Goal: Task Accomplishment & Management: Use online tool/utility

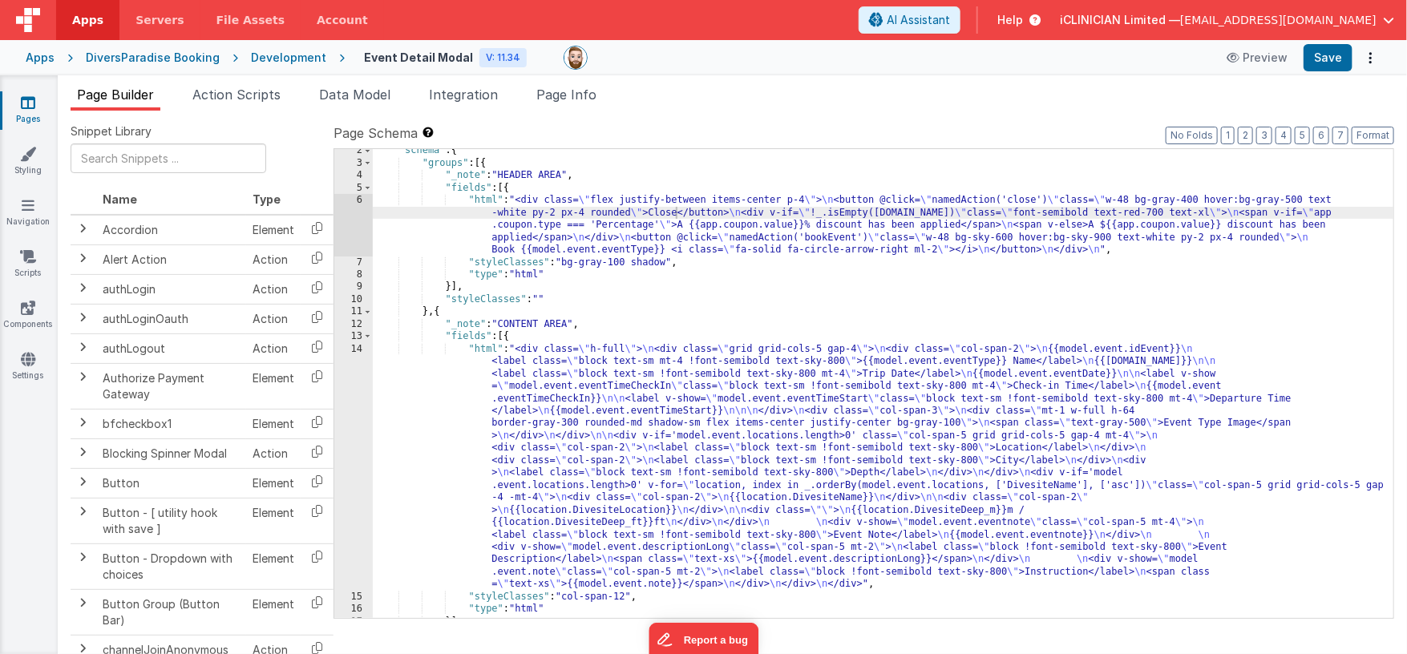
scroll to position [16, 0]
click at [353, 85] on li "Data Model" at bounding box center [355, 98] width 84 height 26
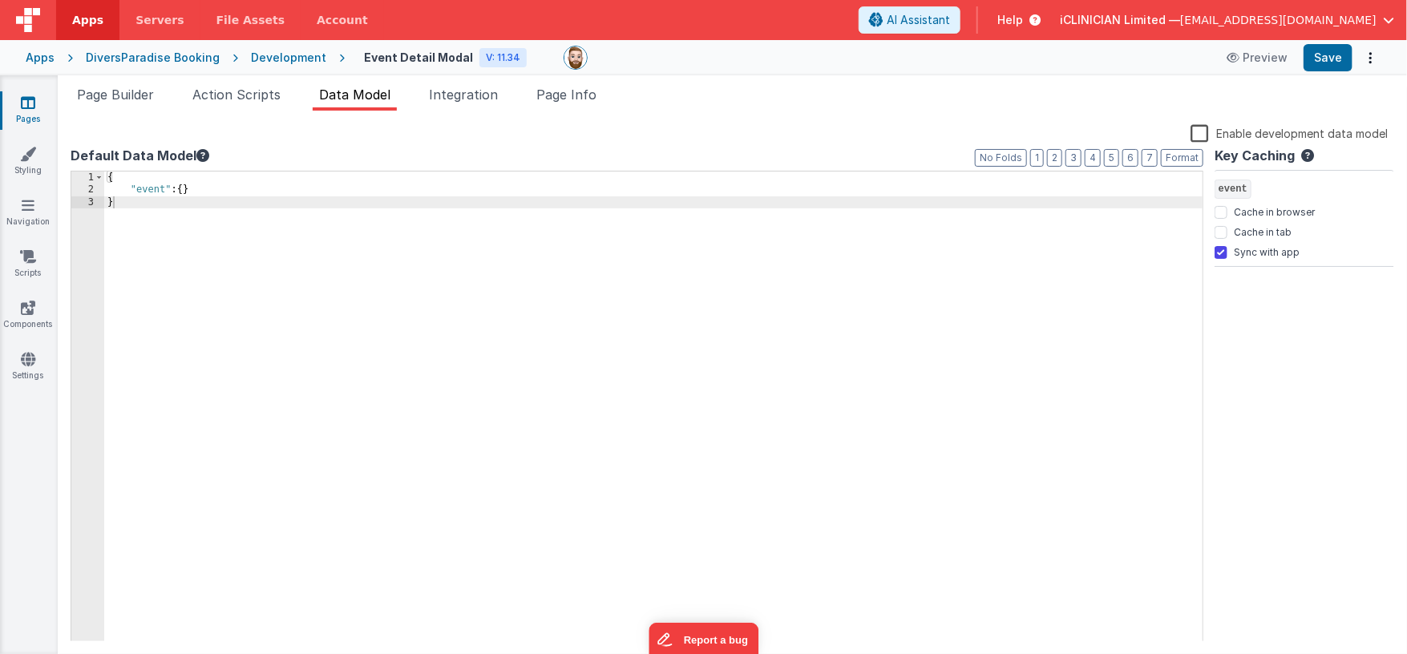
click at [1198, 126] on label "Enable development data model" at bounding box center [1289, 132] width 197 height 18
click at [0, 0] on input "Enable development data model" at bounding box center [0, 0] width 0 height 0
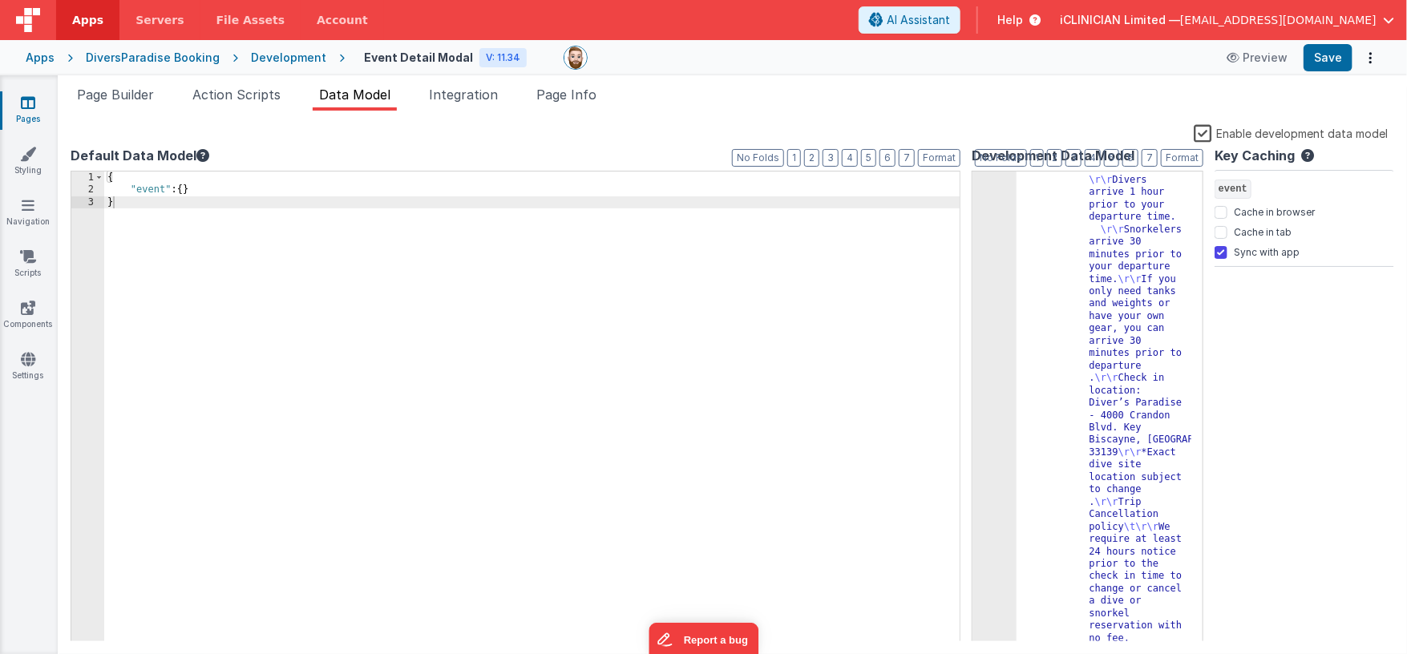
scroll to position [0, 0]
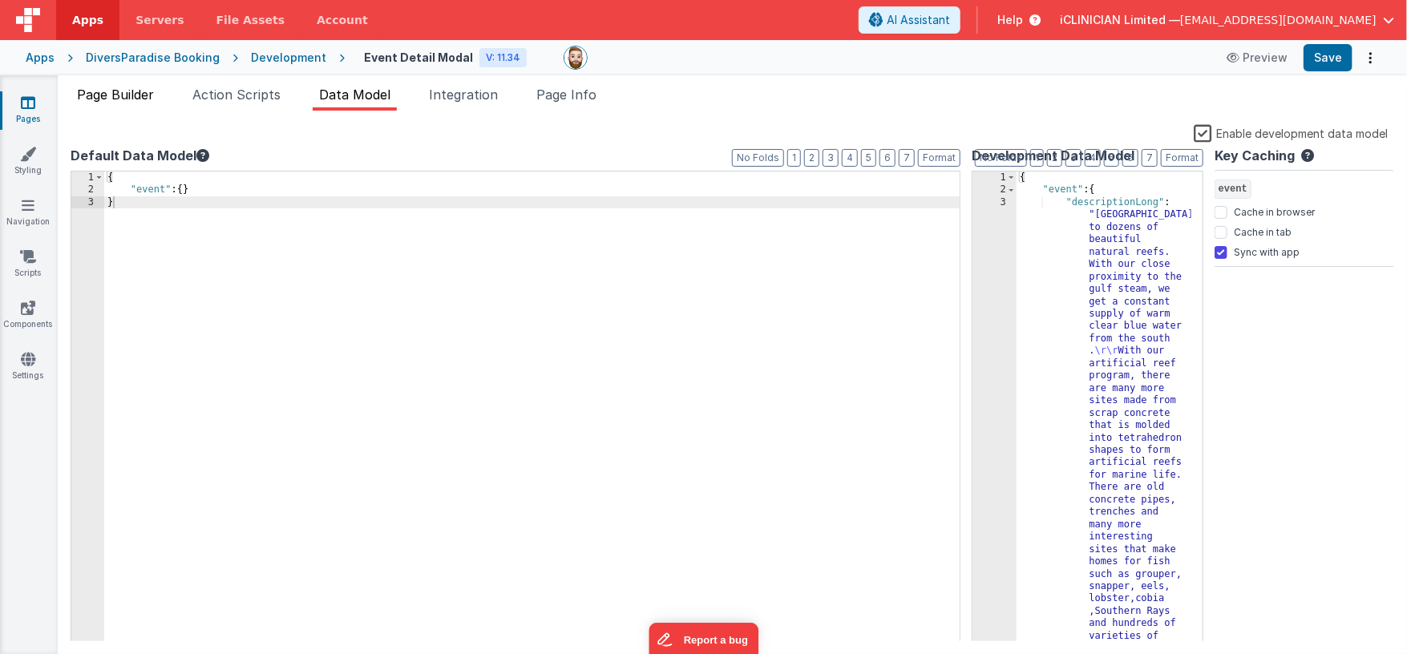
click at [130, 97] on span "Page Builder" at bounding box center [115, 95] width 77 height 16
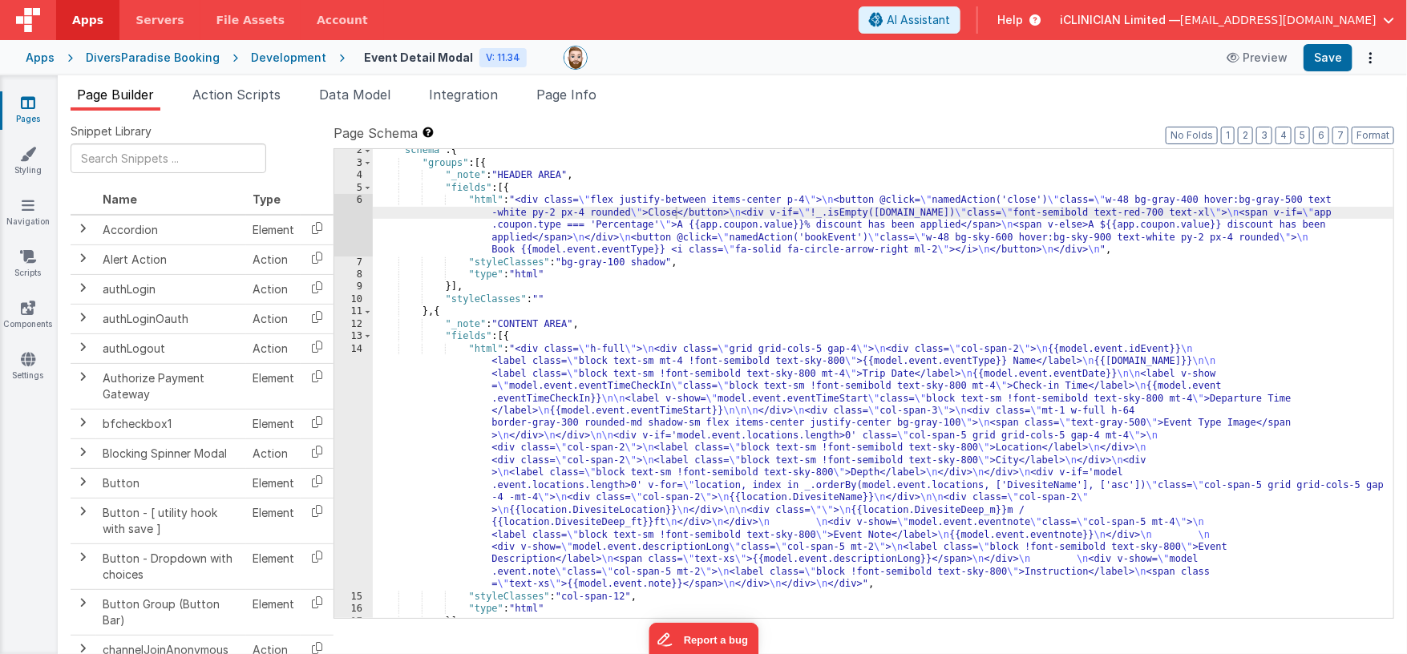
click at [603, 414] on div ""schema" : { "groups" : [{ "_note" : "HEADER AREA" , "fields" : [{ "html" : "<d…" at bounding box center [883, 391] width 1021 height 495
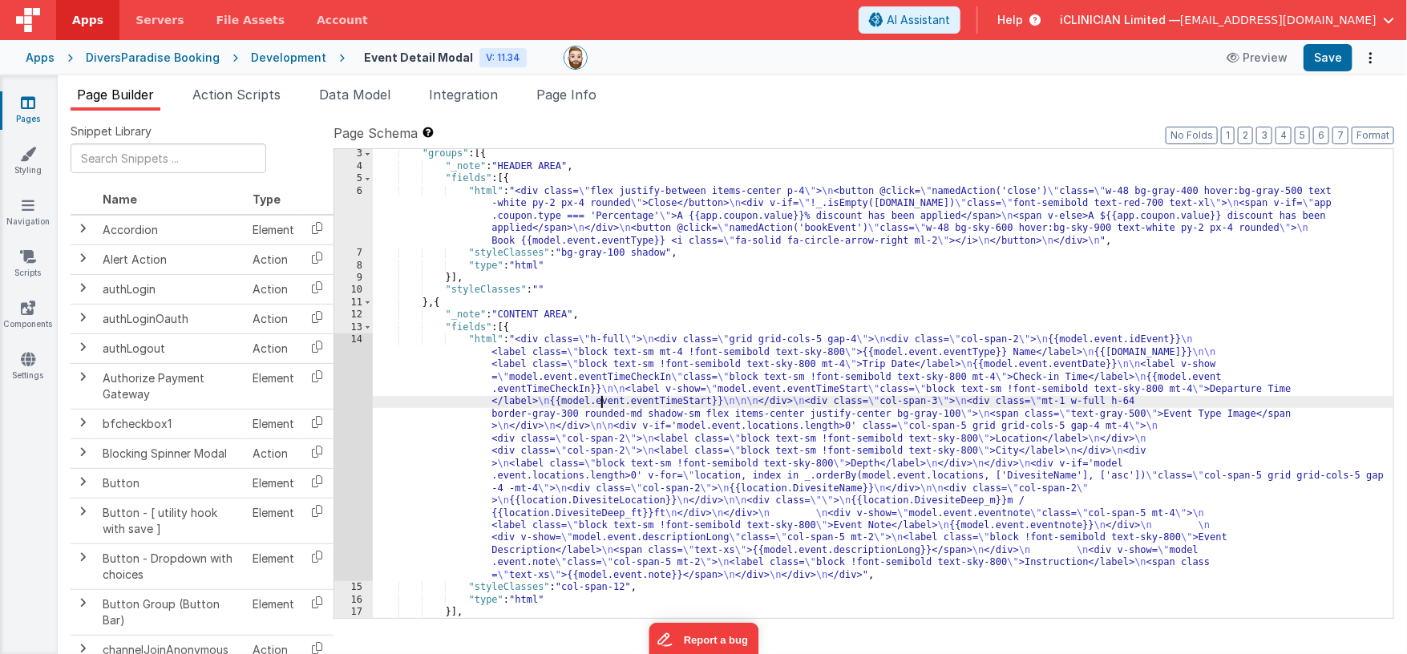
scroll to position [75, 0]
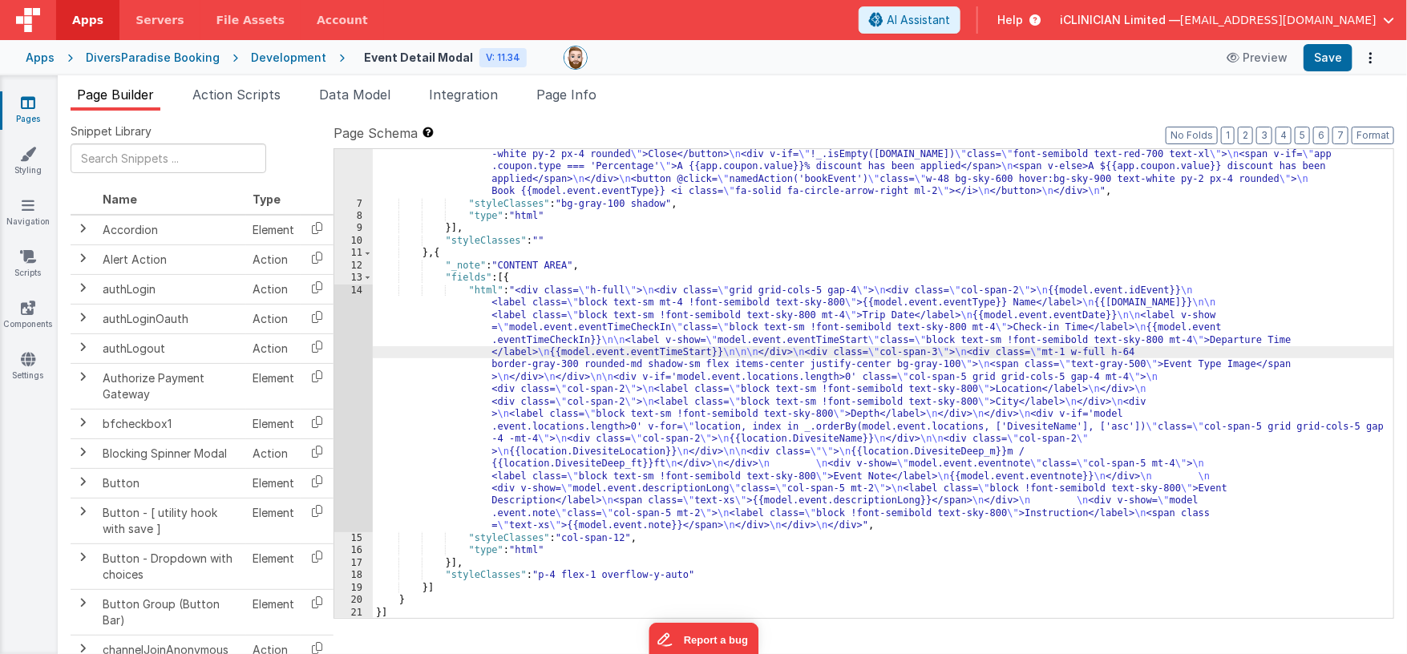
click at [355, 410] on div "14" at bounding box center [353, 409] width 38 height 248
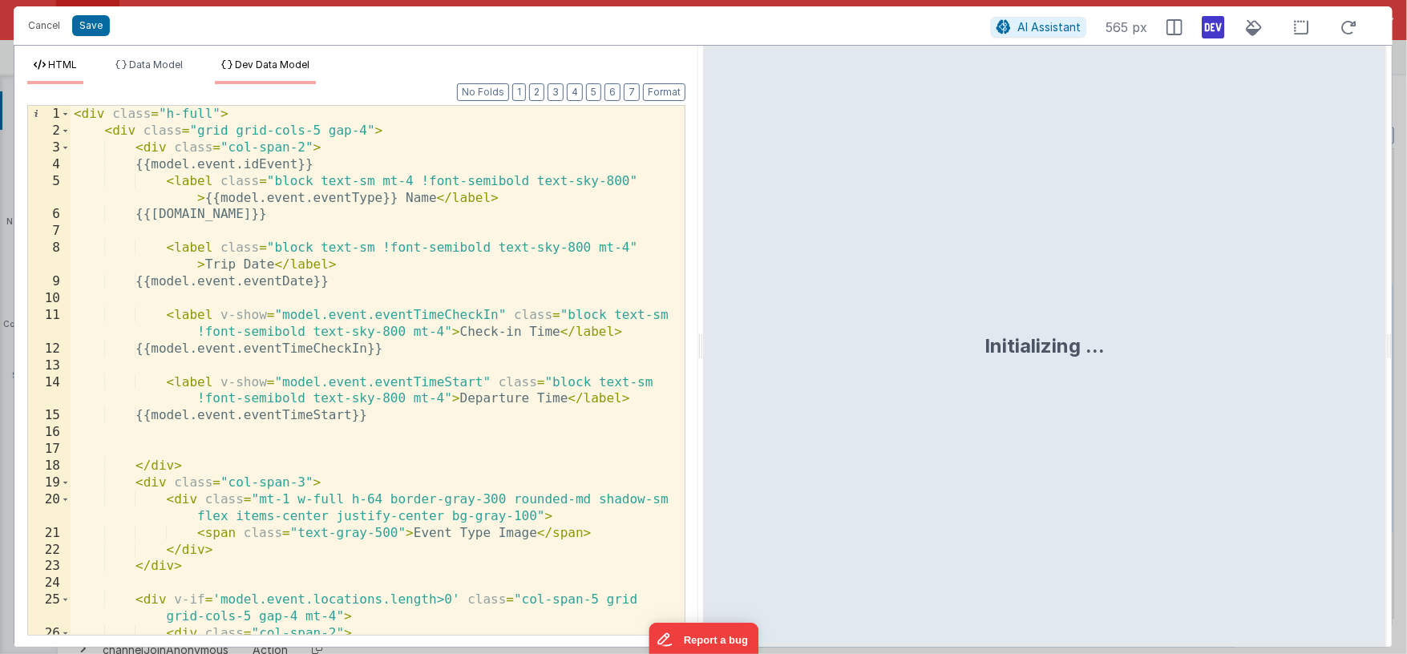
click at [271, 67] on span "Dev Data Model" at bounding box center [272, 65] width 75 height 12
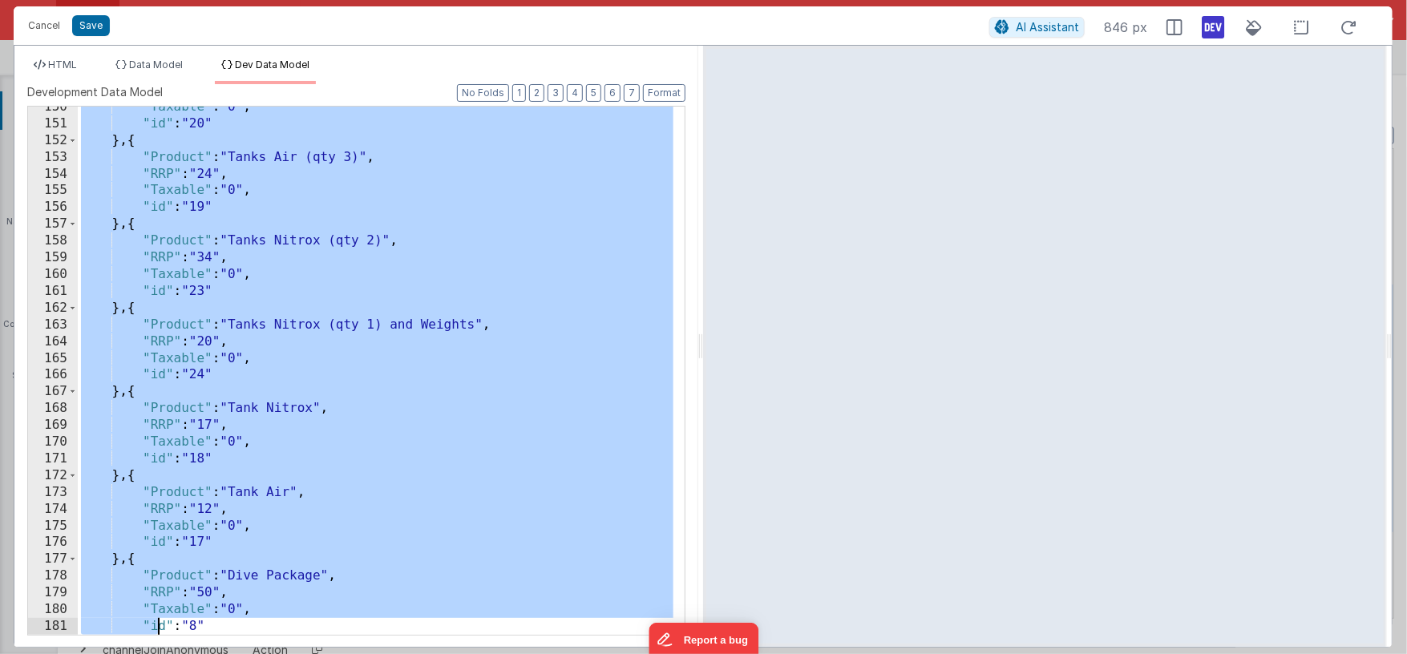
scroll to position [3478, 0]
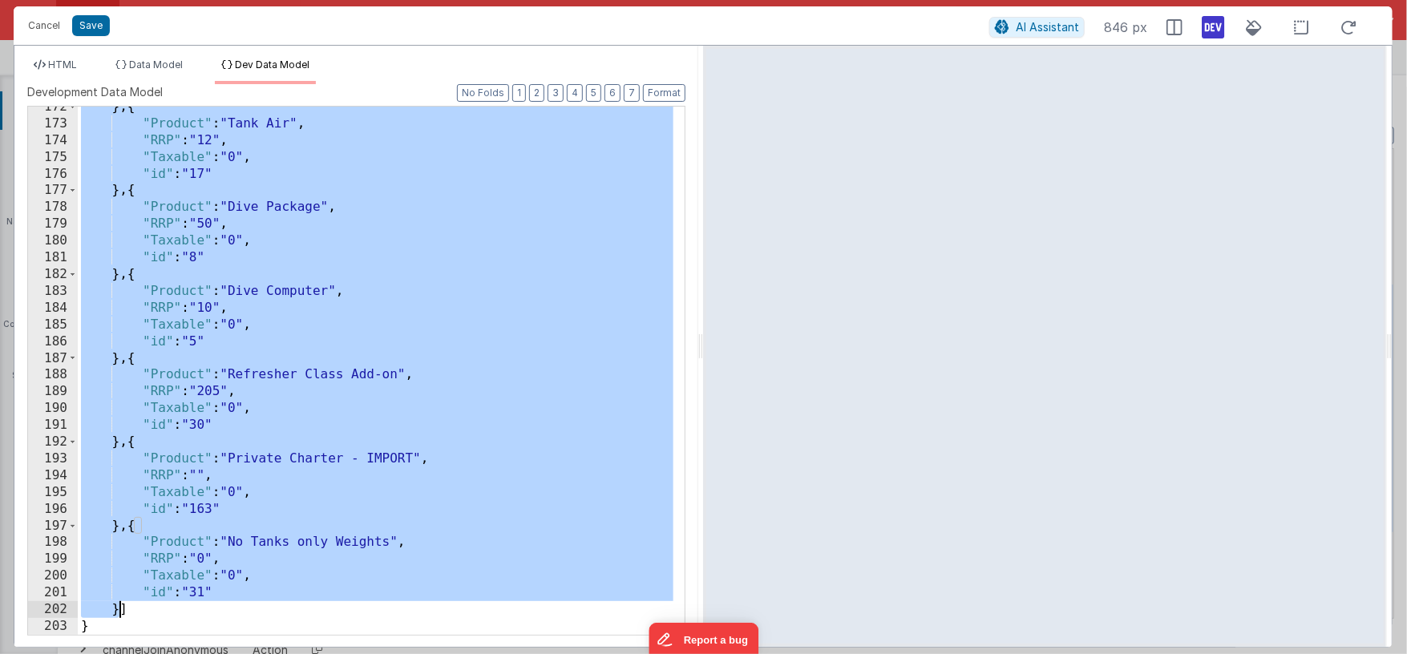
drag, startPoint x: 143, startPoint y: 129, endPoint x: 119, endPoint y: 610, distance: 481.6
click at [119, 610] on div "} , { "Product" : "Tank Air" , "RRP" : "12" , "Taxable" : "0" , "id" : "17" } ,…" at bounding box center [376, 380] width 596 height 562
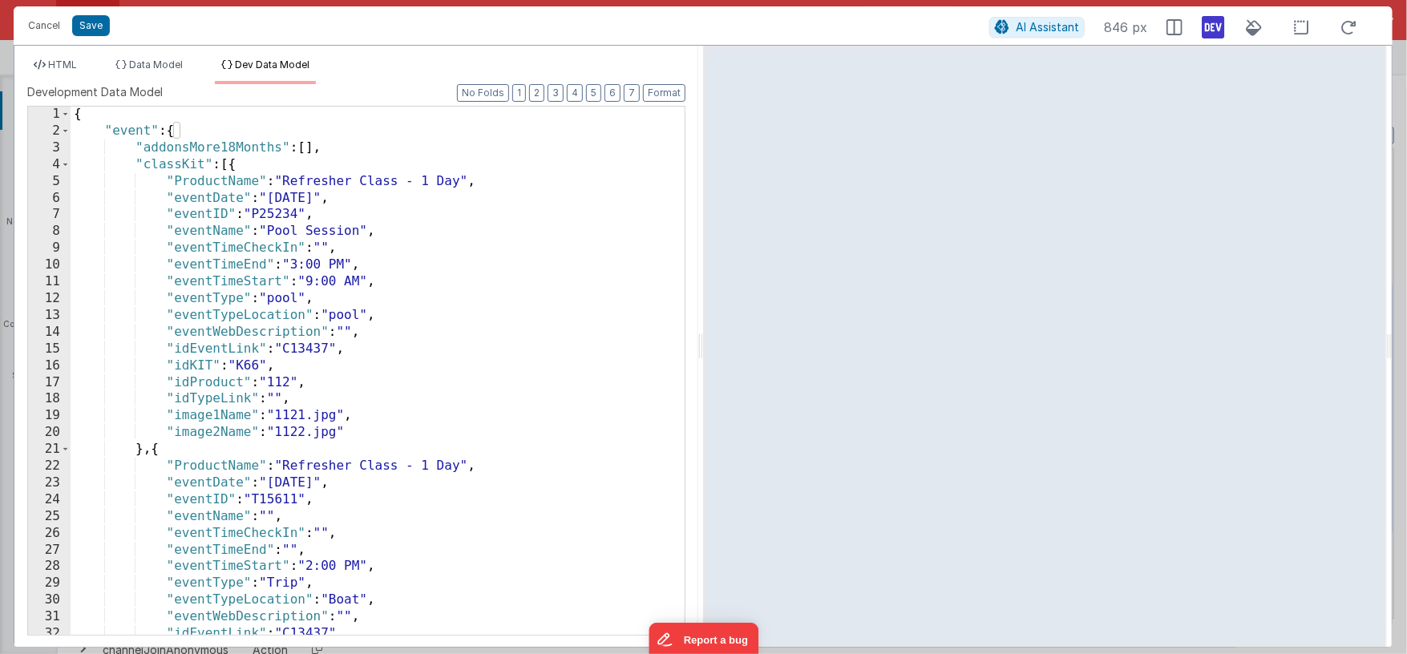
scroll to position [0, 0]
click at [67, 133] on span at bounding box center [65, 131] width 9 height 17
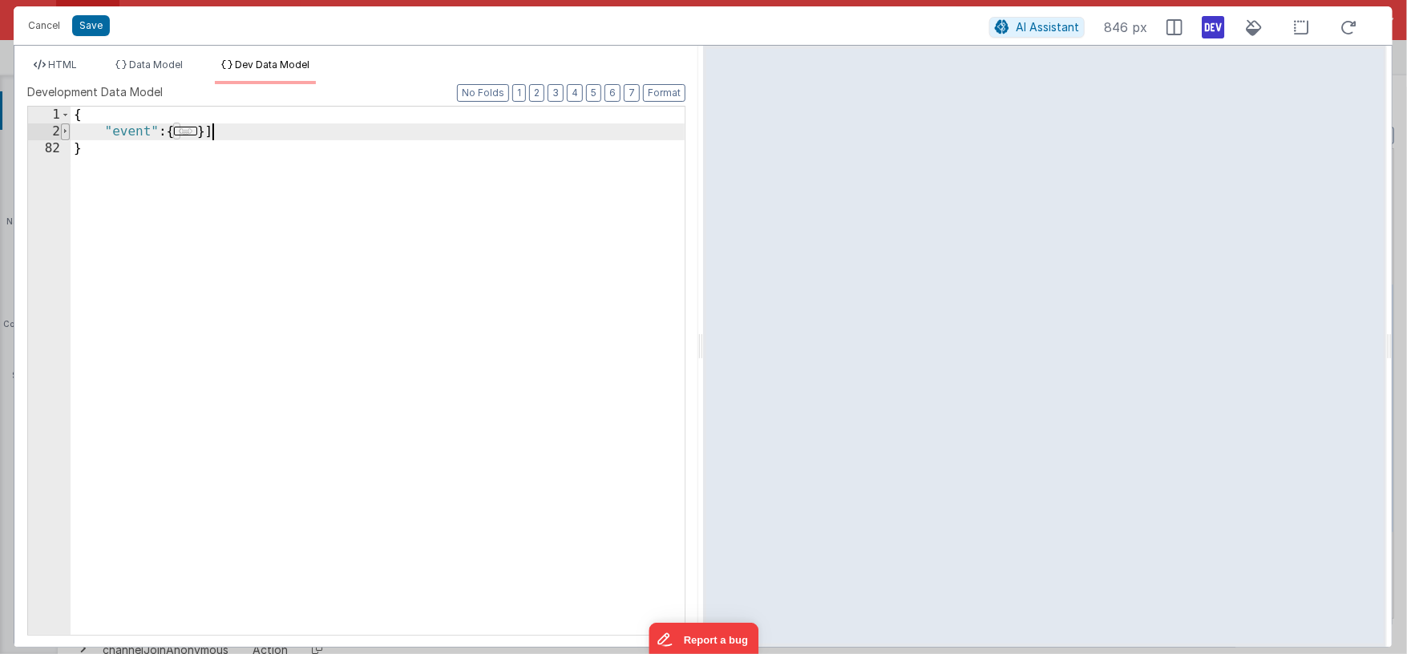
click at [67, 133] on span at bounding box center [65, 131] width 9 height 17
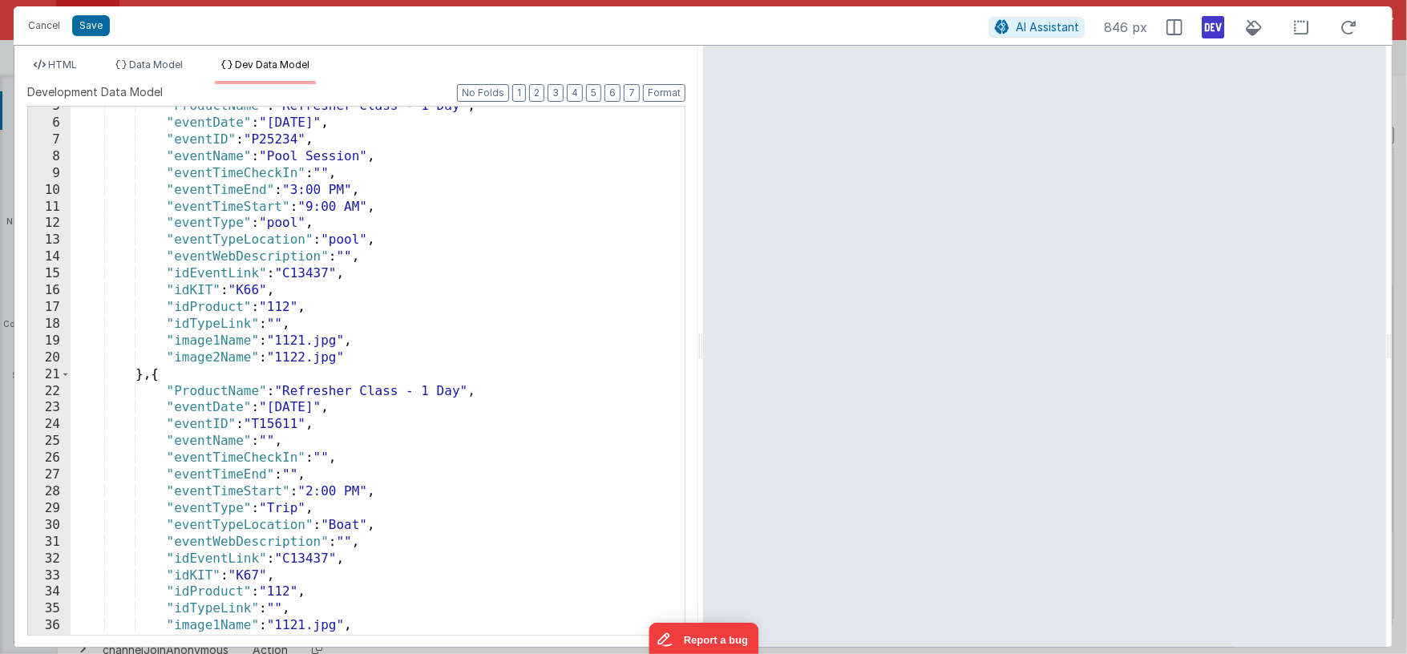
scroll to position [1952, 0]
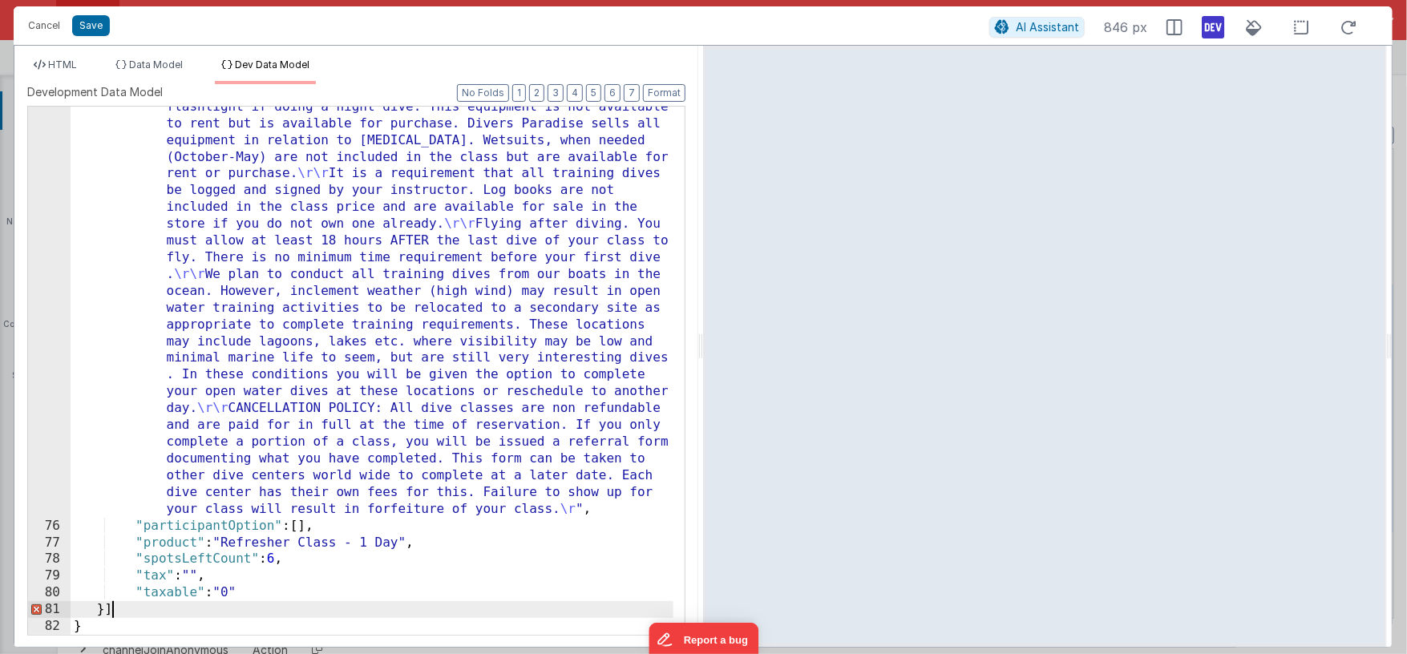
click at [113, 608] on div ""note" : "Student Contract: \r\r I must be able to swim a distance of 200 yards…" at bounding box center [372, 253] width 603 height 1618
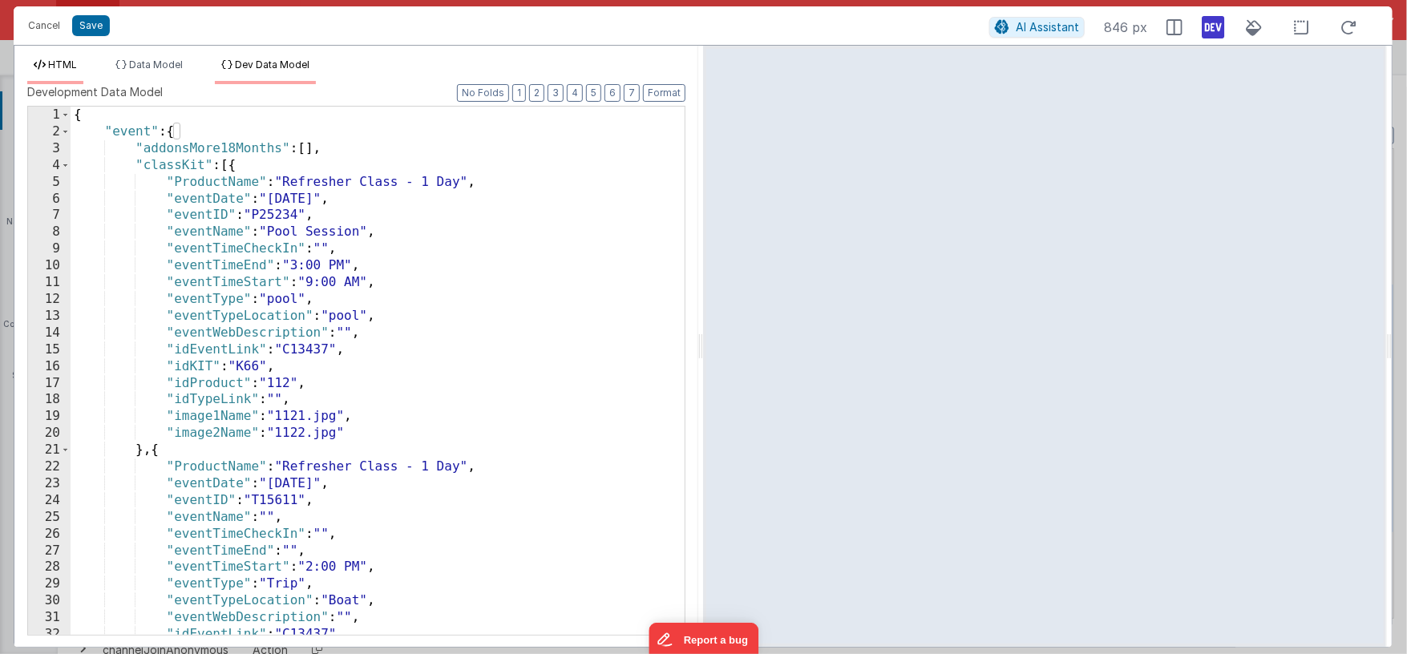
click at [72, 67] on span "HTML" at bounding box center [62, 65] width 29 height 12
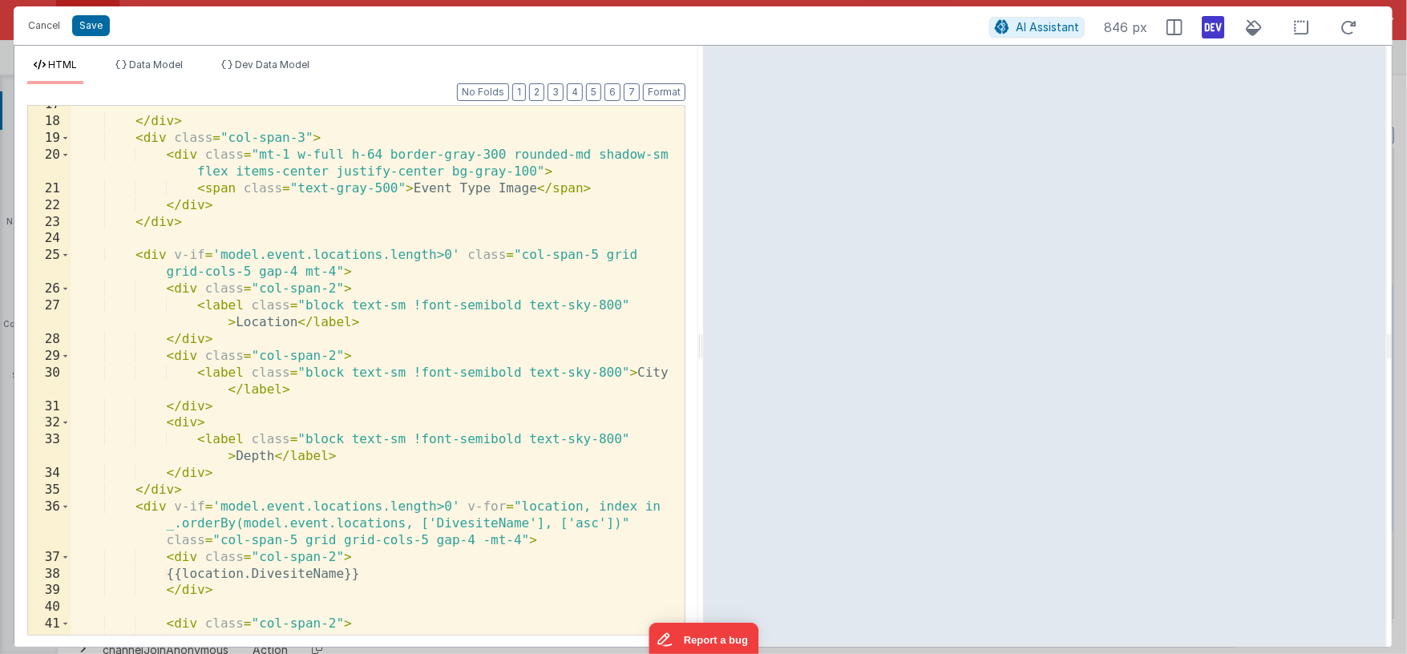
scroll to position [353, 0]
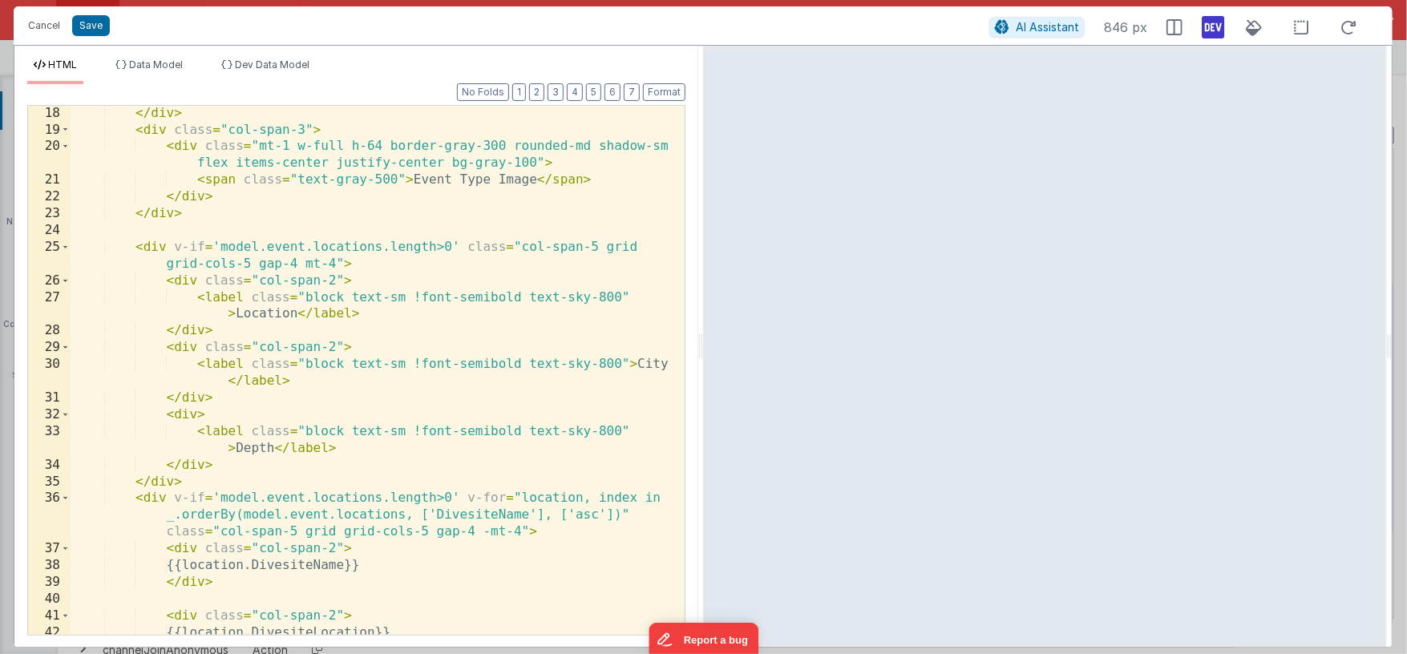
click at [136, 245] on div "</ div > < div class = "col-span-3" > < div class = "mt-1 w-full h-64 border-gr…" at bounding box center [372, 386] width 603 height 563
click at [240, 484] on div "</ div > < div class = "col-span-3" > < div class = "mt-1 w-full h-64 border-gr…" at bounding box center [372, 386] width 603 height 563
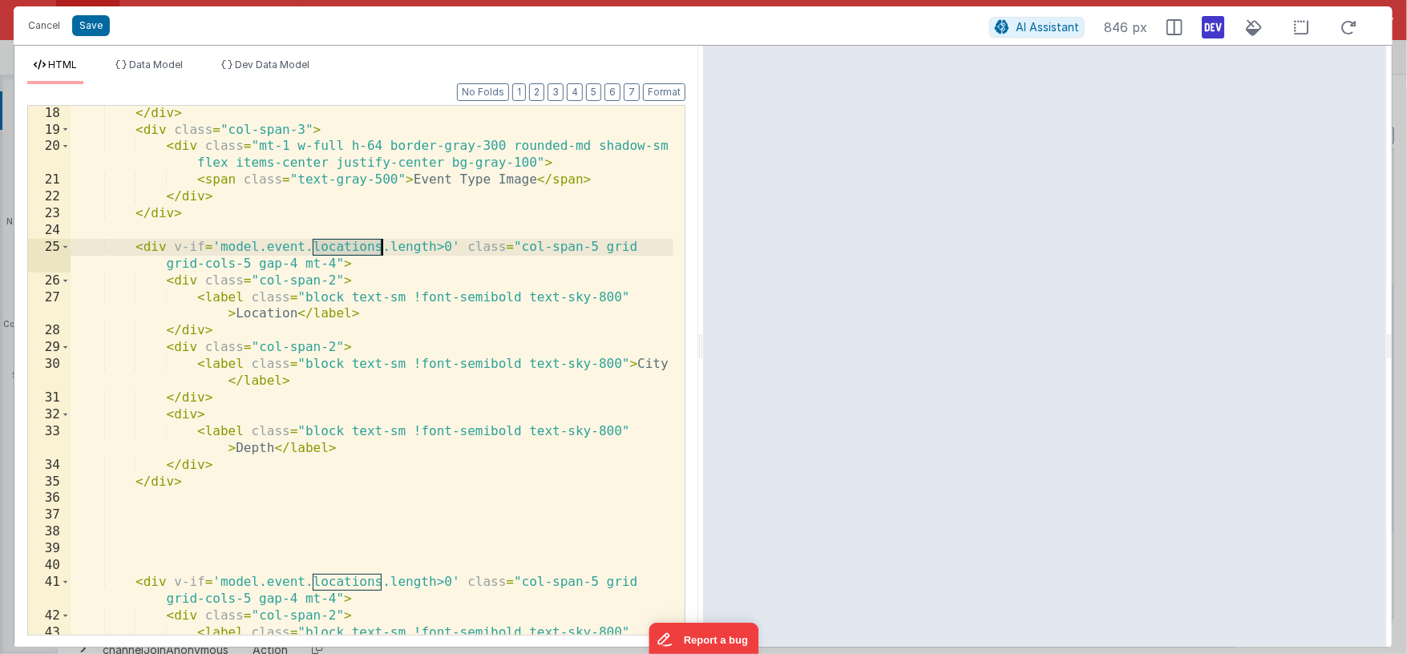
drag, startPoint x: 315, startPoint y: 245, endPoint x: 382, endPoint y: 245, distance: 67.3
click at [382, 245] on div "</ div > < div class = "col-span-3" > < div class = "mt-1 w-full h-64 border-gr…" at bounding box center [372, 395] width 603 height 580
click at [257, 314] on div "</ div > < div class = "col-span-3" > < div class = "mt-1 w-full h-64 border-gr…" at bounding box center [372, 395] width 603 height 580
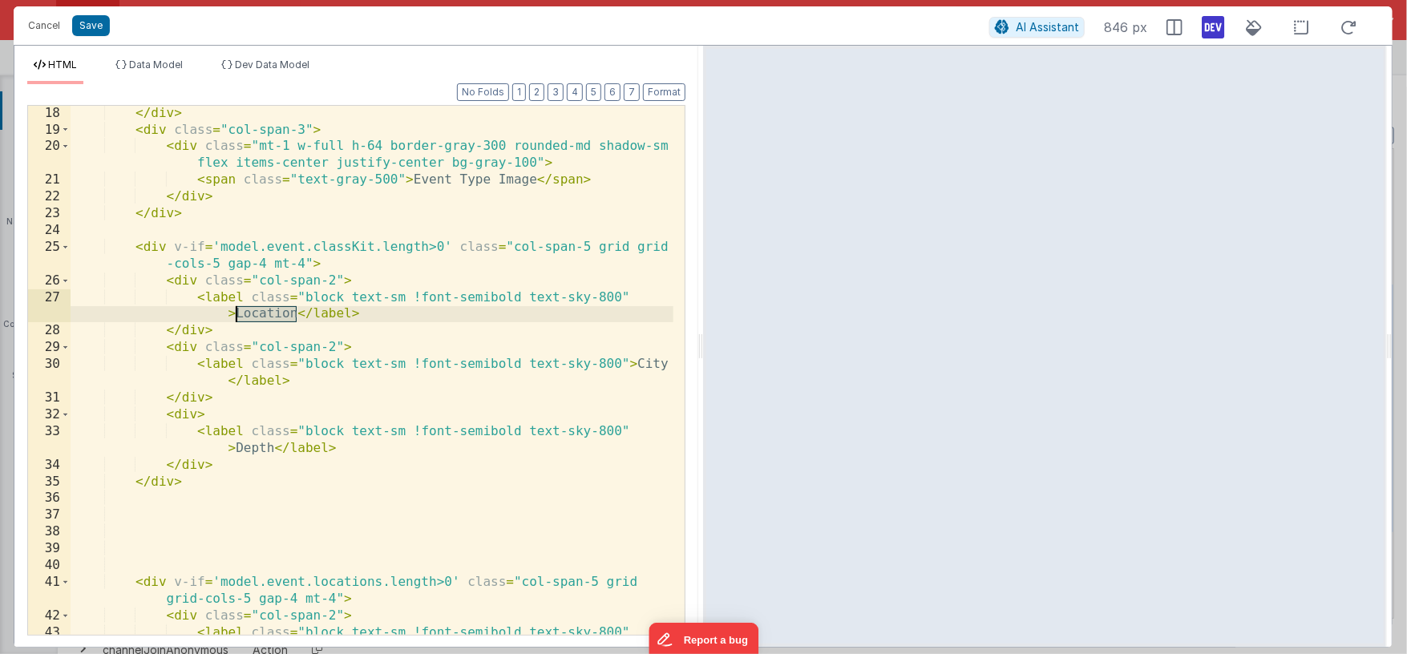
click at [257, 314] on div "</ div > < div class = "col-span-3" > < div class = "mt-1 w-full h-64 border-gr…" at bounding box center [372, 395] width 603 height 580
click at [261, 313] on div "</ div > < div class = "col-span-3" > < div class = "mt-1 w-full h-64 border-gr…" at bounding box center [372, 395] width 603 height 580
click at [261, 313] on div "</ div > < div class = "col-span-3" > < div class = "mt-1 w-full h-64 border-gr…" at bounding box center [372, 370] width 603 height 529
click at [261, 313] on div "</ div > < div class = "col-span-3" > < div class = "mt-1 w-full h-64 border-gr…" at bounding box center [372, 395] width 603 height 580
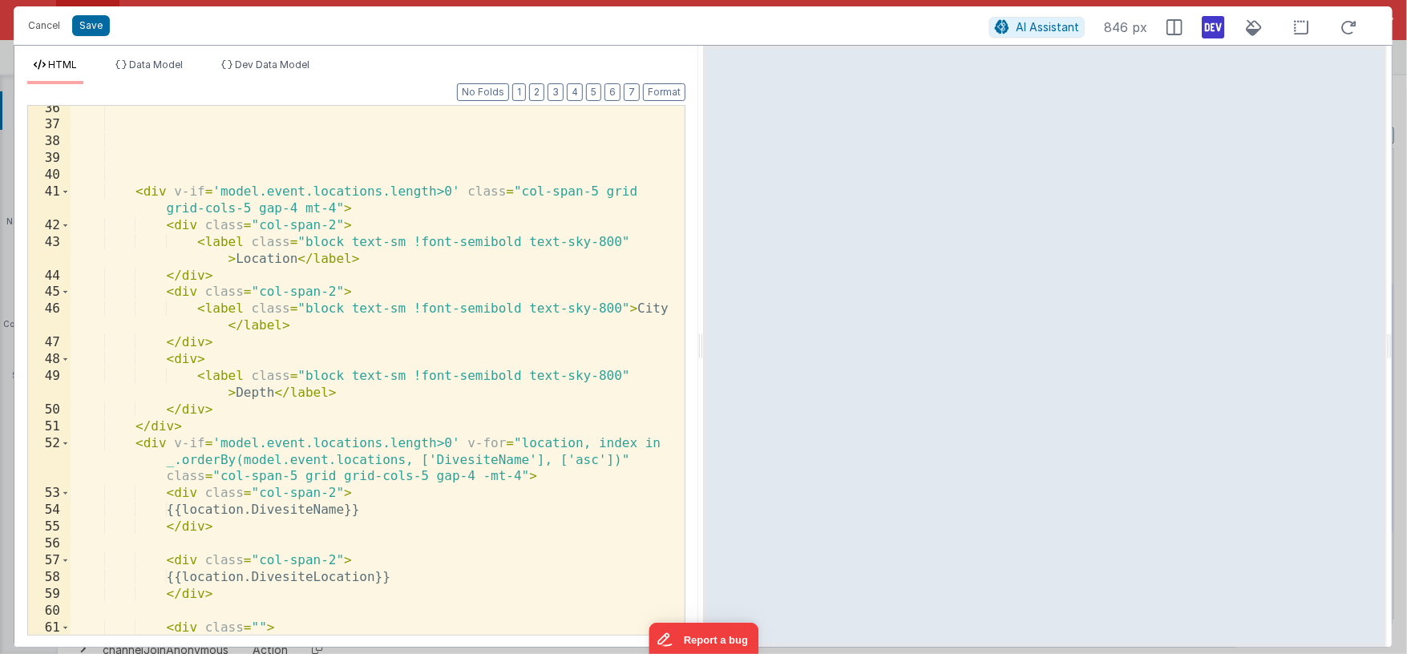
scroll to position [766, 0]
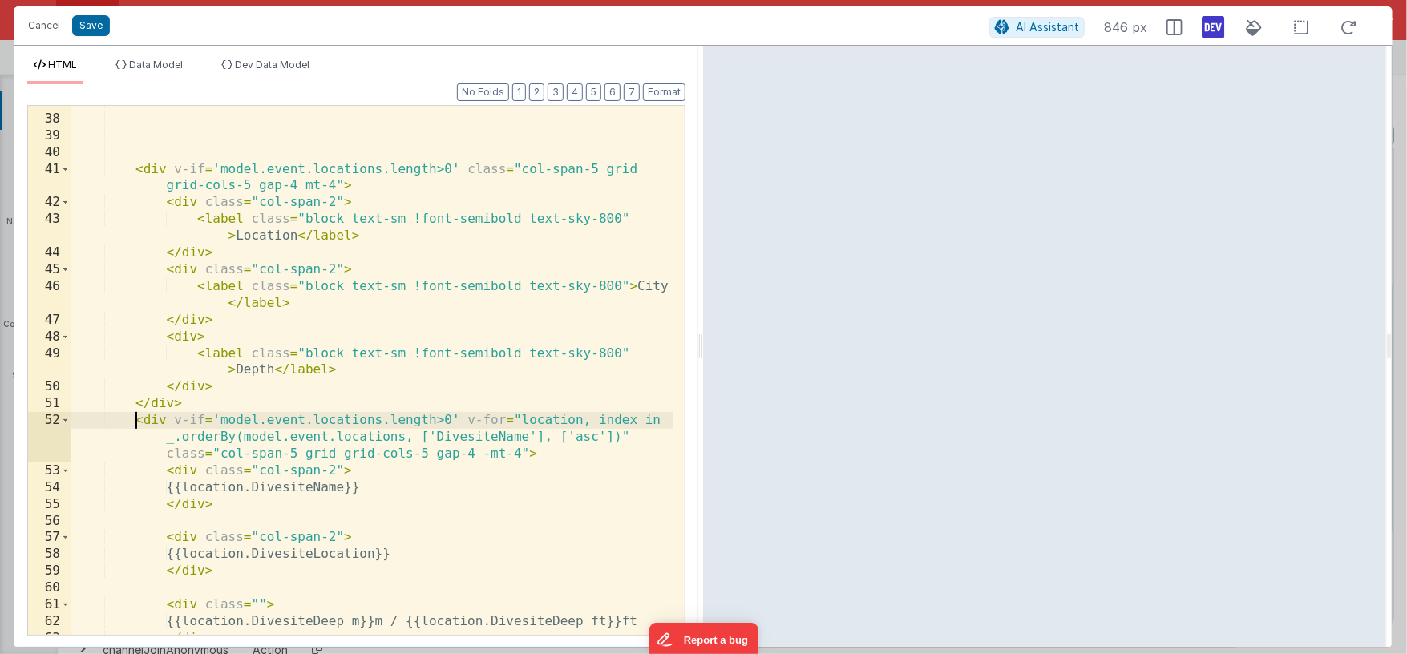
click at [133, 419] on div "< div v-if = 'model.event.locations.length>0' class = "col-span-5 grid grid-col…" at bounding box center [372, 375] width 603 height 563
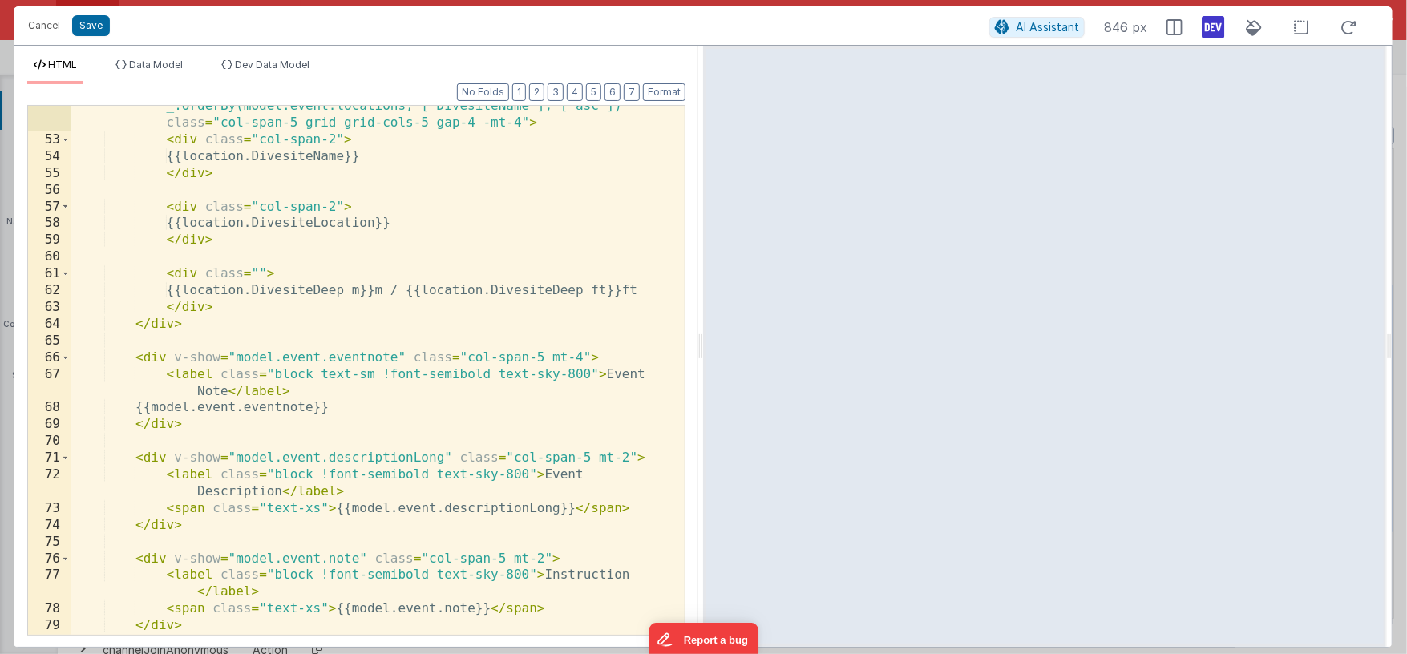
scroll to position [1098, 0]
click at [212, 327] on div "< div v-if = 'model.event.locations.length>0' v-for = "location, index in _.ord…" at bounding box center [372, 379] width 603 height 596
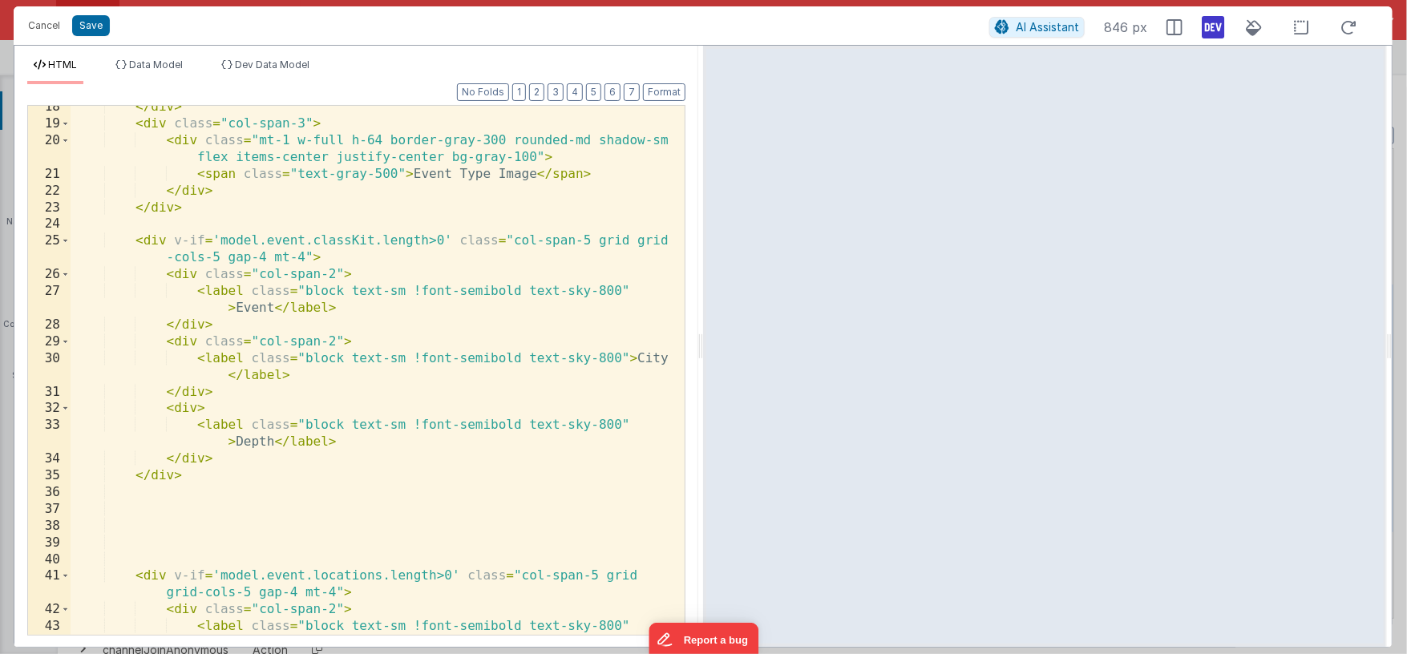
scroll to position [433, 0]
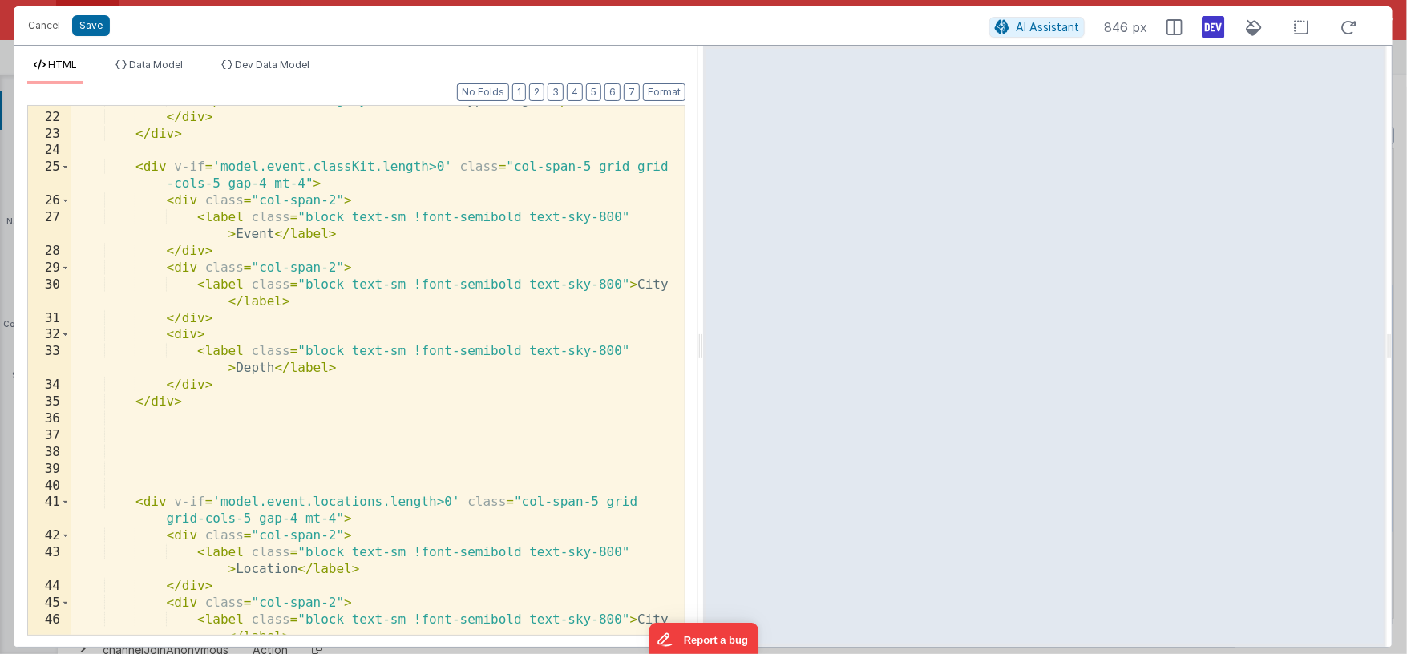
click at [194, 404] on div "< span class = "text-gray-500" > Event Type Image </ span > </ div > </ div > <…" at bounding box center [372, 382] width 603 height 580
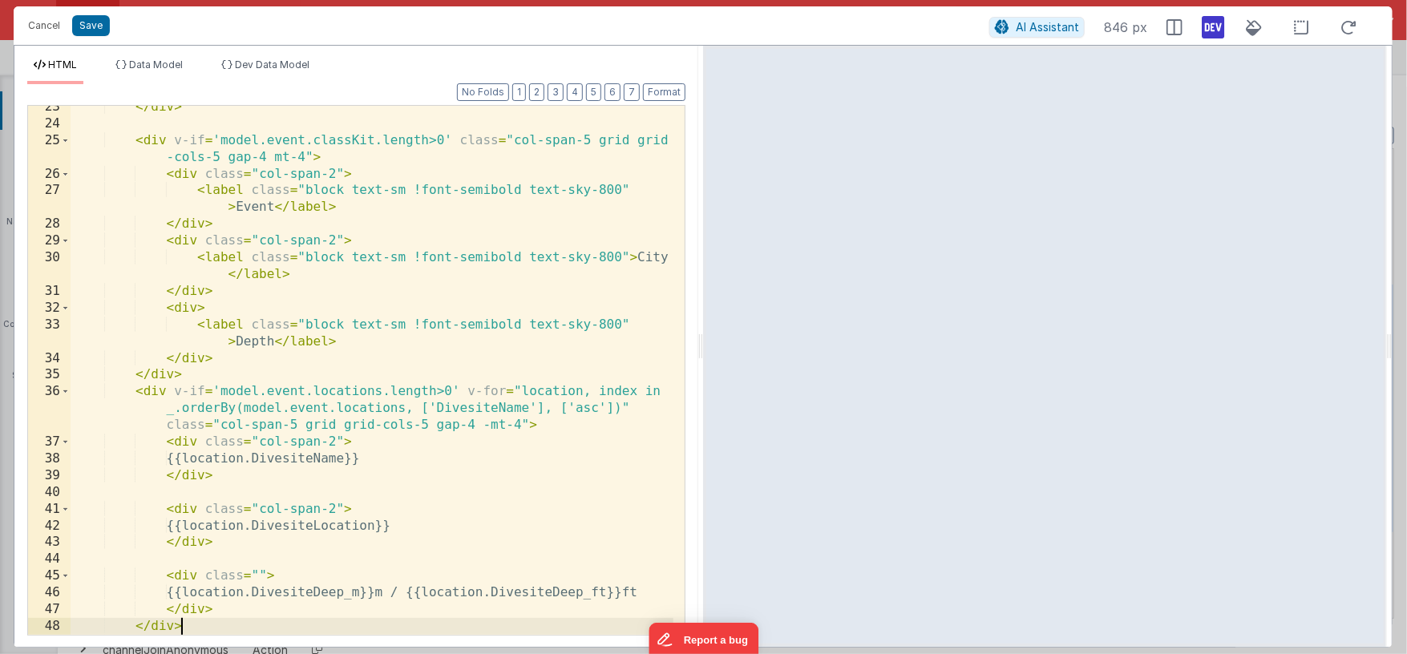
scroll to position [459, 0]
click at [336, 142] on div "</ div > < div v-if = 'model.event.classKit.length>0' class = "col-span-5 grid …" at bounding box center [372, 380] width 603 height 563
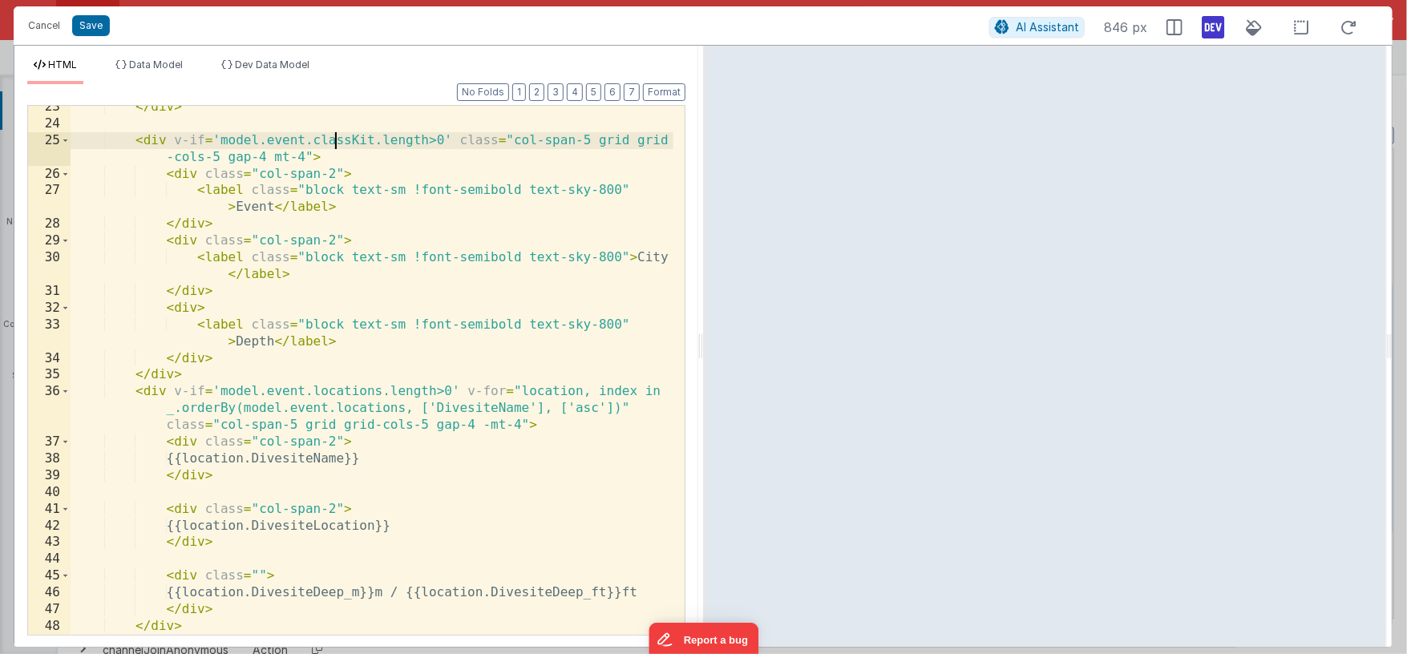
click at [336, 142] on div "</ div > < div v-if = 'model.event.classKit.length>0' class = "col-span-5 grid …" at bounding box center [372, 380] width 603 height 563
click at [350, 394] on div "</ div > < div v-if = 'model.event.classKit.length>0' class = "col-span-5 grid …" at bounding box center [372, 380] width 603 height 563
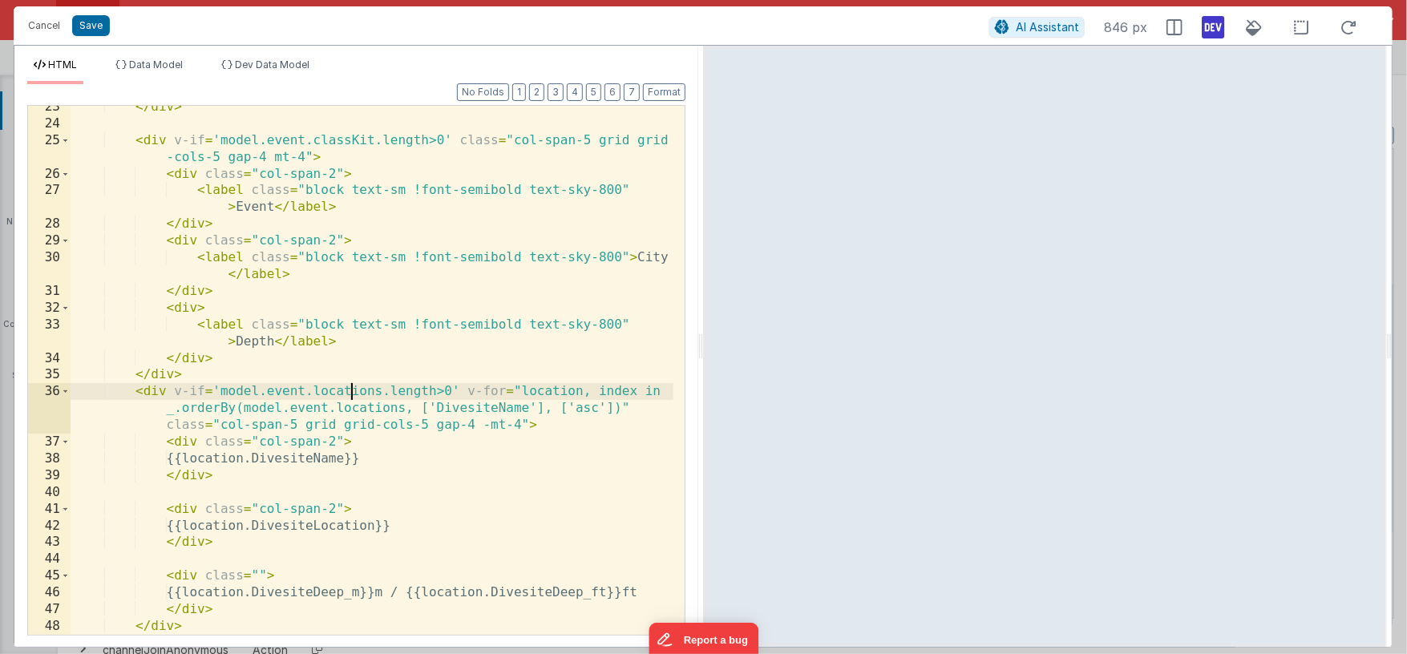
click at [350, 394] on div "</ div > < div v-if = 'model.event.classKit.length>0' class = "col-span-5 grid …" at bounding box center [372, 380] width 603 height 563
click at [346, 408] on div "</ div > < div v-if = 'model.event.classKit.length>0' class = "col-span-5 grid …" at bounding box center [372, 380] width 603 height 563
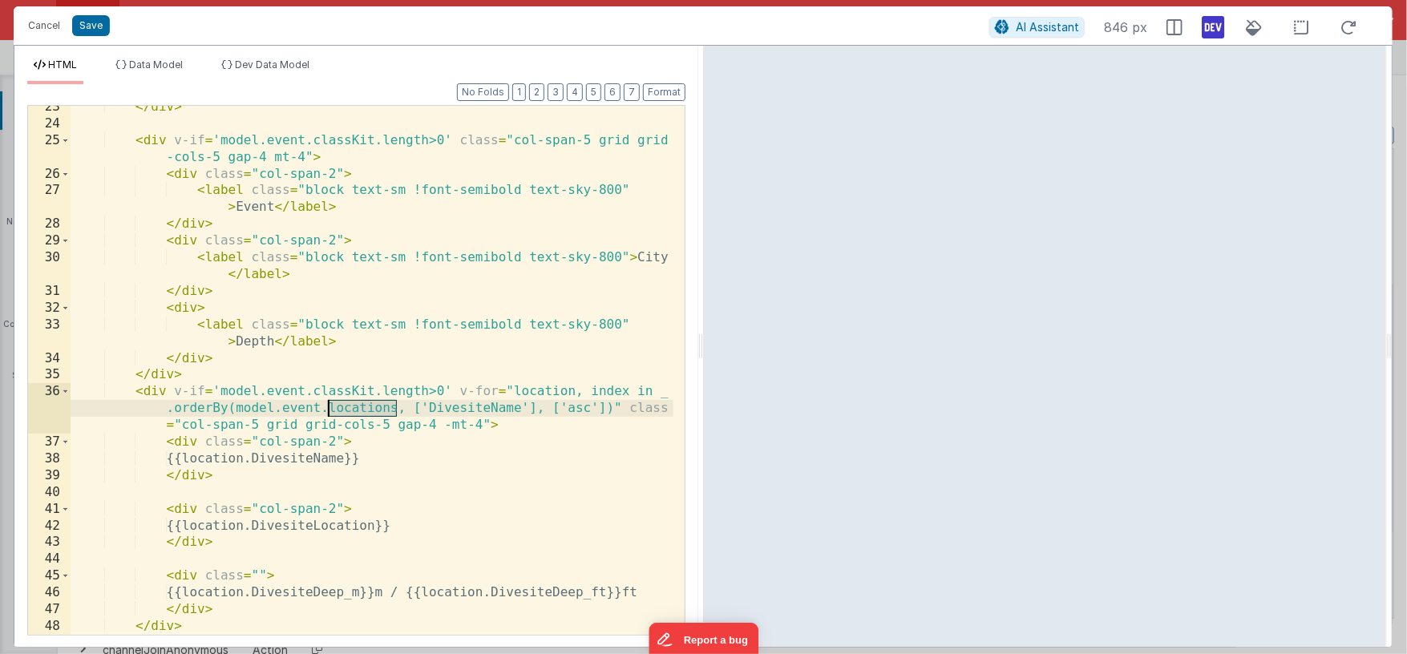
click at [346, 408] on div "</ div > < div v-if = 'model.event.classKit.length>0' class = "col-span-5 grid …" at bounding box center [372, 380] width 603 height 563
click at [460, 410] on div "</ div > < div v-if = 'model.event.classKit.length>0' class = "col-span-5 grid …" at bounding box center [372, 380] width 603 height 563
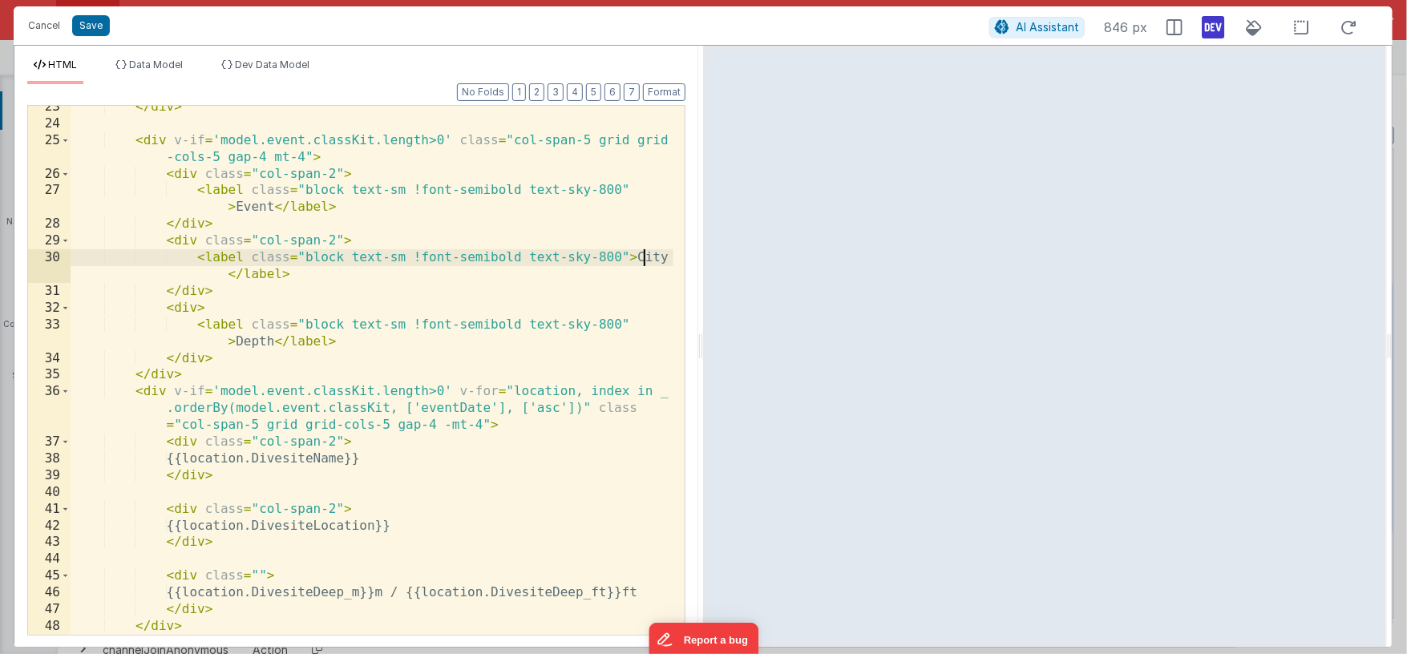
click at [645, 257] on div "</ div > < div v-if = 'model.event.classKit.length>0' class = "col-span-5 grid …" at bounding box center [372, 380] width 603 height 563
click at [257, 342] on div "</ div > < div v-if = 'model.event.classKit.length>0' class = "col-span-5 grid …" at bounding box center [372, 380] width 603 height 563
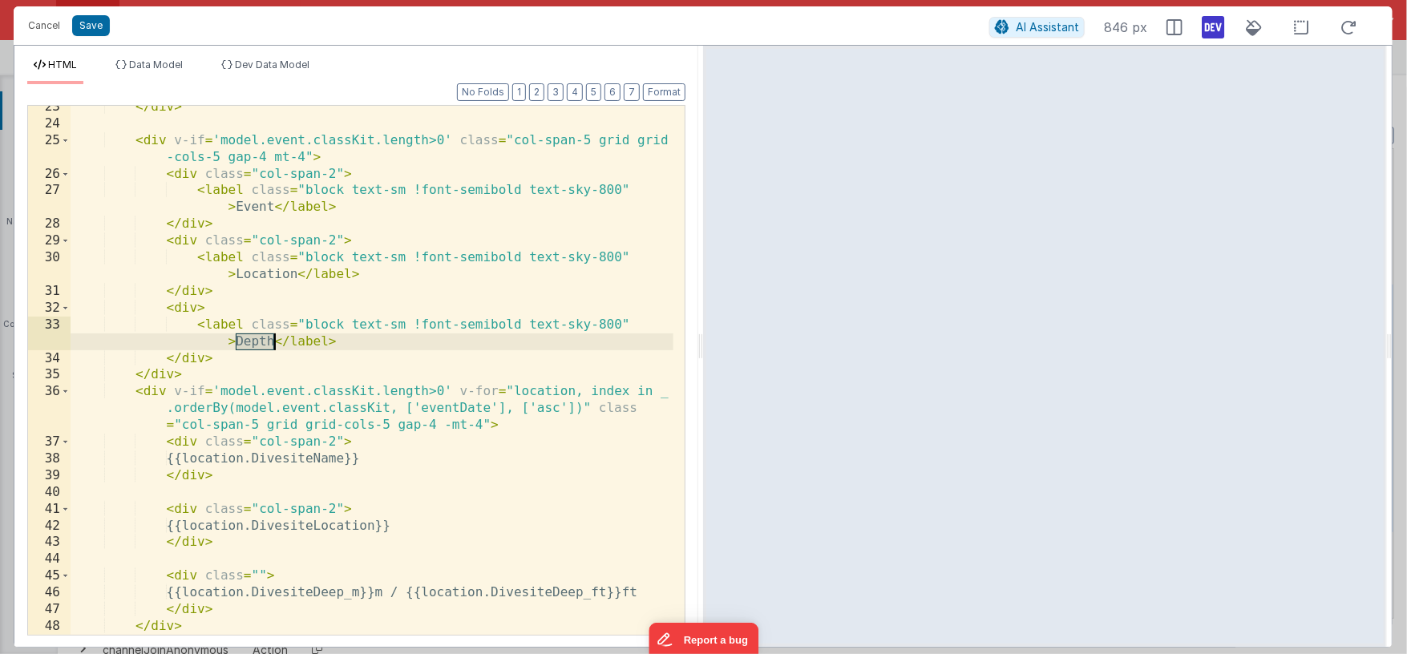
click at [257, 342] on div "</ div > < div v-if = 'model.event.classKit.length>0' class = "col-span-5 grid …" at bounding box center [372, 380] width 603 height 563
click at [587, 140] on div "</ div > < div v-if = 'model.event.classKit.length>0' class = "col-span-5 grid …" at bounding box center [372, 380] width 603 height 563
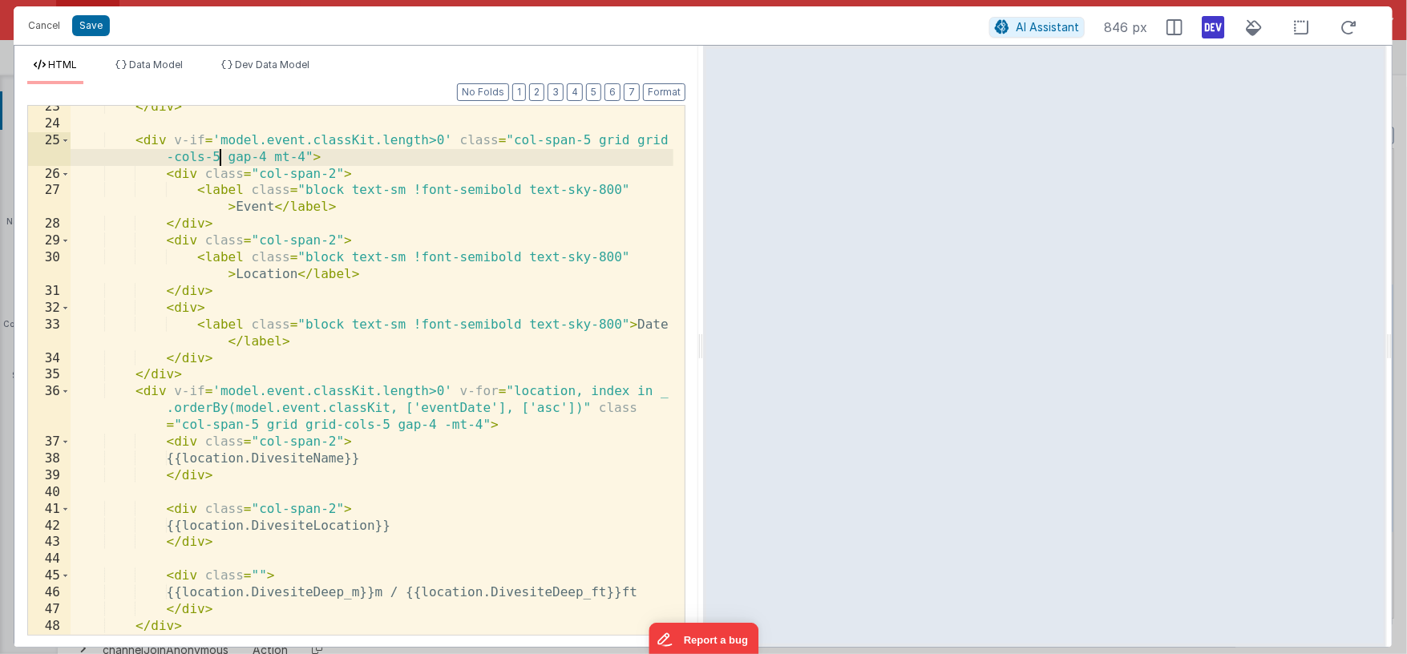
click at [219, 157] on div "</ div > < div v-if = 'model.event.classKit.length>0' class = "col-span-5 grid …" at bounding box center [372, 380] width 603 height 563
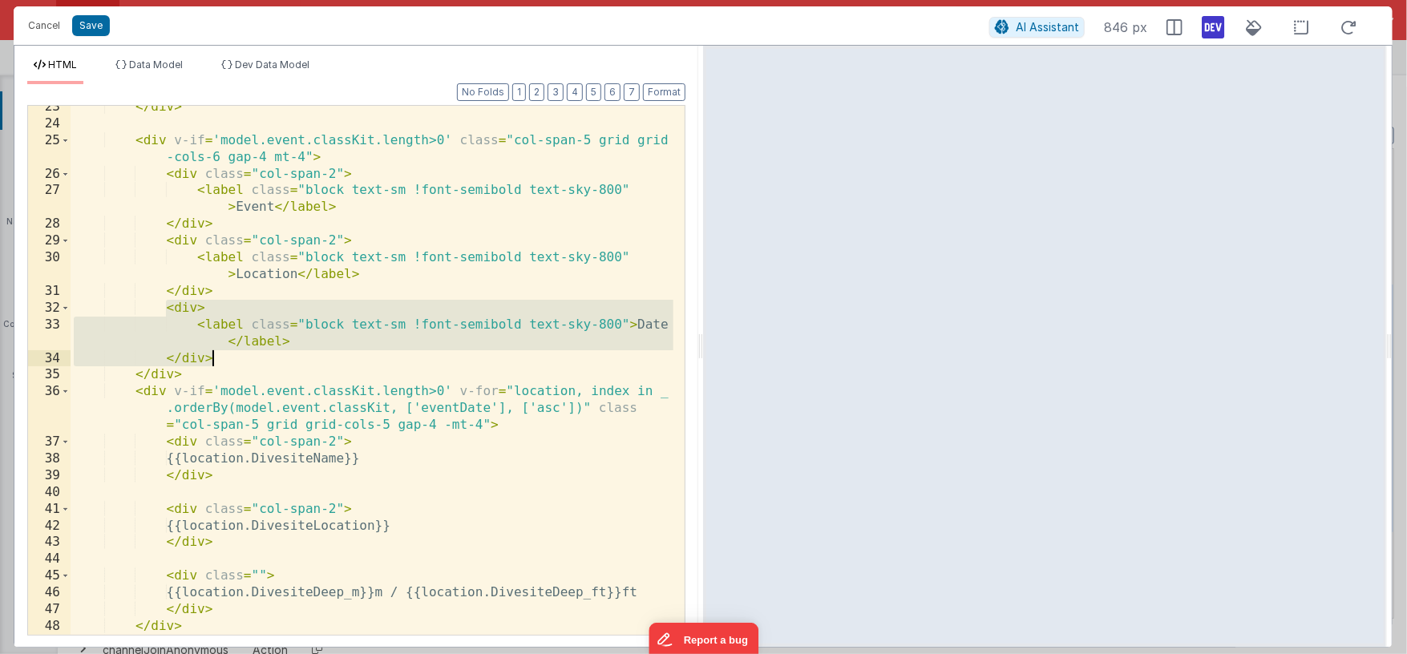
drag, startPoint x: 168, startPoint y: 309, endPoint x: 239, endPoint y: 355, distance: 84.5
click at [239, 355] on div "</ div > < div v-if = 'model.event.classKit.length>0' class = "col-span-5 grid …" at bounding box center [372, 380] width 603 height 563
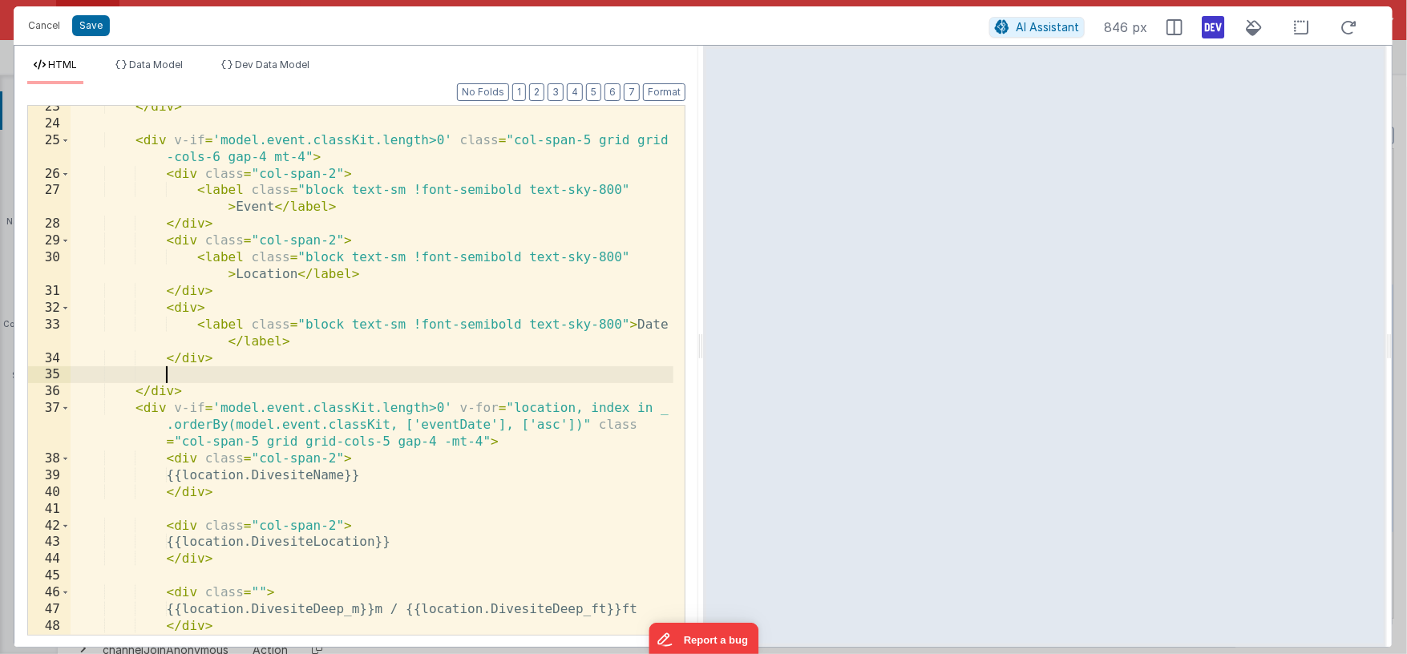
paste textarea
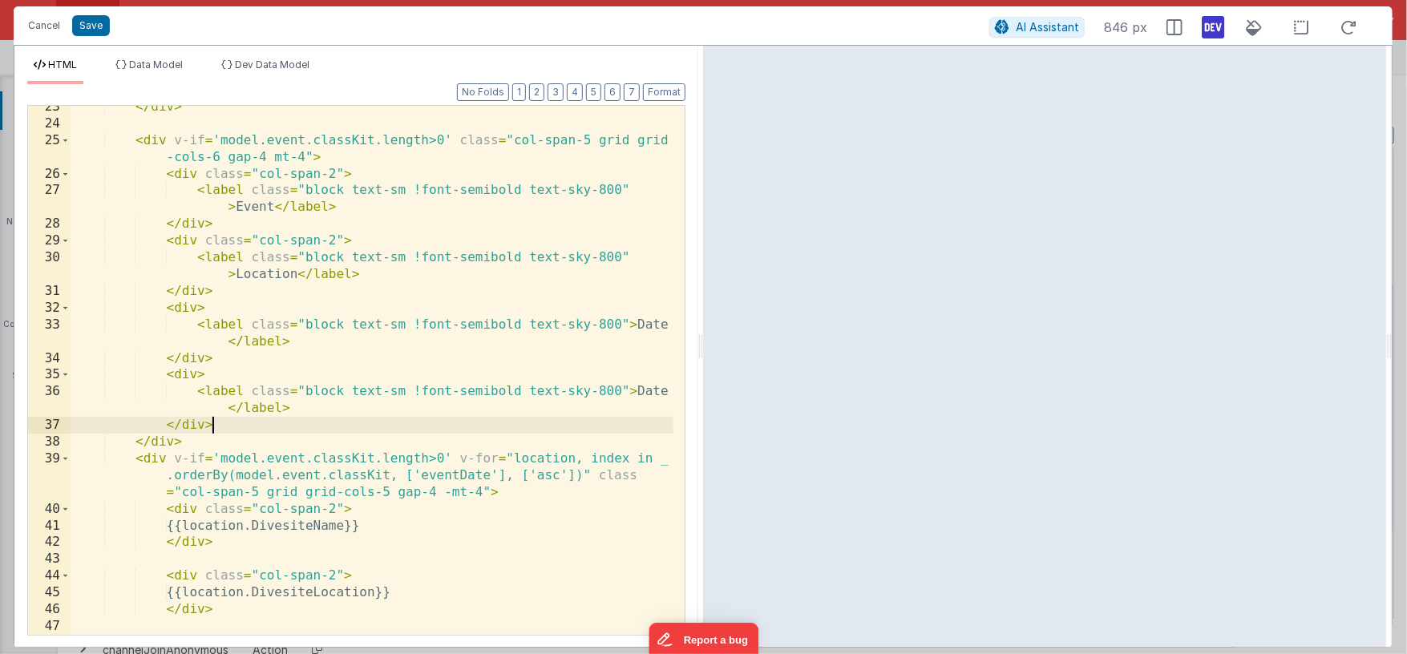
click at [643, 393] on div "</ div > < div v-if = 'model.event.classKit.length>0' class = "col-span-5 grid …" at bounding box center [372, 380] width 603 height 563
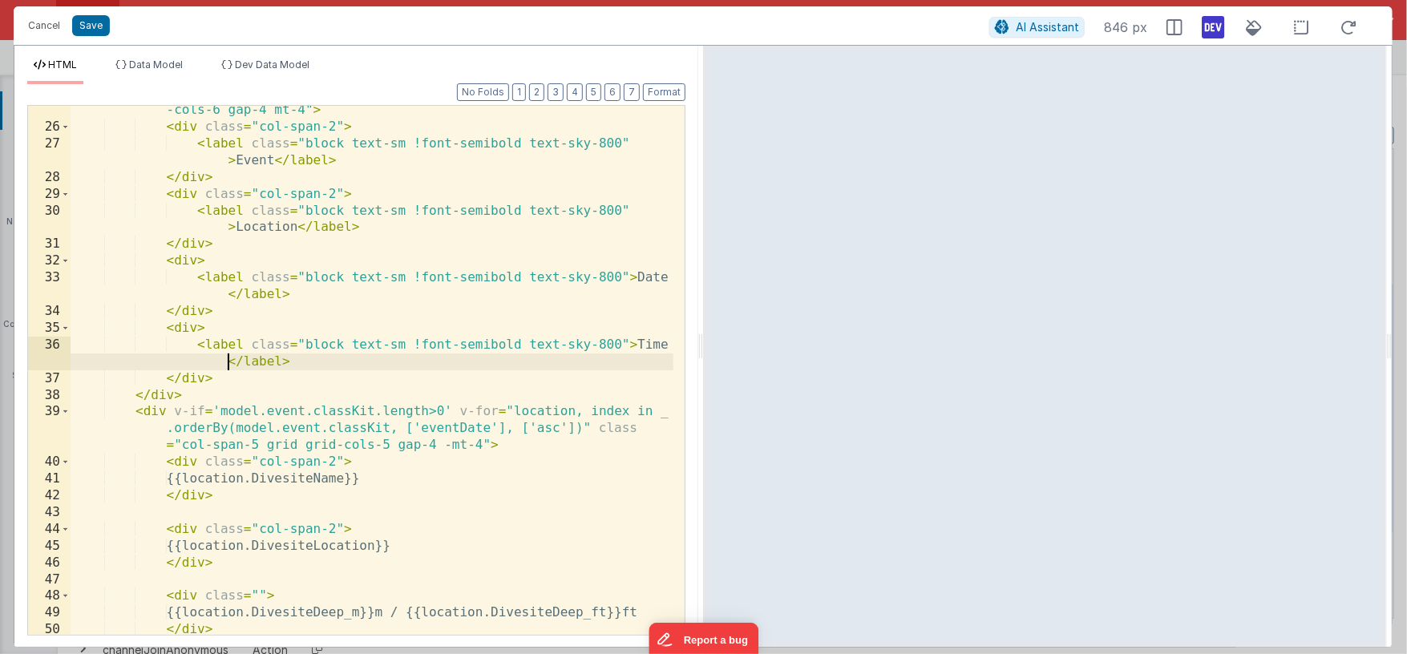
scroll to position [579, 0]
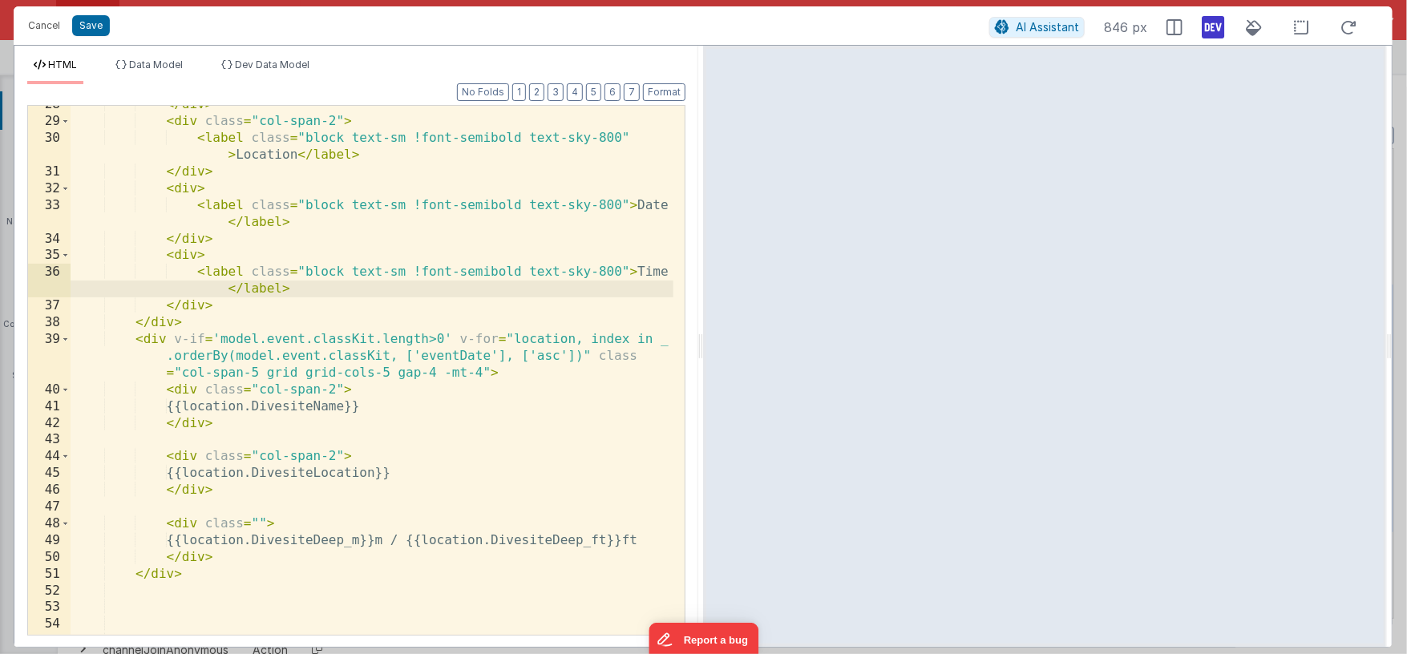
click at [534, 342] on div "</ div > < div class = "col-span-2" > < label class = "block text-sm !font-semi…" at bounding box center [372, 377] width 603 height 563
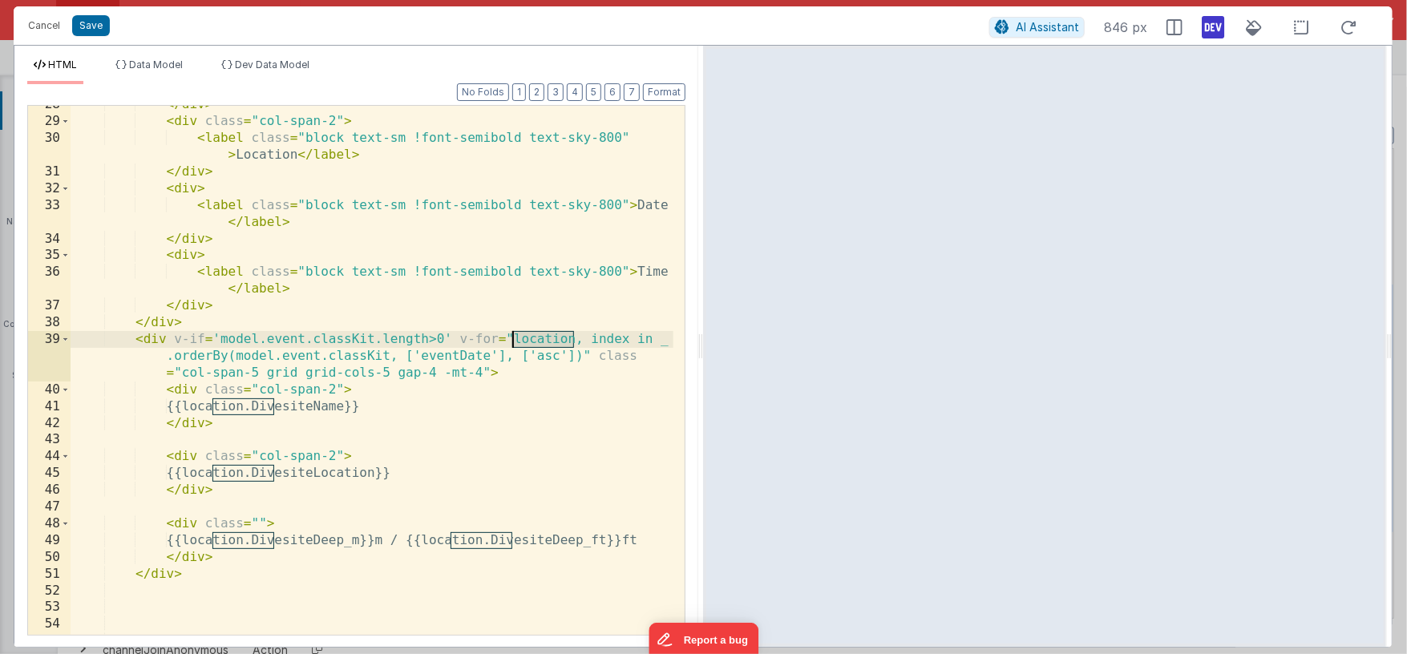
click at [534, 342] on div "</ div > < div class = "col-span-2" > < label class = "block text-sm !font-semi…" at bounding box center [372, 377] width 603 height 563
click at [529, 340] on div "</ div > < div class = "col-span-2" > < label class = "block text-sm !font-semi…" at bounding box center [372, 377] width 603 height 563
click at [248, 406] on div "</ div > < div class = "col-span-2" > < label class = "block text-sm !font-semi…" at bounding box center [372, 377] width 603 height 563
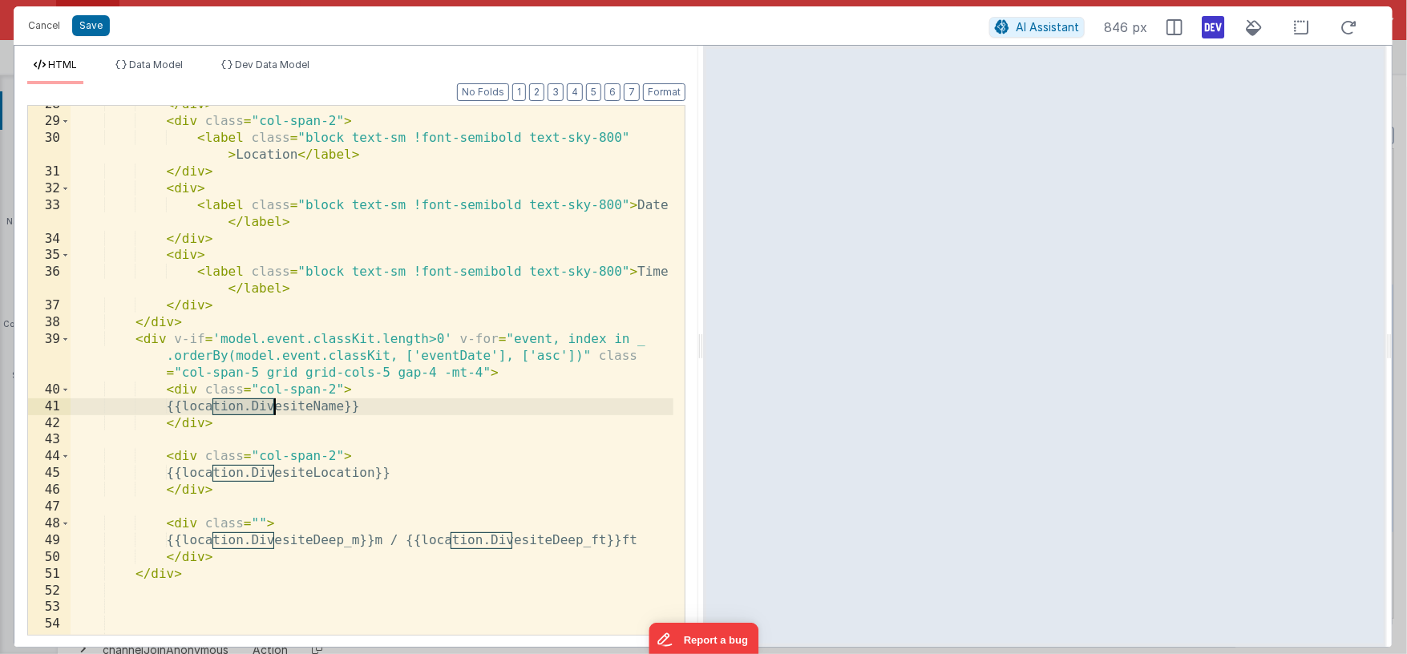
click at [248, 406] on div "</ div > < div class = "col-span-2" > < label class = "block text-sm !font-semi…" at bounding box center [372, 377] width 603 height 563
click at [241, 476] on div "</ div > < div class = "col-span-2" > < label class = "block text-sm !font-semi…" at bounding box center [372, 377] width 603 height 563
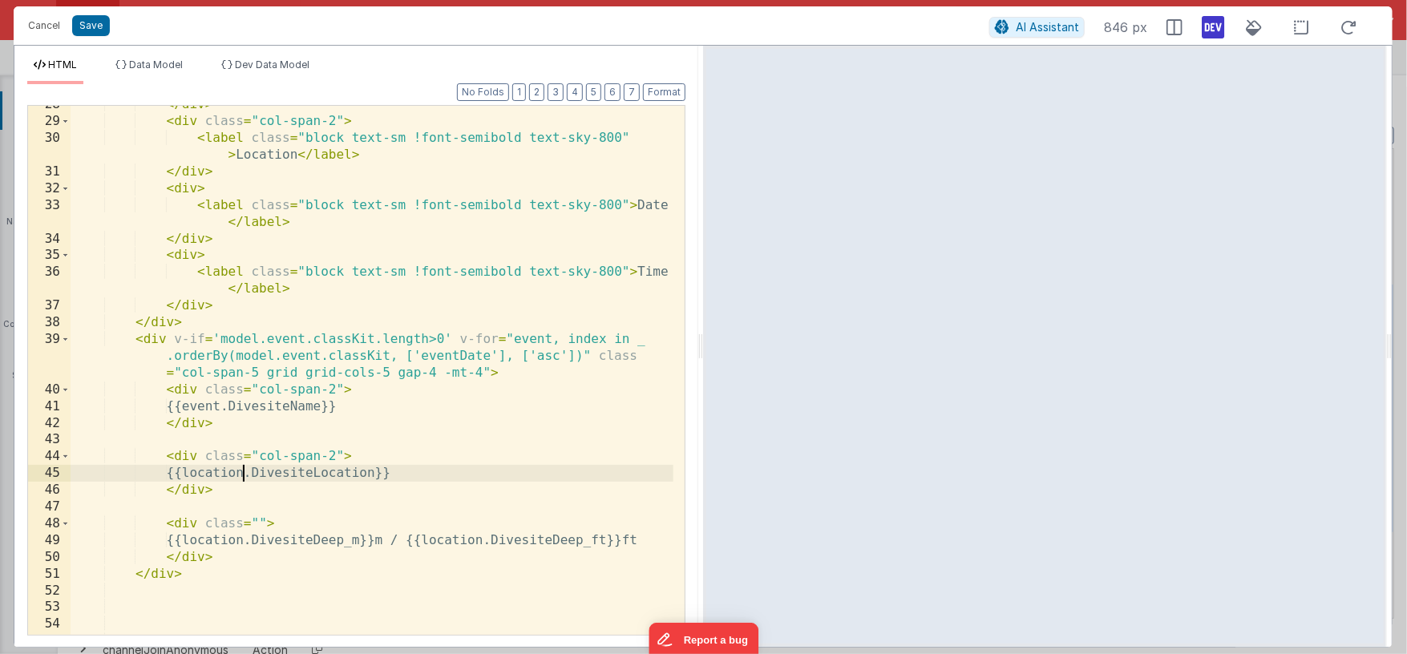
click at [242, 475] on div "</ div > < div class = "col-span-2" > < label class = "block text-sm !font-semi…" at bounding box center [372, 377] width 603 height 563
click at [243, 537] on div "</ div > < div class = "col-span-2" > < label class = "block text-sm !font-semi…" at bounding box center [372, 377] width 603 height 563
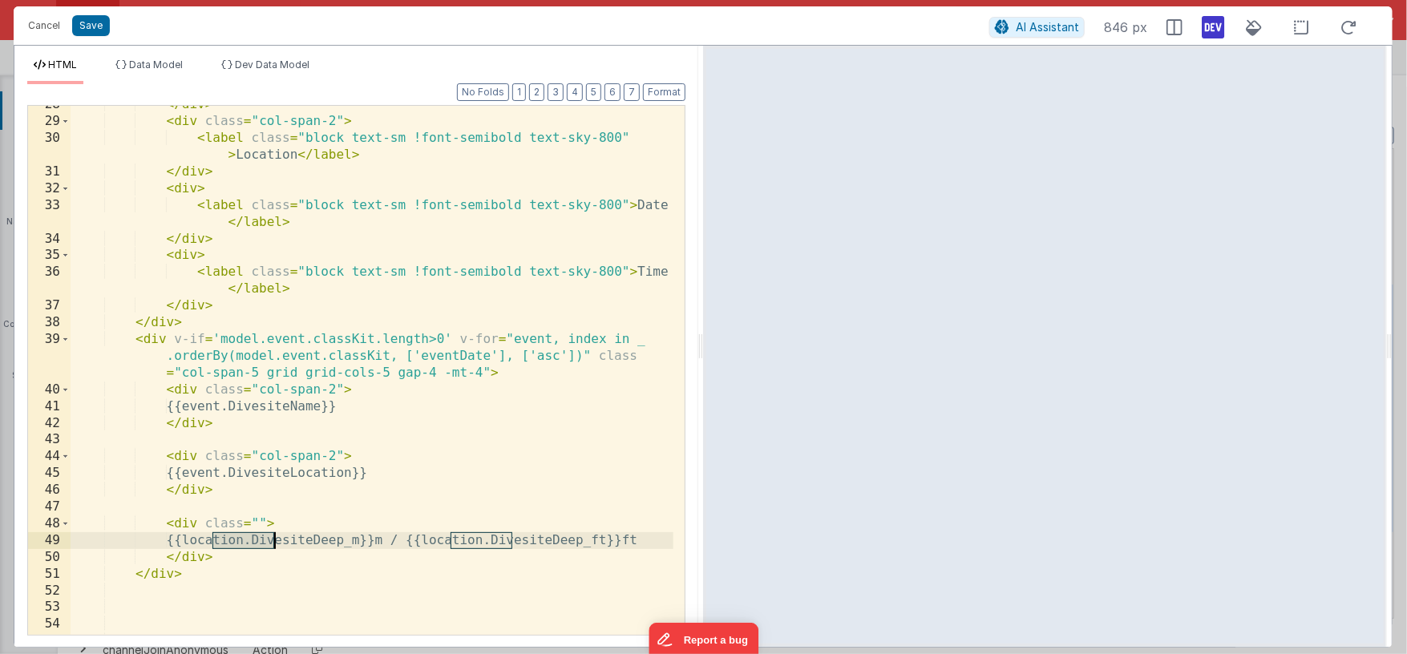
click at [243, 537] on div "</ div > < div class = "col-span-2" > < label class = "block text-sm !font-semi…" at bounding box center [372, 377] width 603 height 563
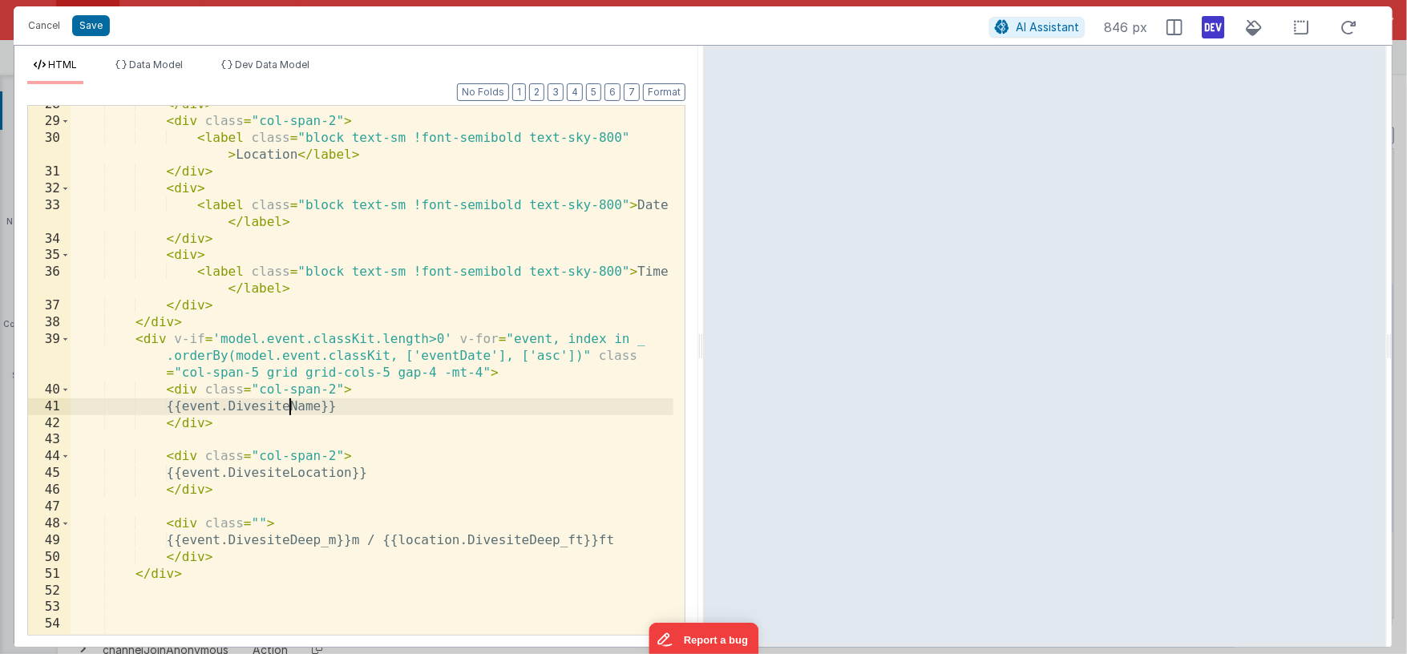
click at [289, 409] on div "</ div > < div class = "col-span-2" > < label class = "block text-sm !font-semi…" at bounding box center [372, 377] width 603 height 563
click at [304, 475] on div "</ div > < div class = "col-span-2" > < label class = "block text-sm !font-semi…" at bounding box center [372, 377] width 603 height 563
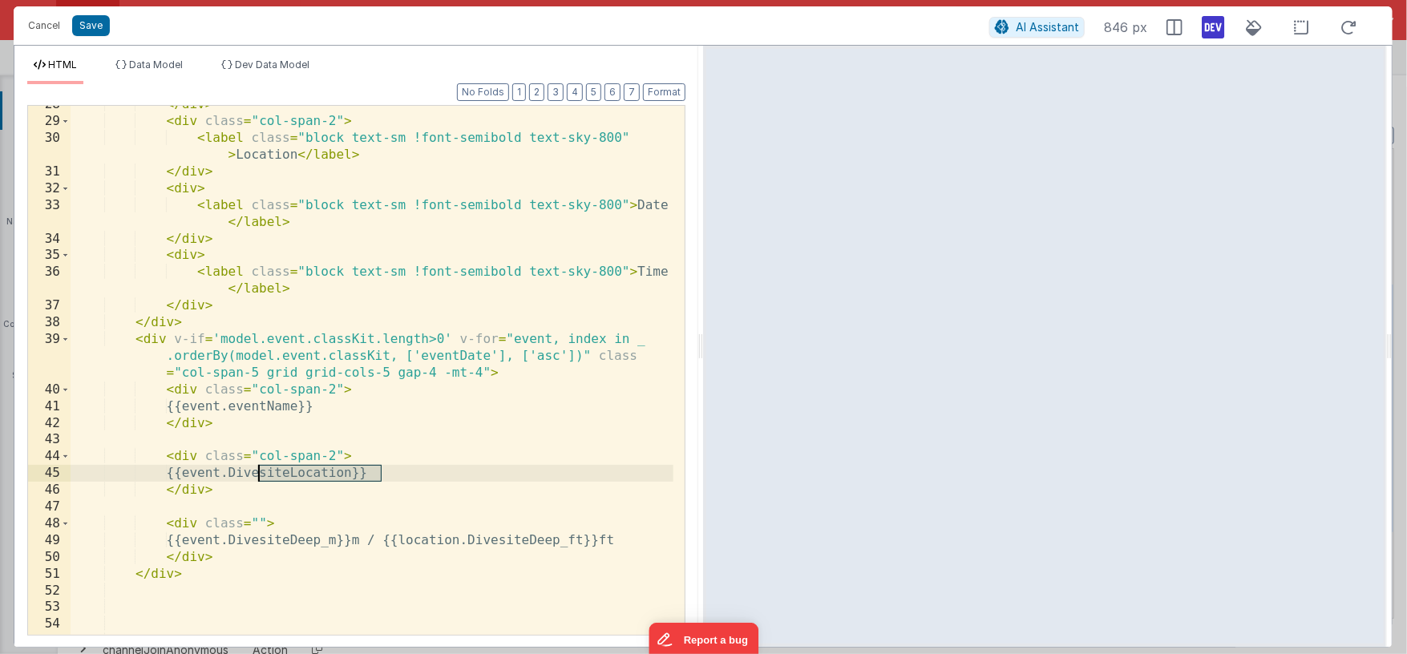
click at [304, 475] on div "</ div > < div class = "col-span-2" > < label class = "block text-sm !font-semi…" at bounding box center [372, 377] width 603 height 563
click at [326, 473] on div "</ div > < div class = "col-span-2" > < label class = "block text-sm !font-semi…" at bounding box center [372, 377] width 603 height 563
click at [389, 372] on div "</ div > < div class = "col-span-2" > < label class = "block text-sm !font-semi…" at bounding box center [372, 377] width 603 height 563
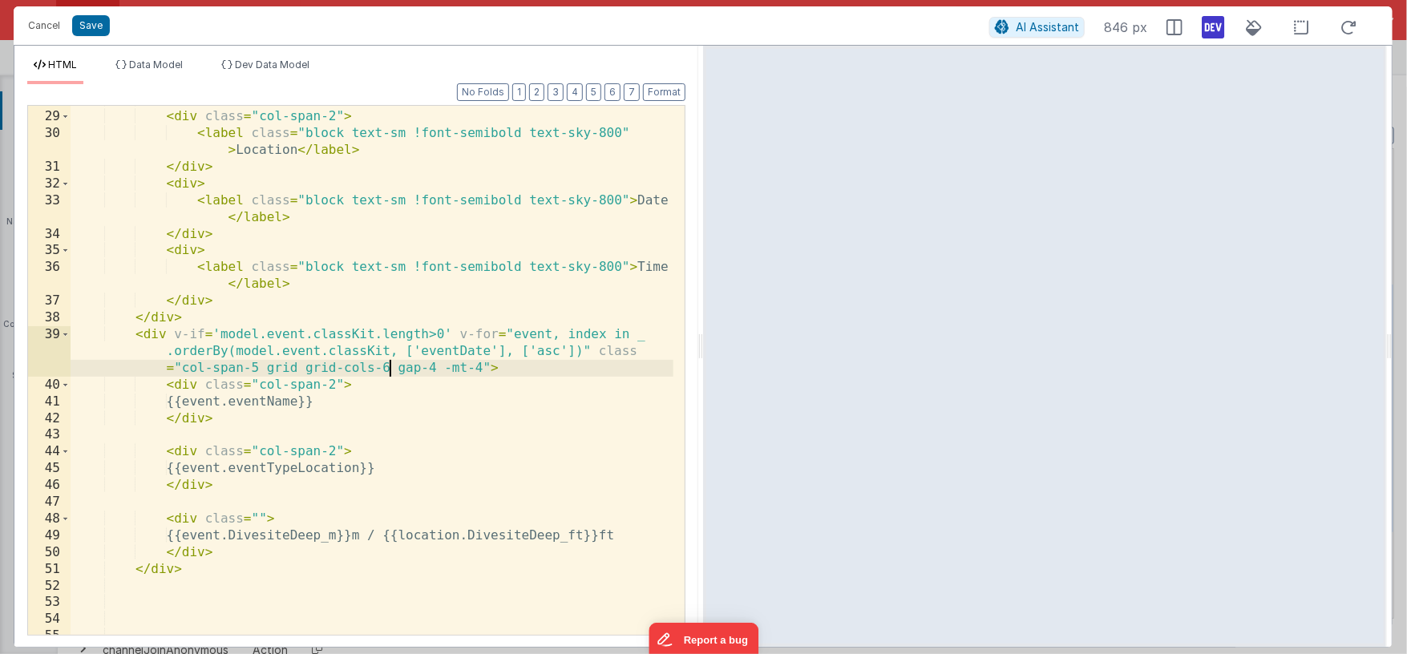
scroll to position [592, 0]
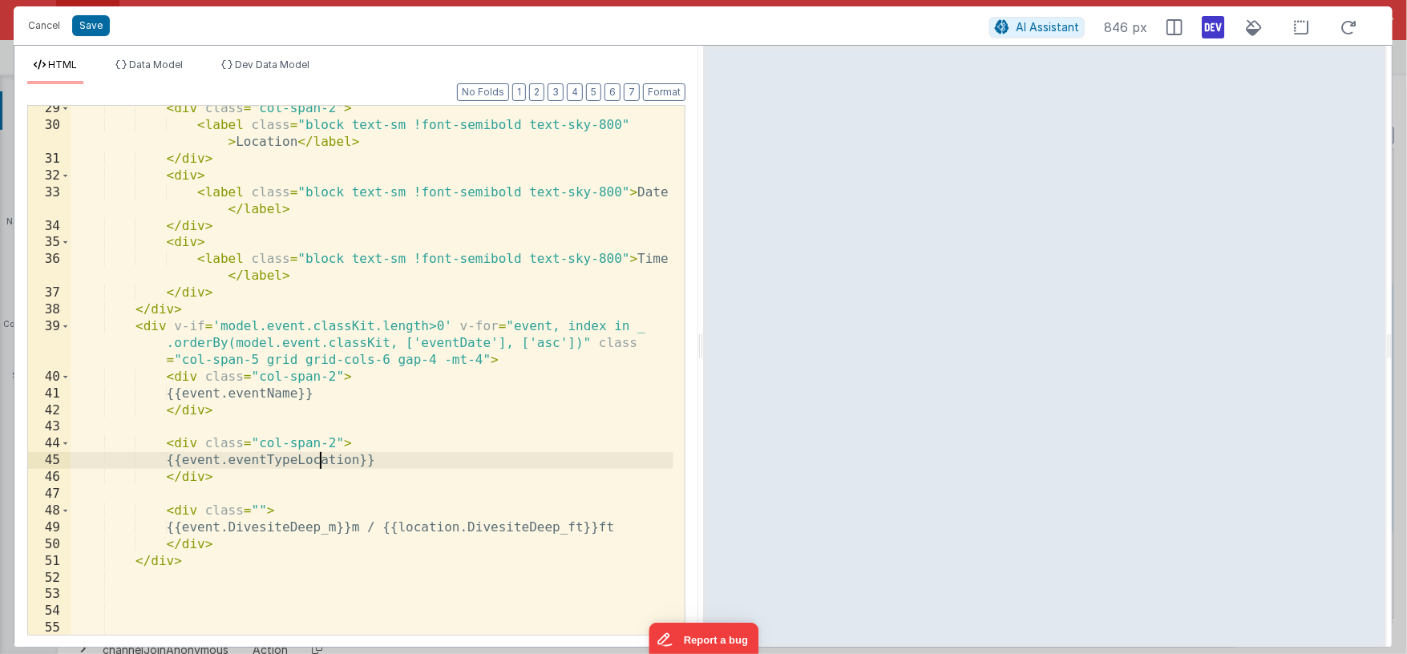
click at [318, 459] on div "< div class = "col-span-2" > < label class = "block text-sm !font-semibold text…" at bounding box center [372, 381] width 603 height 563
click at [324, 528] on div "< div class = "col-span-2" > < label class = "block text-sm !font-semibold text…" at bounding box center [372, 381] width 603 height 563
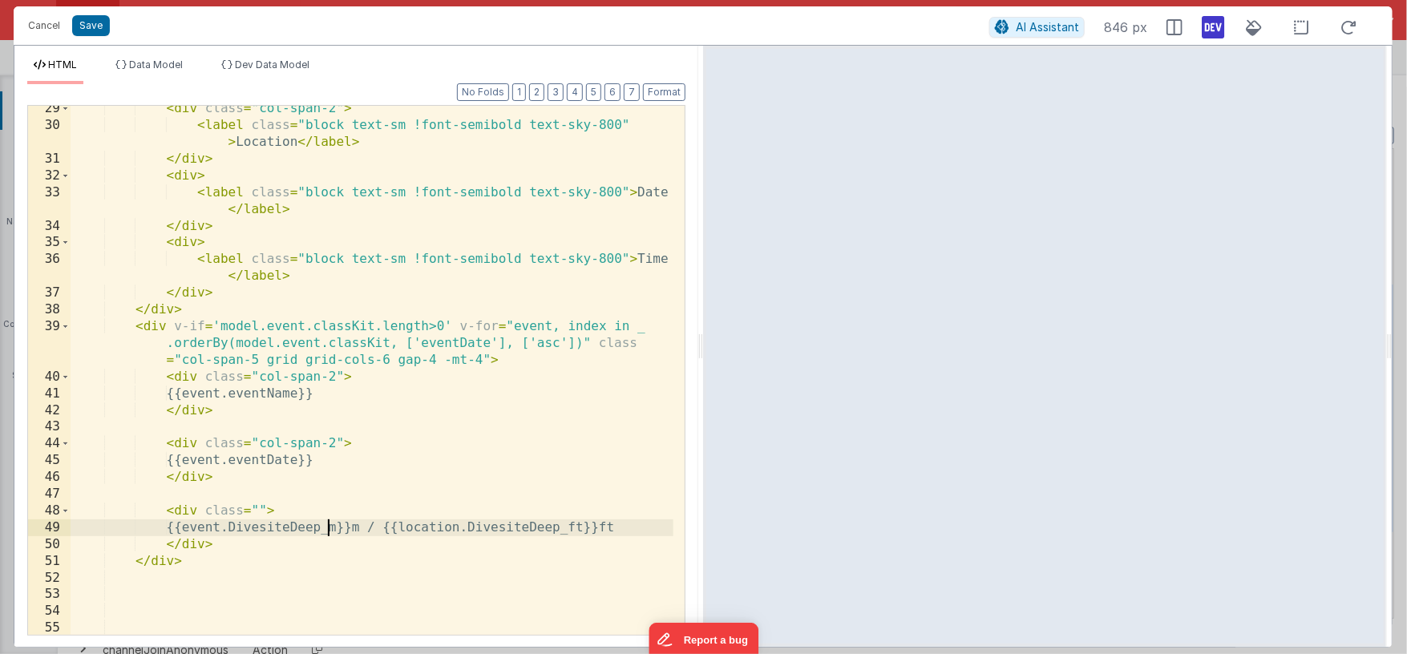
click at [324, 528] on div "< div class = "col-span-2" > < label class = "block text-sm !font-semibold text…" at bounding box center [372, 381] width 603 height 563
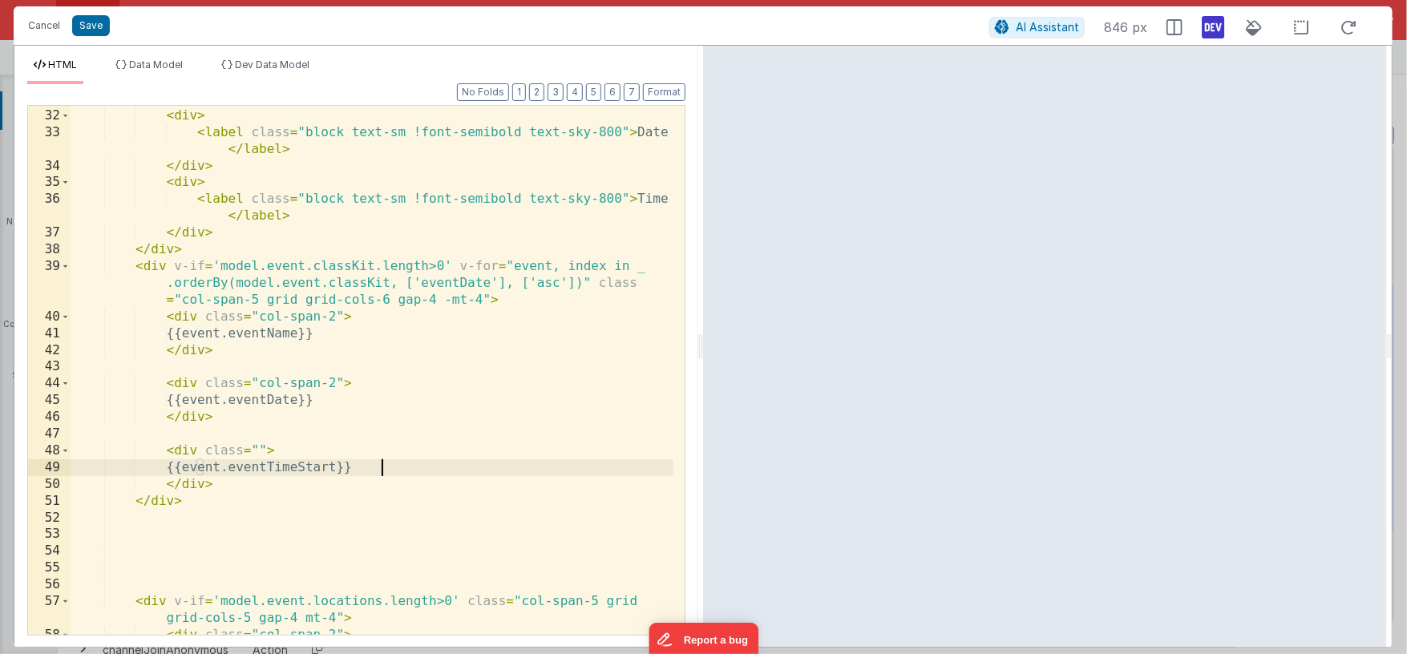
scroll to position [652, 0]
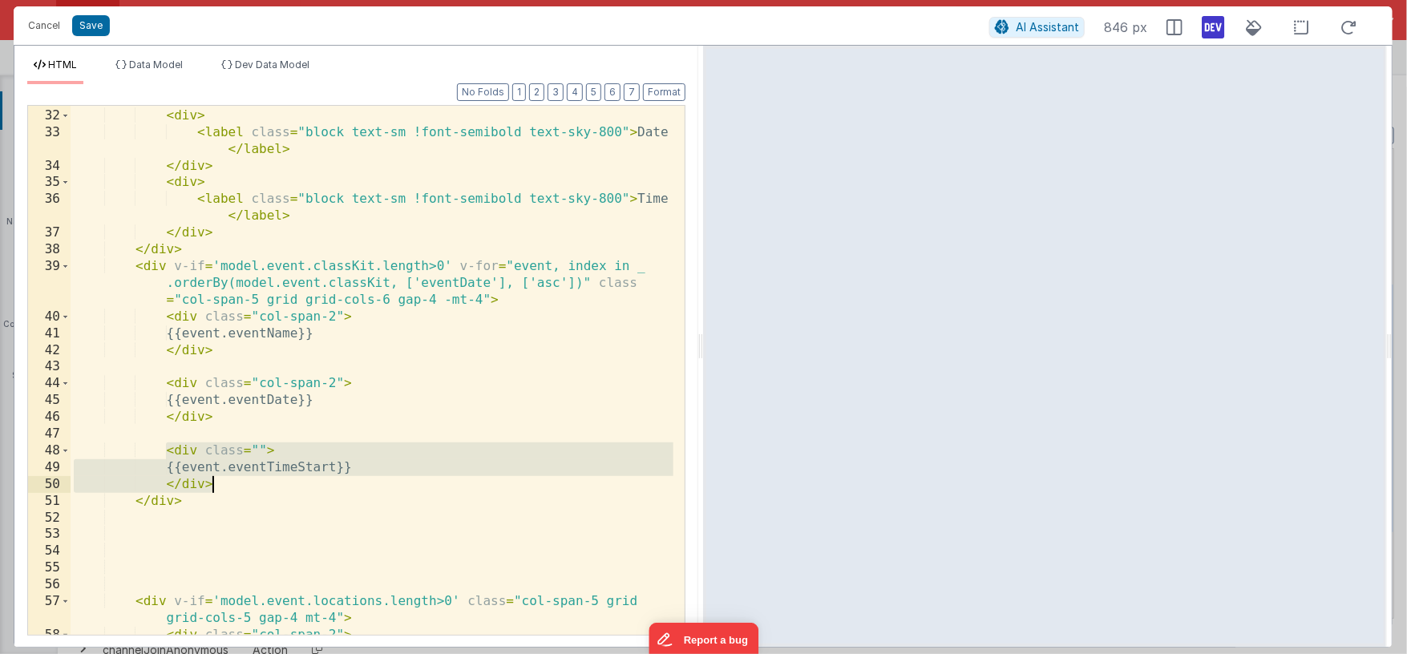
drag, startPoint x: 164, startPoint y: 453, endPoint x: 221, endPoint y: 490, distance: 67.8
click at [221, 490] on div "</ div > < div > < label class = "block text-sm !font-semibold text-sky-800" > …" at bounding box center [372, 372] width 603 height 563
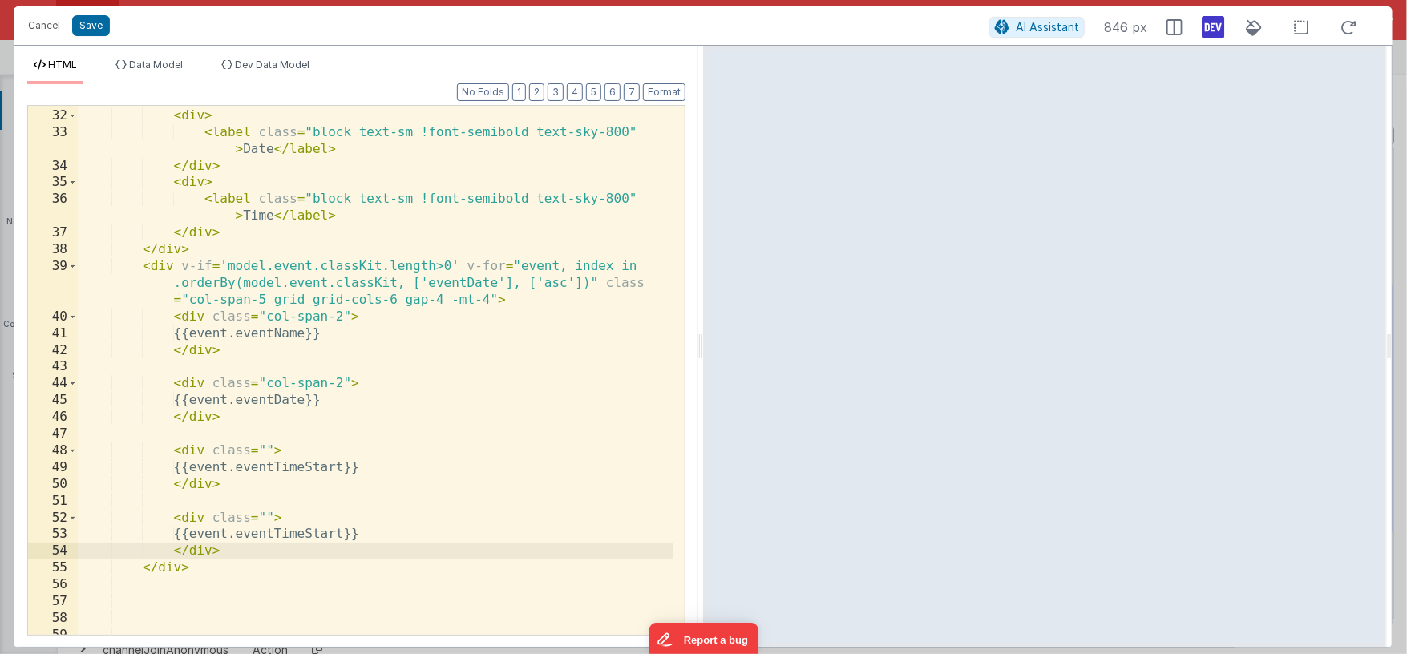
click at [304, 400] on div "</ div > < div > < label class = "block text-sm !font-semibold text-sky-800" > …" at bounding box center [376, 372] width 596 height 563
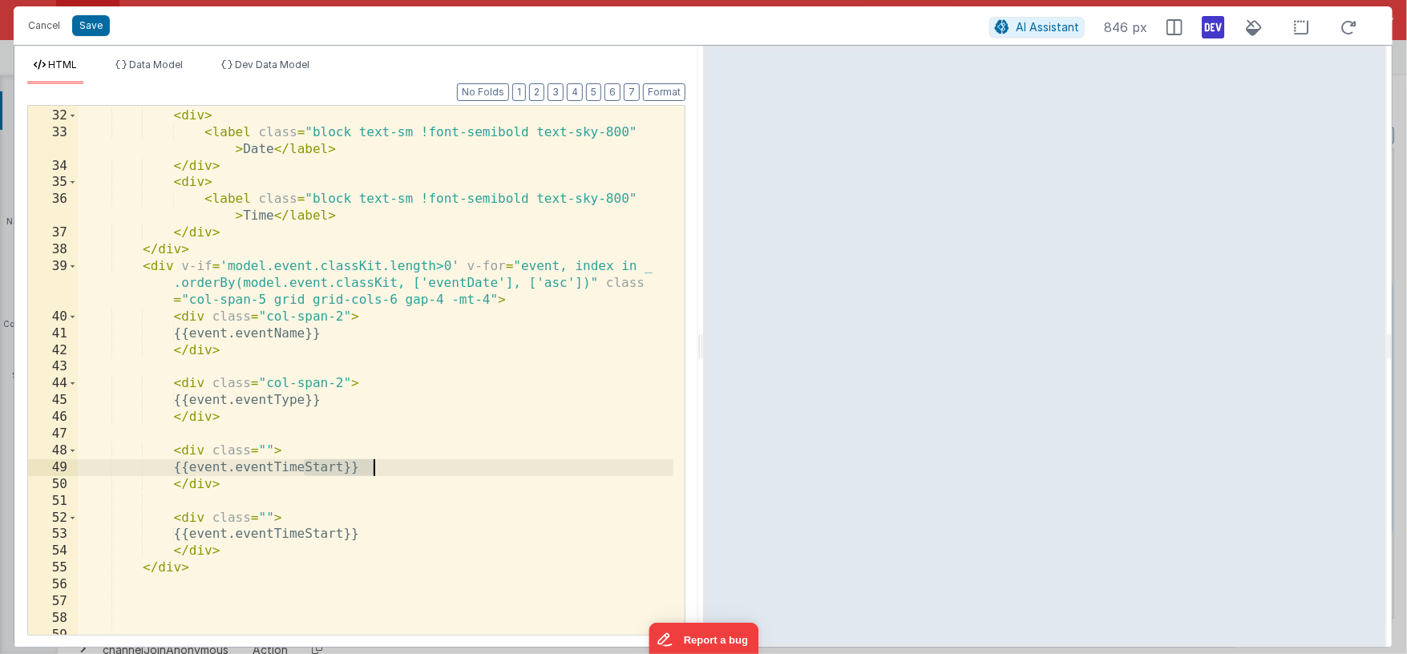
drag, startPoint x: 307, startPoint y: 467, endPoint x: 371, endPoint y: 463, distance: 64.3
click at [371, 463] on div "</ div > < div > < label class = "block text-sm !font-semibold text-sky-800" > …" at bounding box center [376, 372] width 596 height 563
click at [293, 400] on div "</ div > < div > < label class = "block text-sm !font-semibold text-sky-800" > …" at bounding box center [376, 372] width 596 height 563
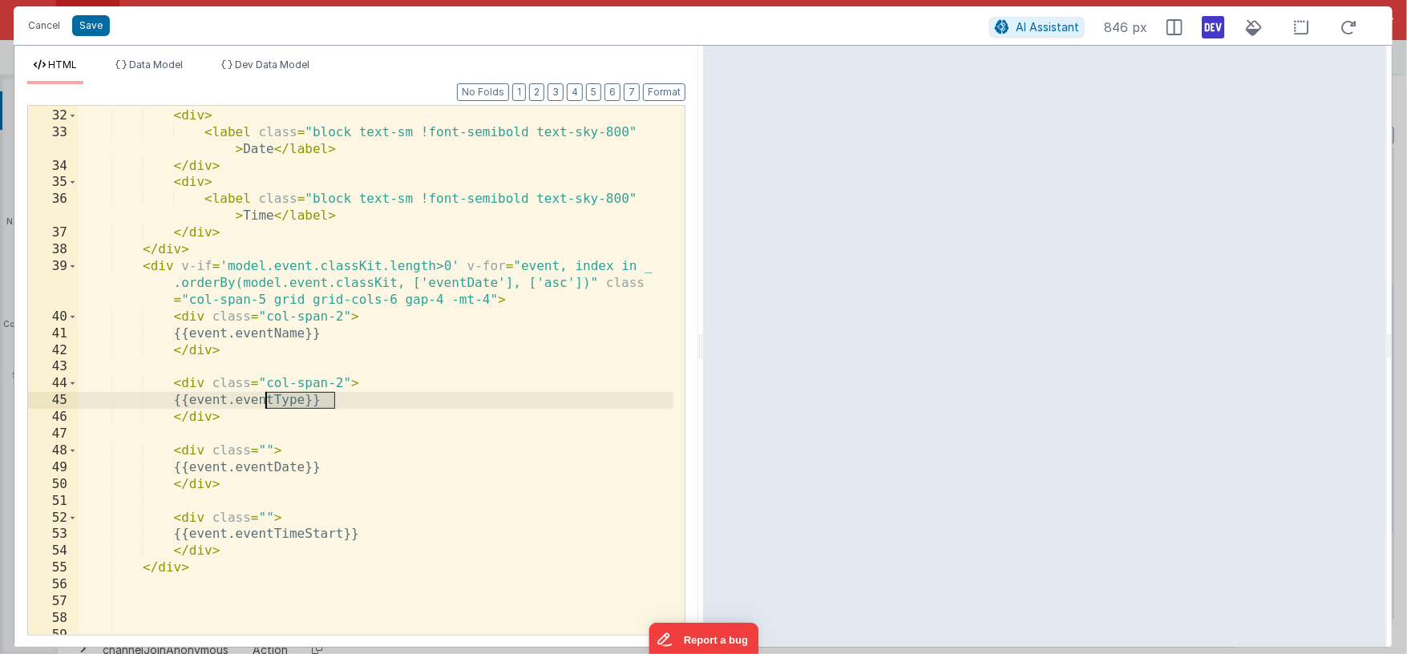
click at [293, 400] on div "</ div > < div > < label class = "block text-sm !font-semibold text-sky-800" > …" at bounding box center [376, 372] width 596 height 563
click at [204, 401] on div "</ div > < div > < label class = "block text-sm !font-semibold text-sky-800" > …" at bounding box center [376, 372] width 596 height 563
click at [241, 398] on div "</ div > < div > < label class = "block text-sm !font-semibold text-sky-800" > …" at bounding box center [376, 372] width 596 height 563
drag, startPoint x: 204, startPoint y: 402, endPoint x: 302, endPoint y: 399, distance: 97.8
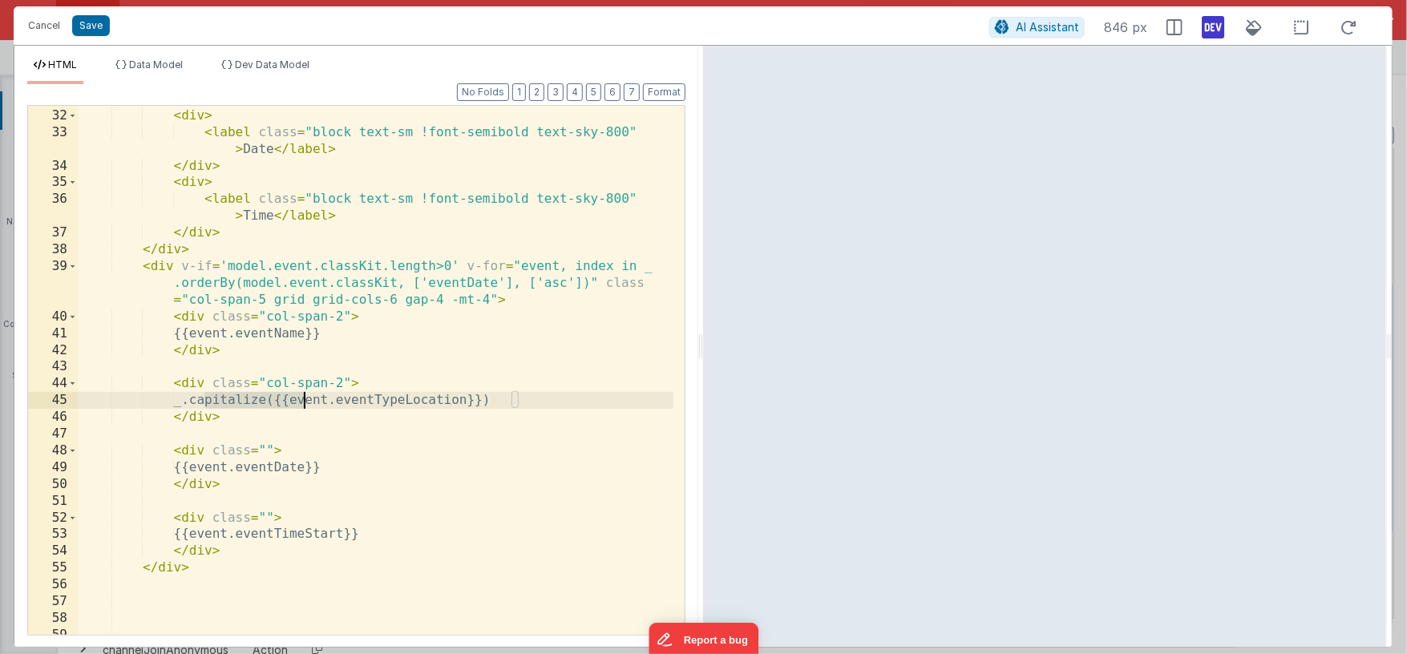
click at [302, 399] on div "</ div > < div > < label class = "block text-sm !font-semibold text-sky-800" > …" at bounding box center [376, 372] width 596 height 563
click at [220, 401] on div "</ div > < div > < label class = "block text-sm !font-semibold text-sky-800" > …" at bounding box center [376, 372] width 596 height 563
paste textarea
click at [496, 400] on div "</ div > < div > < label class = "block text-sm !font-semibold text-sky-800" > …" at bounding box center [376, 372] width 596 height 563
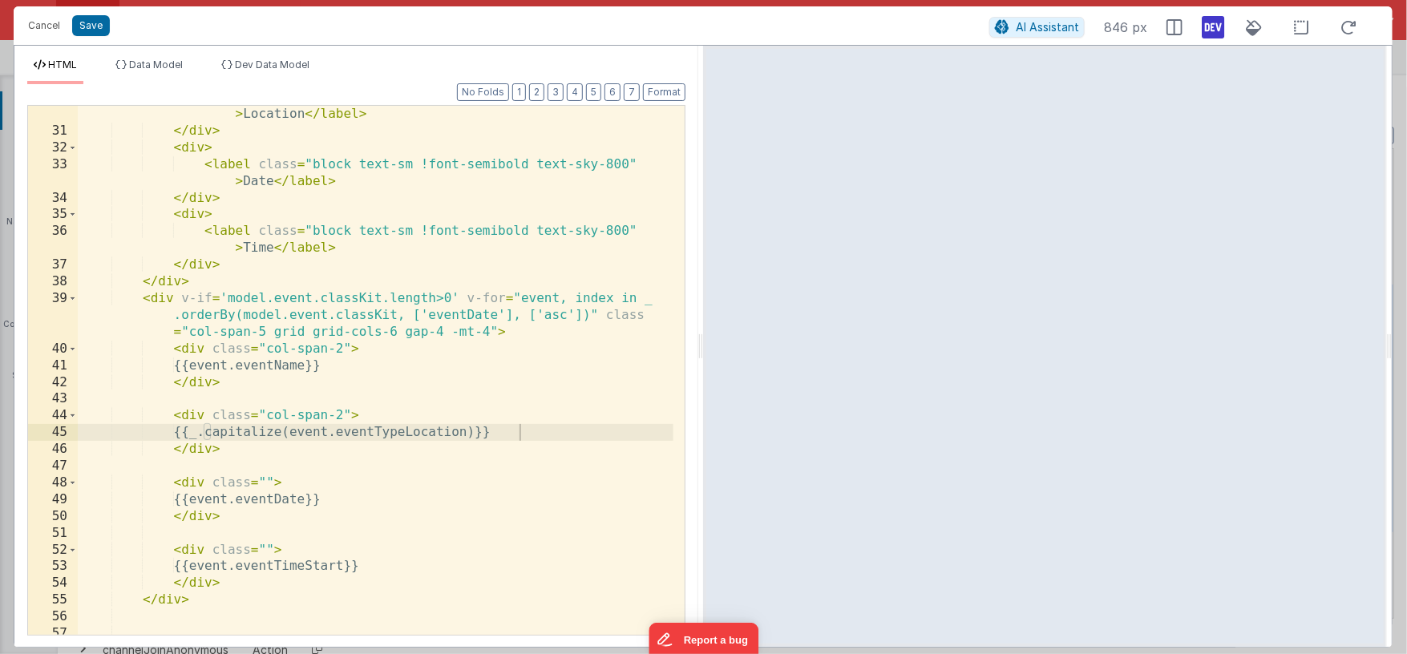
scroll to position [620, 0]
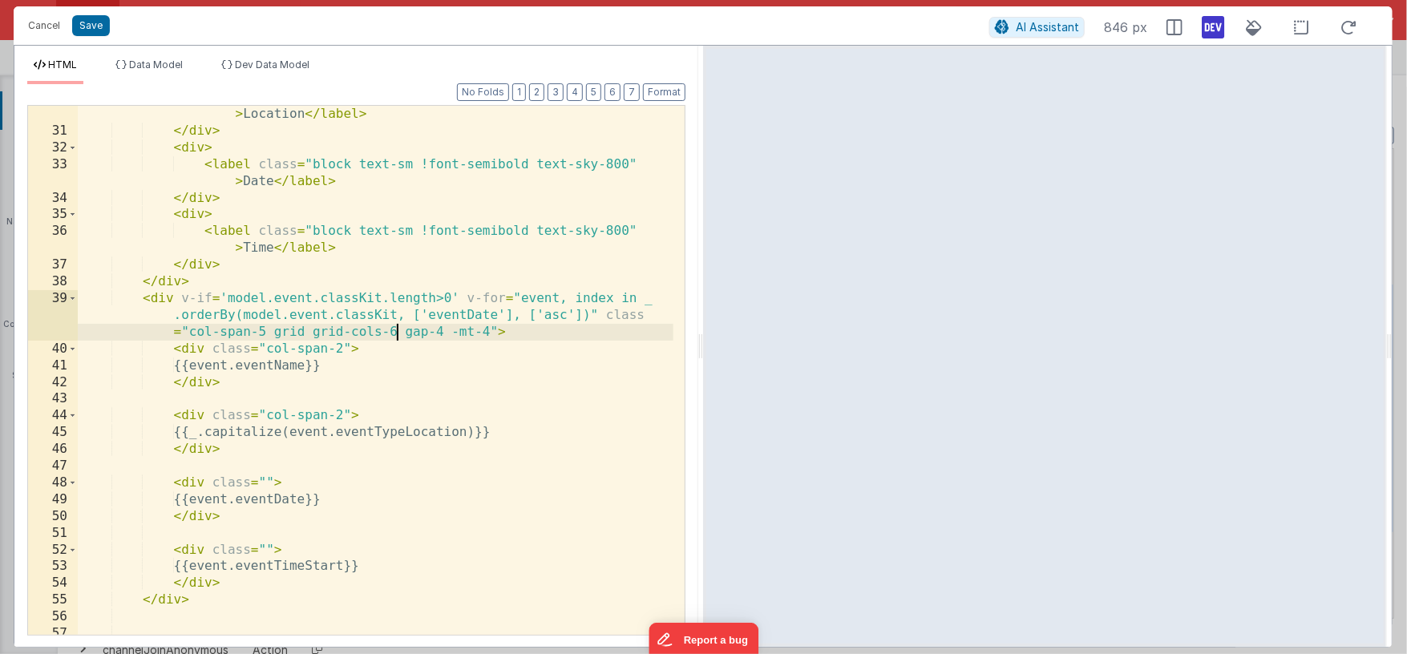
click at [394, 333] on div "< label class = "block text-sm !font-semibold text-sky-800" > Location </ label…" at bounding box center [376, 379] width 596 height 580
drag, startPoint x: 265, startPoint y: 349, endPoint x: 345, endPoint y: 344, distance: 79.5
click at [345, 344] on div "< label class = "block text-sm !font-semibold text-sky-800" > Location </ label…" at bounding box center [376, 379] width 596 height 580
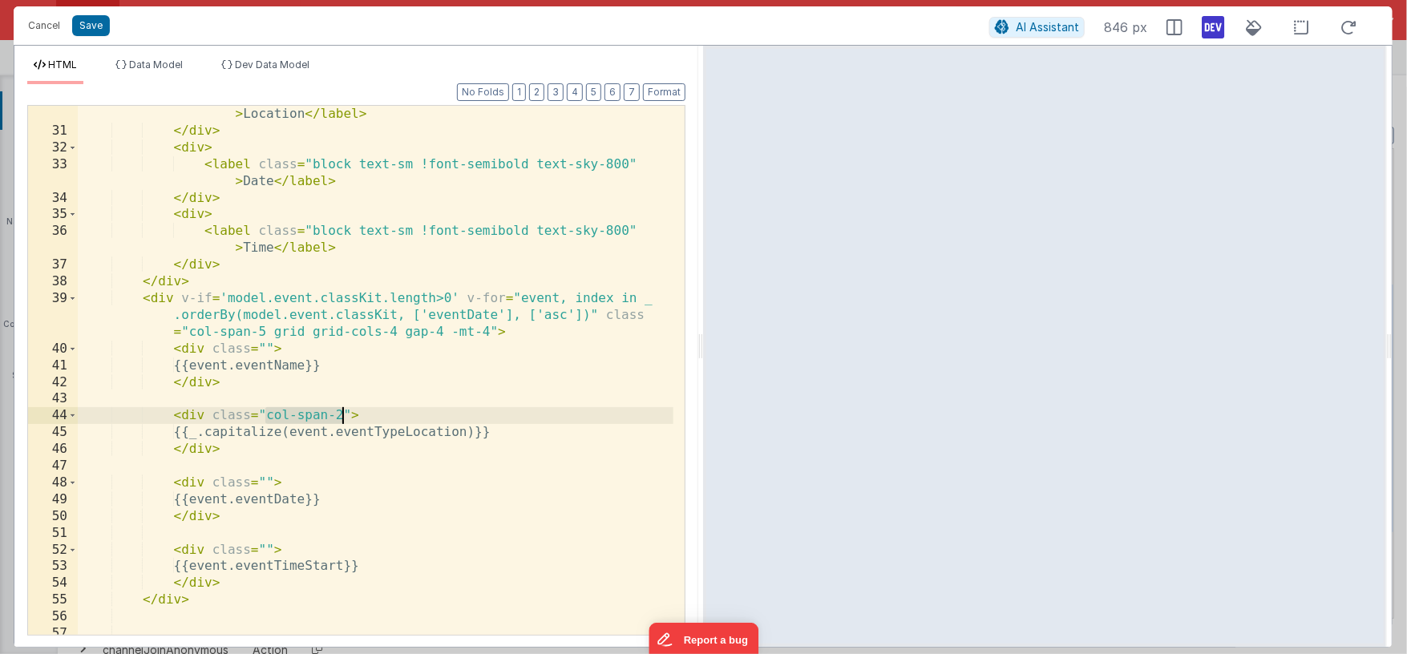
drag, startPoint x: 268, startPoint y: 418, endPoint x: 342, endPoint y: 414, distance: 73.9
click at [342, 414] on div "< label class = "block text-sm !font-semibold text-sky-800" > Location </ label…" at bounding box center [376, 379] width 596 height 580
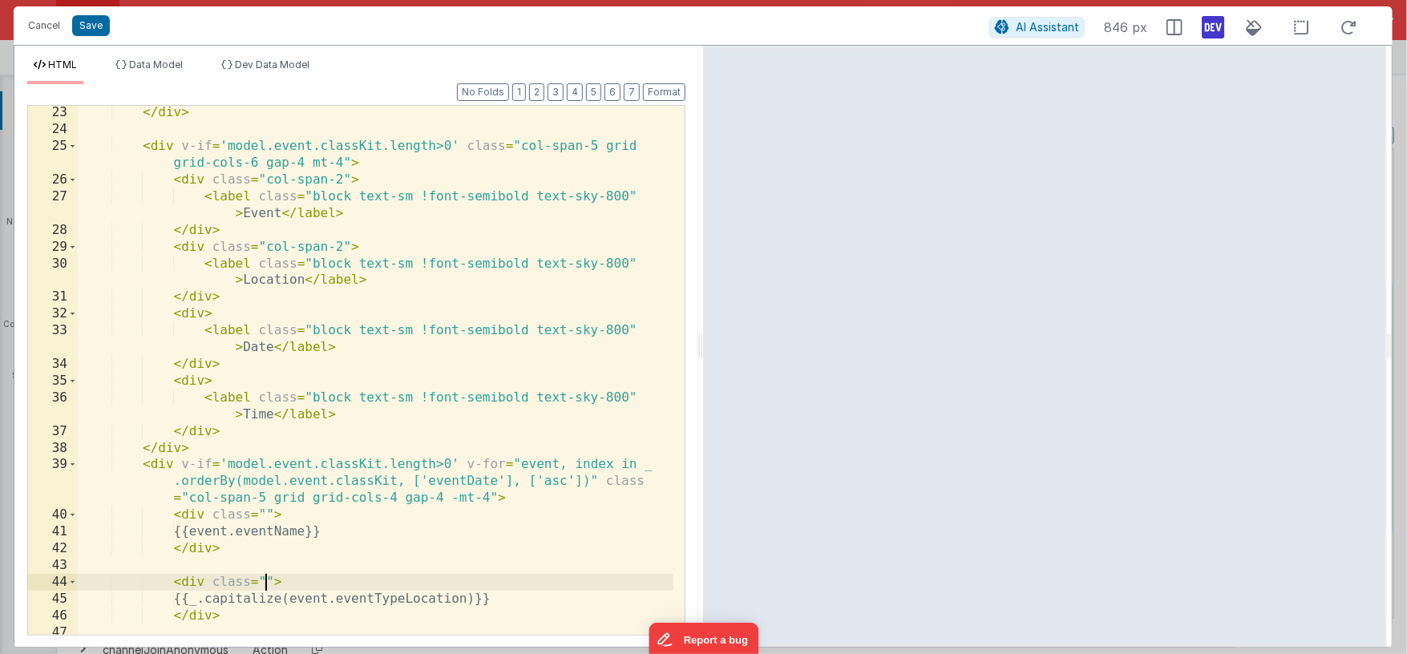
scroll to position [386, 0]
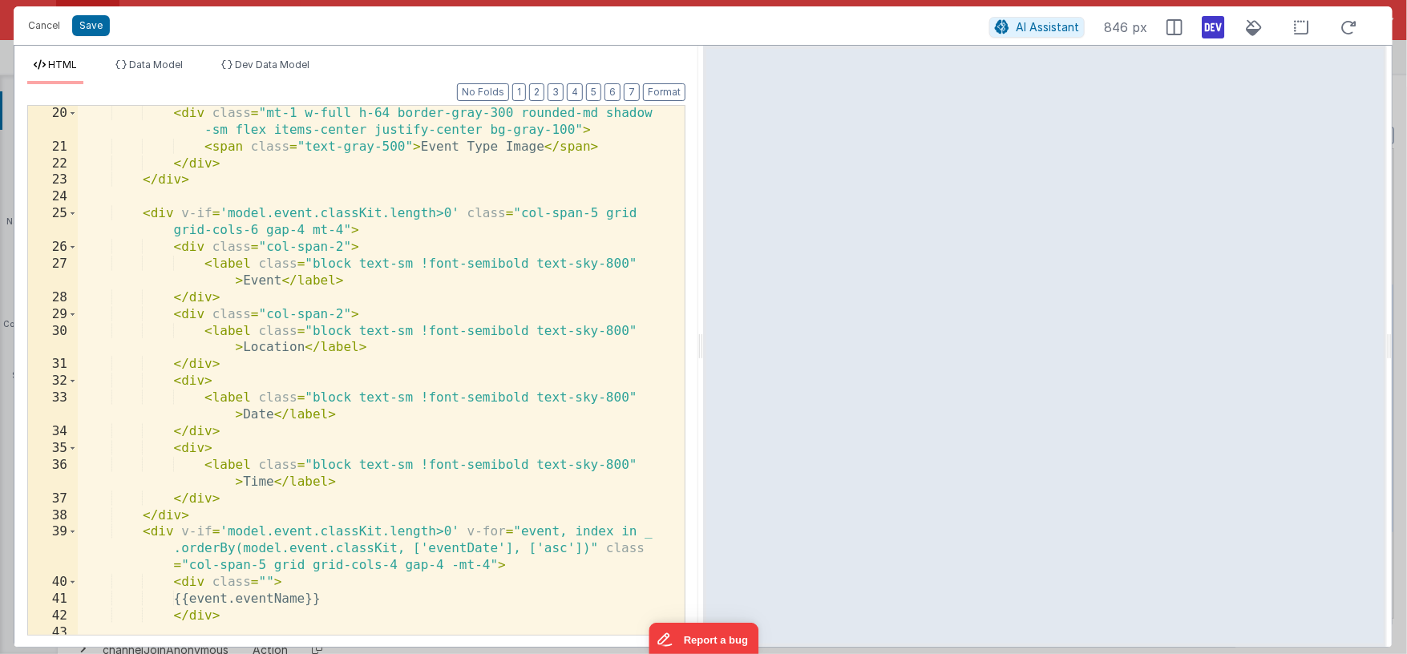
click at [257, 232] on div "< div class = "mt-1 w-full h-64 border-gray-300 rounded-md shadow -sm flex item…" at bounding box center [376, 395] width 596 height 580
drag, startPoint x: 284, startPoint y: 244, endPoint x: 342, endPoint y: 239, distance: 57.9
click at [342, 239] on div "< div class = "mt-1 w-full h-64 border-gray-300 rounded-md shadow -sm flex item…" at bounding box center [376, 395] width 596 height 580
drag, startPoint x: 267, startPoint y: 313, endPoint x: 342, endPoint y: 309, distance: 74.7
click at [342, 309] on div "< div class = "mt-1 w-full h-64 border-gray-300 rounded-md shadow -sm flex item…" at bounding box center [376, 395] width 596 height 580
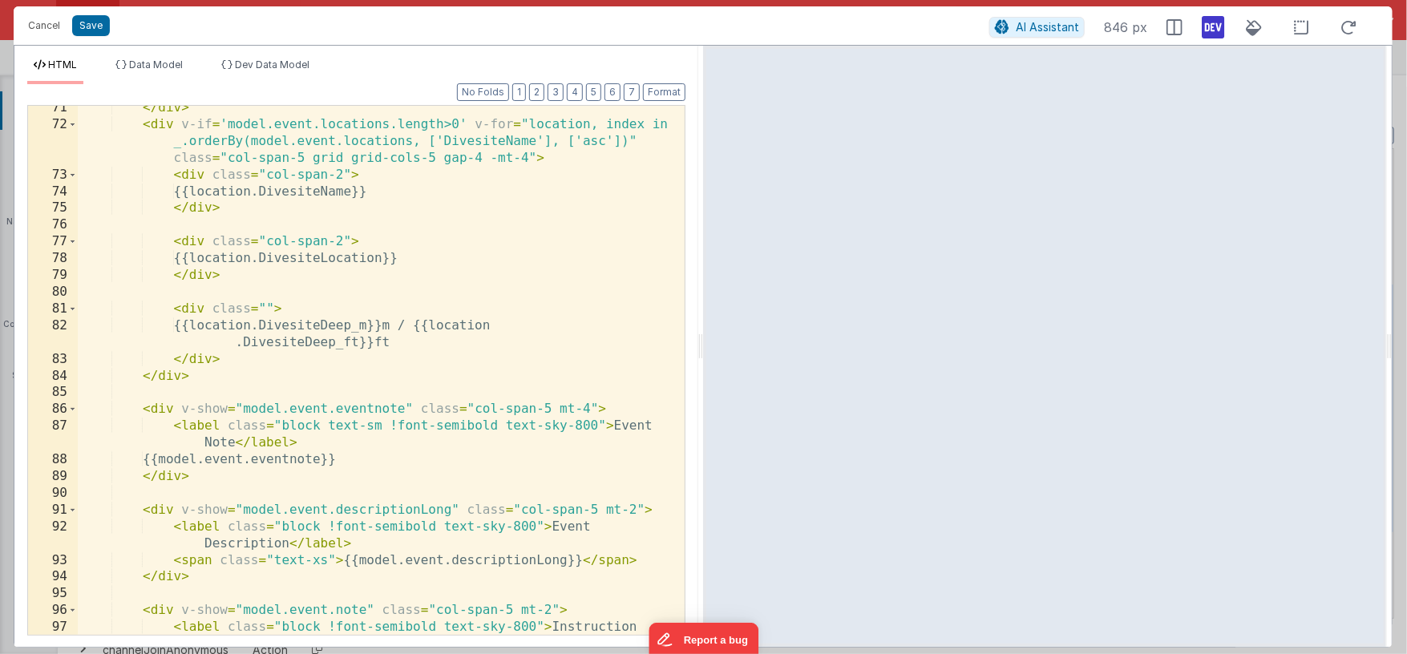
scroll to position [1444, 0]
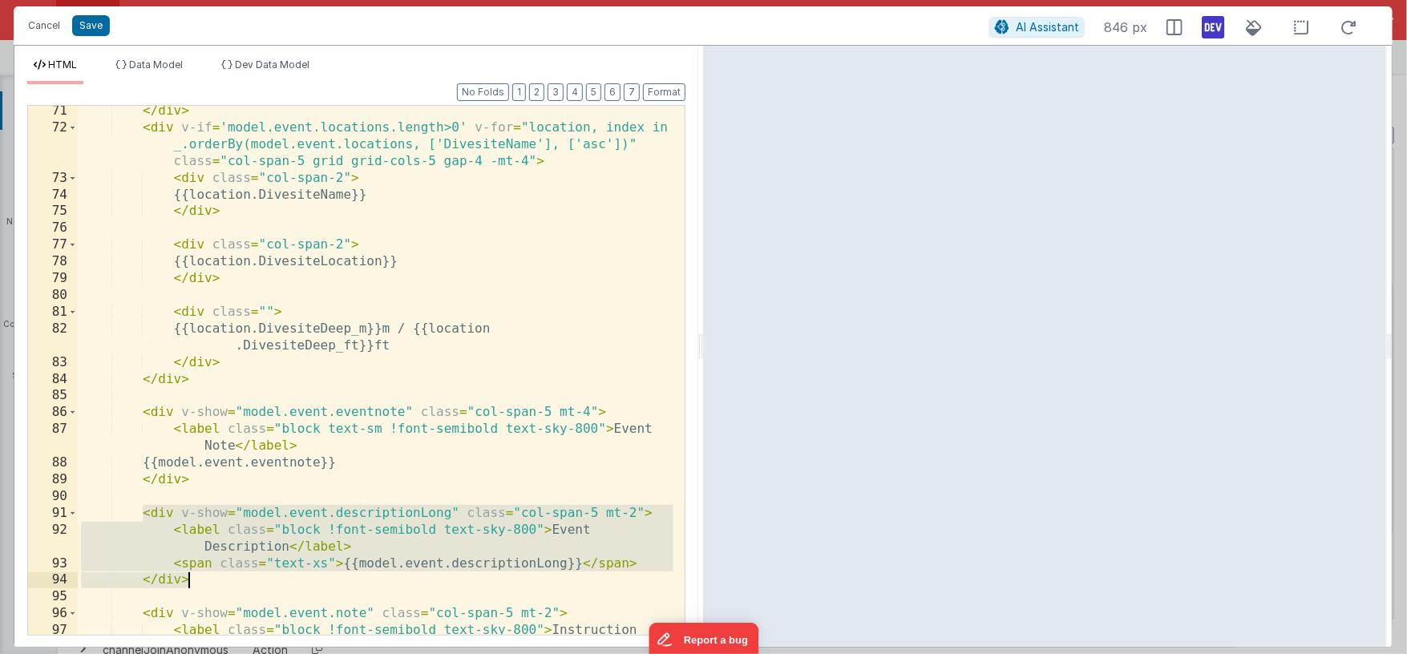
drag, startPoint x: 144, startPoint y: 512, endPoint x: 204, endPoint y: 578, distance: 89.1
click at [204, 578] on div "</ div > < div v-if = 'model.event.locations.length>0' v-for = "location, index…" at bounding box center [376, 393] width 596 height 580
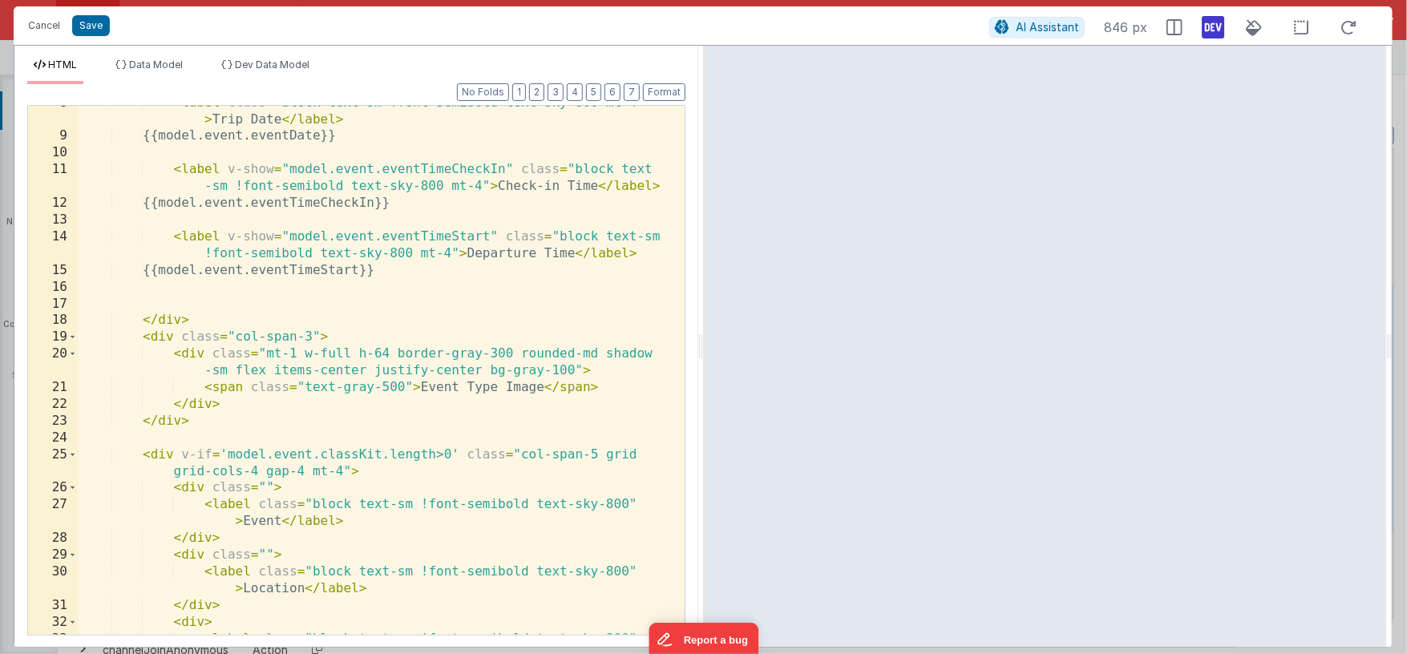
scroll to position [162, 0]
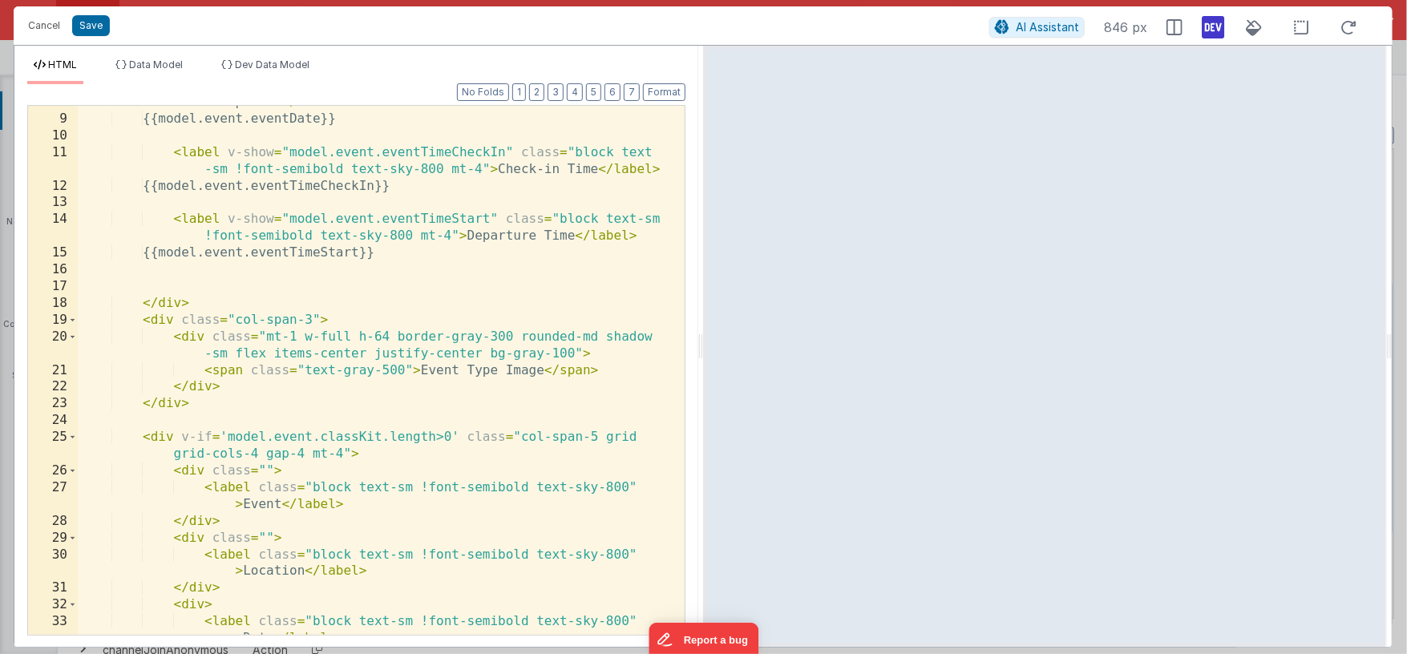
click at [142, 436] on div "< label class = "block text-sm !font-semibold text-sky-800 mt-4" > Trip Date </…" at bounding box center [376, 375] width 596 height 596
paste textarea
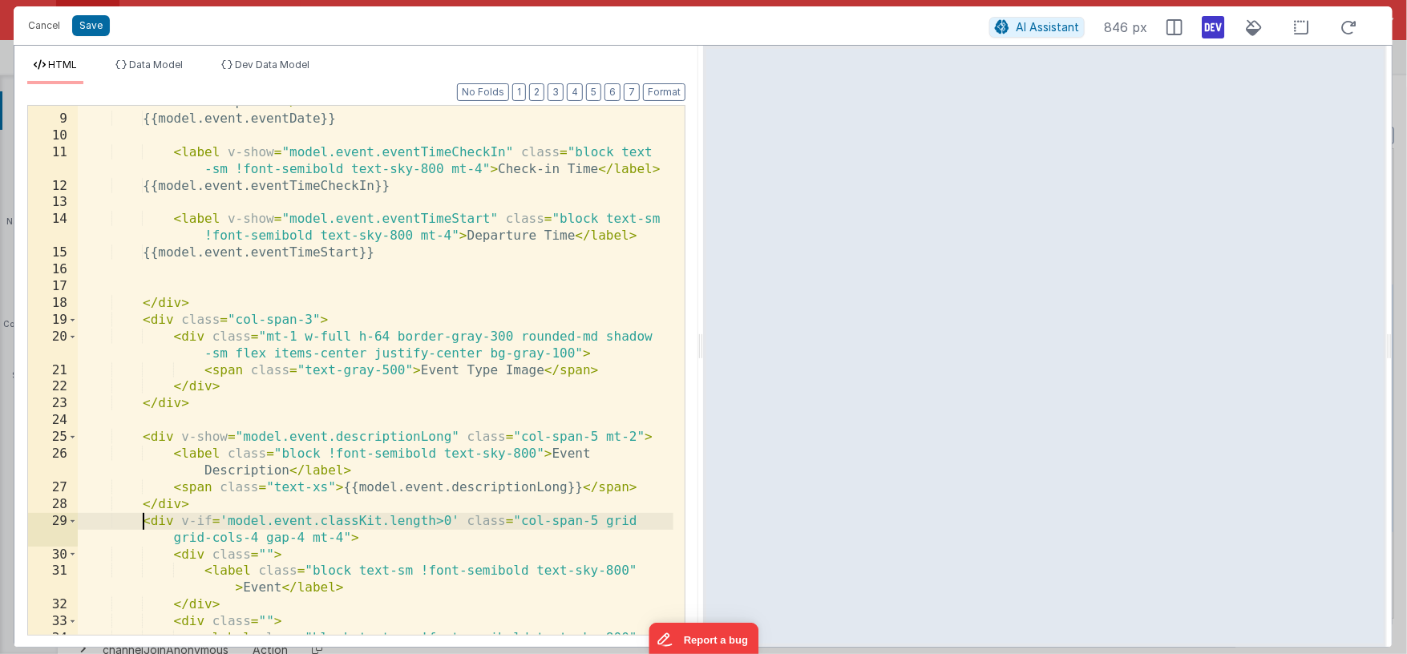
scroll to position [160, 0]
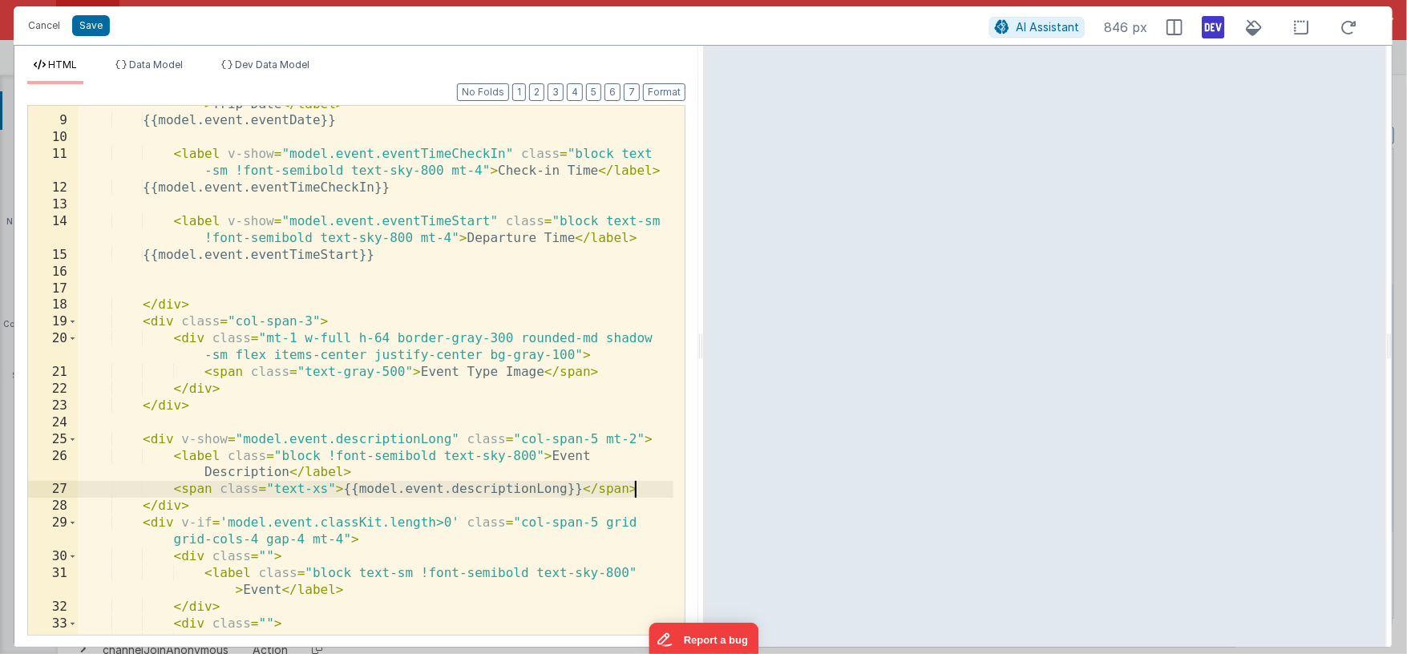
click at [645, 489] on div "< label class = "block text-sm !font-semibold text-sky-800 mt-4" > Trip Date </…" at bounding box center [376, 377] width 596 height 596
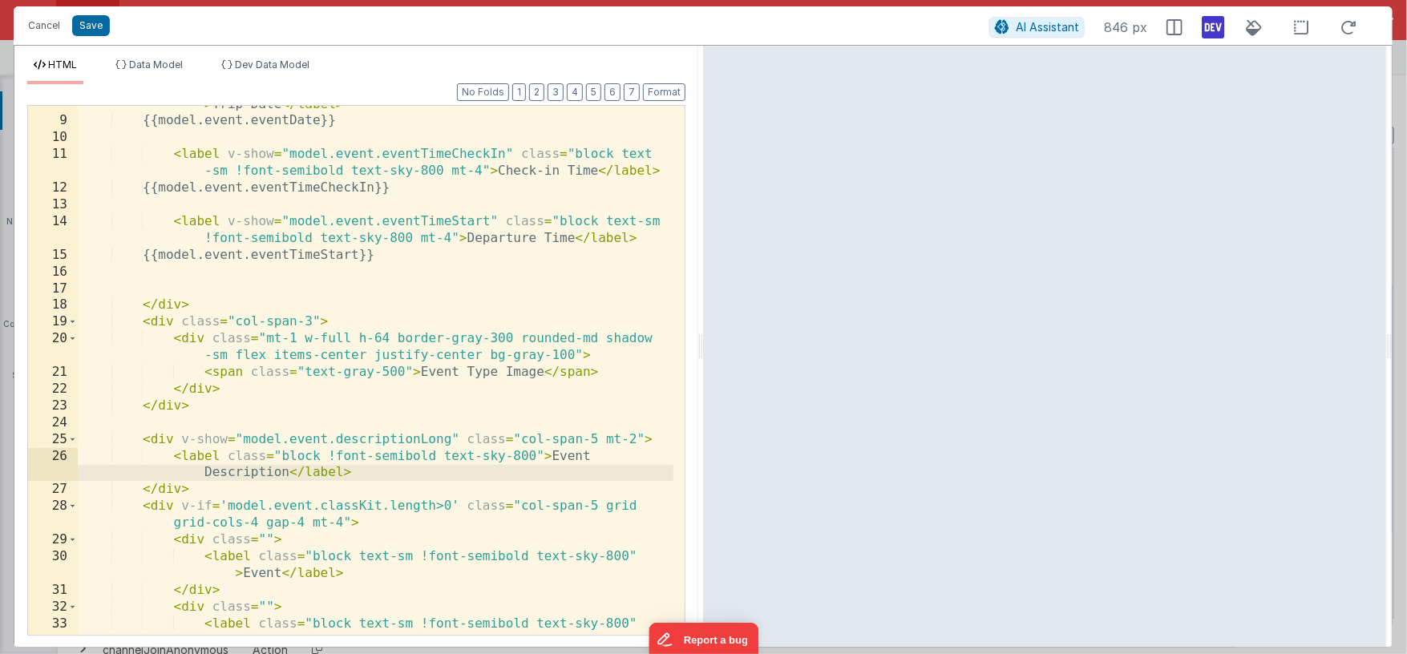
click at [343, 523] on div "< label class = "block text-sm !font-semibold text-sky-800 mt-4" > Trip Date </…" at bounding box center [376, 377] width 596 height 596
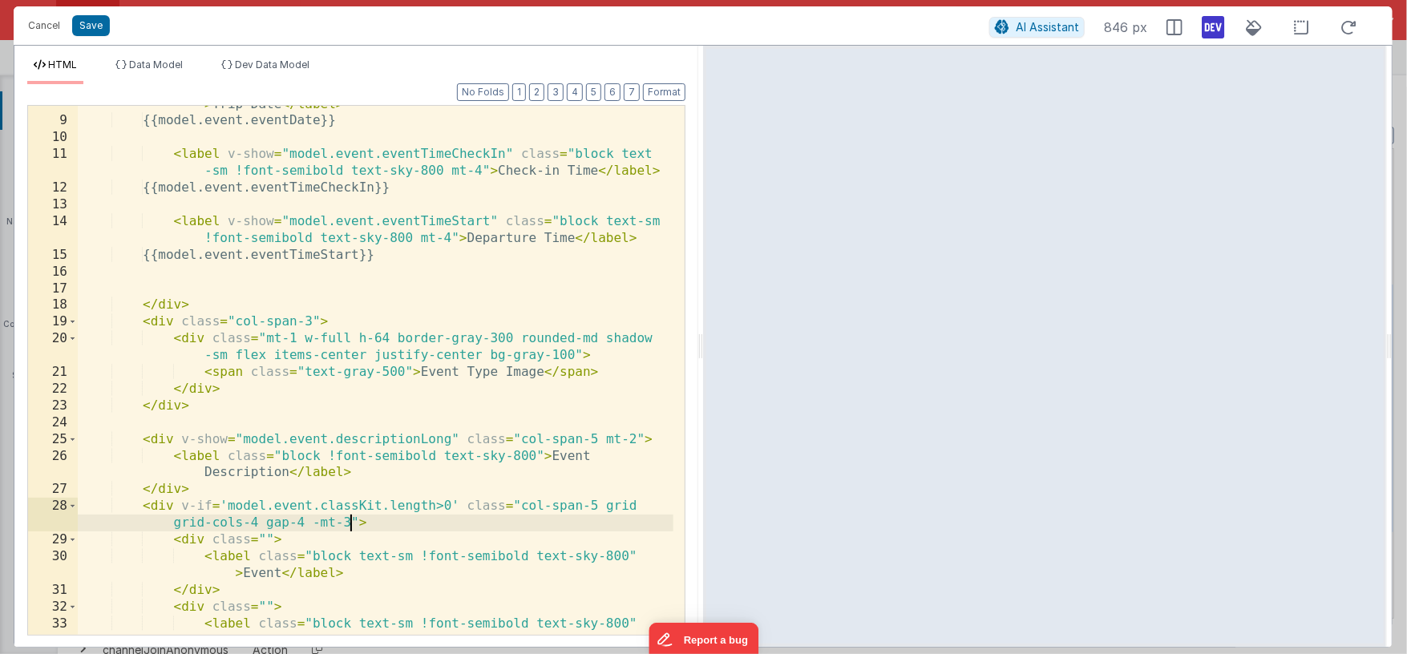
click at [265, 471] on div "< label class = "block text-sm !font-semibold text-sky-800 mt-4" > Trip Date </…" at bounding box center [376, 377] width 596 height 596
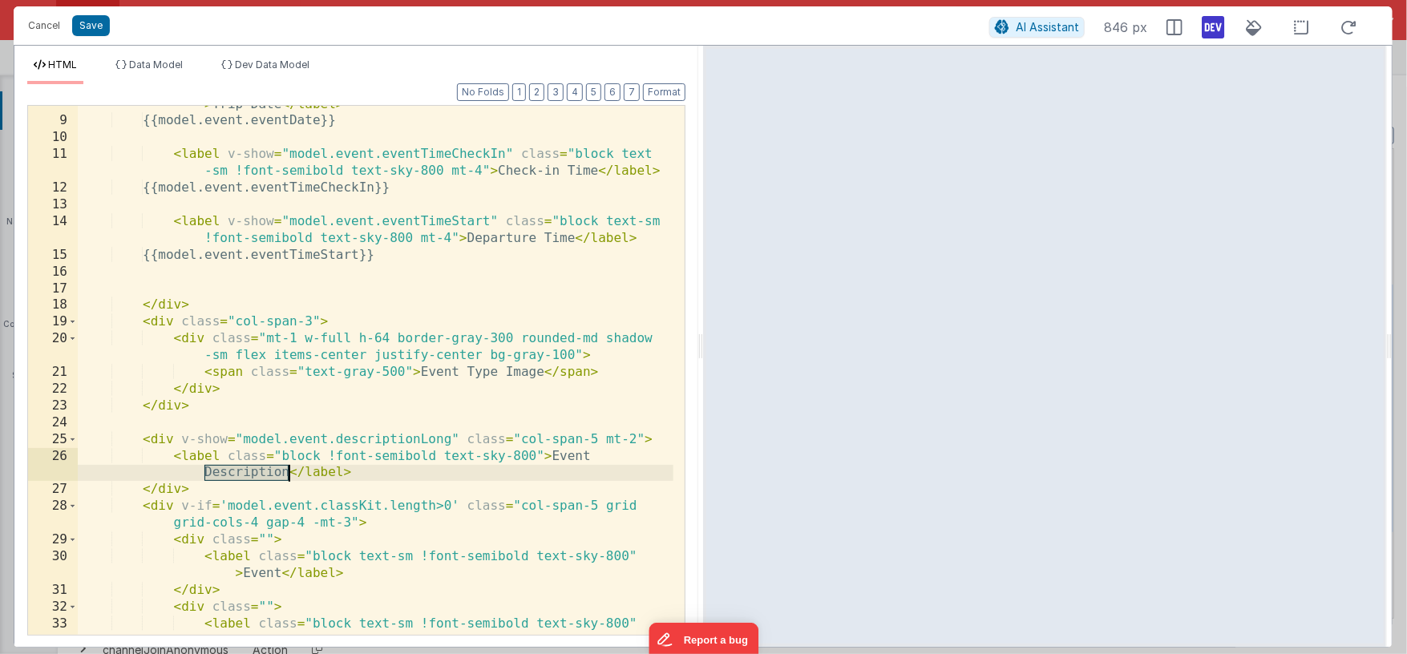
click at [265, 471] on div "< label class = "block text-sm !font-semibold text-sky-800 mt-4" > Trip Date </…" at bounding box center [376, 377] width 596 height 596
click at [1206, 29] on icon at bounding box center [1213, 27] width 22 height 26
click at [449, 318] on div "< label class = "block text-sm !font-semibold text-sky-800 mt-4" > Trip Date </…" at bounding box center [376, 377] width 596 height 596
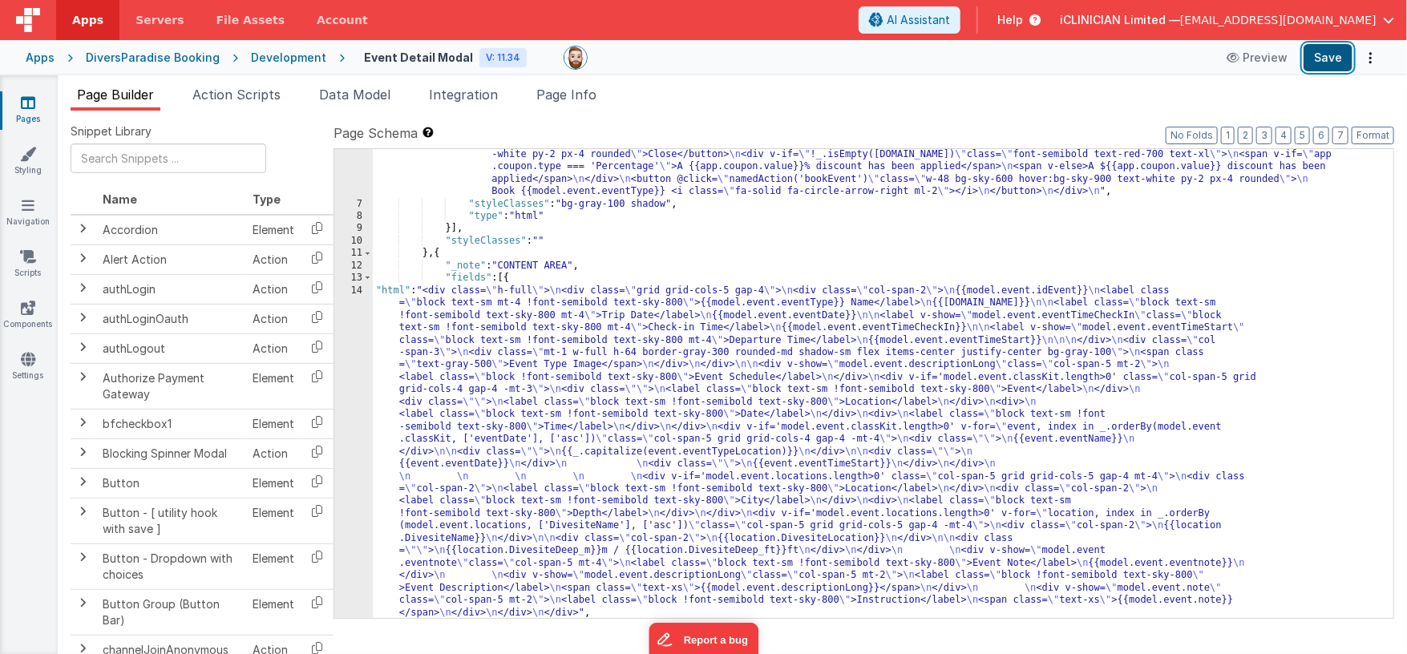
click at [1325, 58] on button "Save" at bounding box center [1328, 57] width 49 height 27
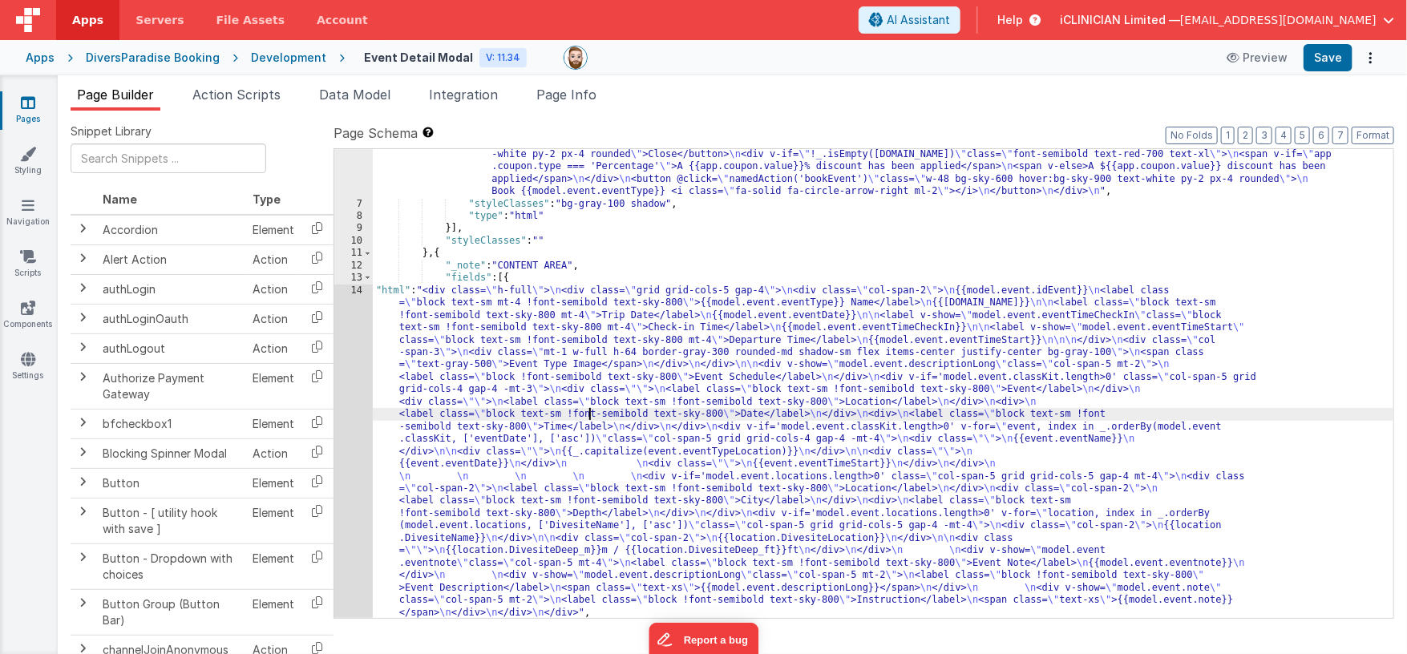
click at [587, 419] on div ""html" : "<div class= \" flex justify-between items-center p-4 \" > \n <button …" at bounding box center [883, 407] width 1021 height 544
click at [350, 404] on div "14" at bounding box center [353, 452] width 38 height 334
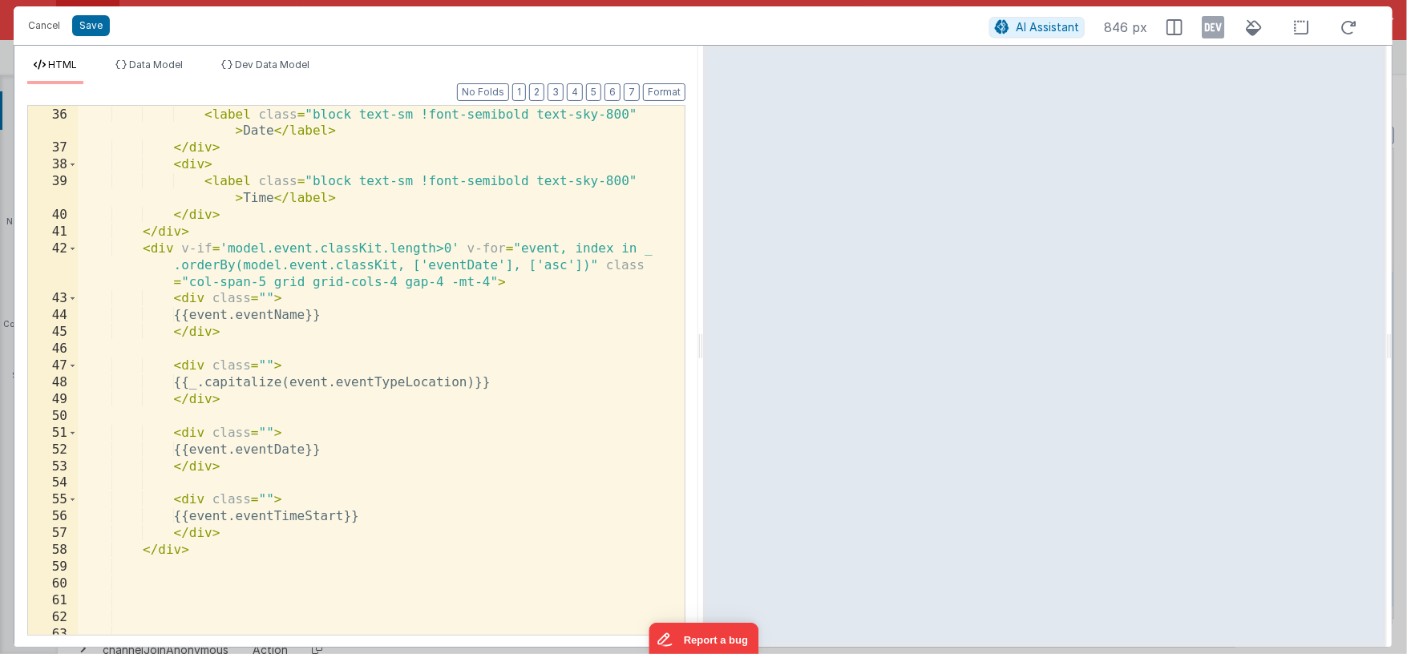
scroll to position [737, 0]
click at [180, 248] on div "< div > < label class = "block text-sm !font-semibold text-sky-800" > Date </ l…" at bounding box center [376, 371] width 596 height 563
click at [457, 248] on div "< div > < label class = "block text-sm !font-semibold text-sky-800" > Date </ l…" at bounding box center [376, 371] width 596 height 563
click at [227, 249] on div "< div > < label class = "block text-sm !font-semibold text-sky-800" > Date </ l…" at bounding box center [376, 371] width 596 height 563
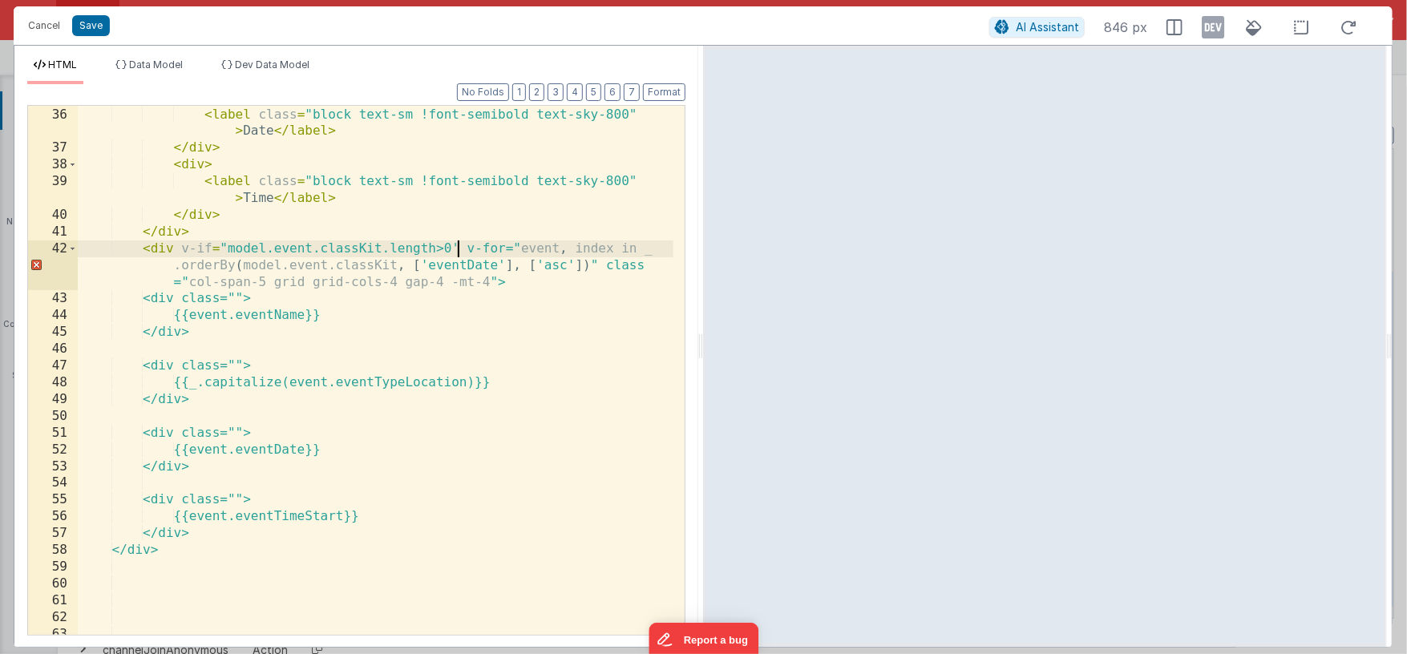
click at [455, 247] on div "< div > < label class = "block text-sm !font-semibold text-sky-800" > Date </ l…" at bounding box center [376, 371] width 596 height 563
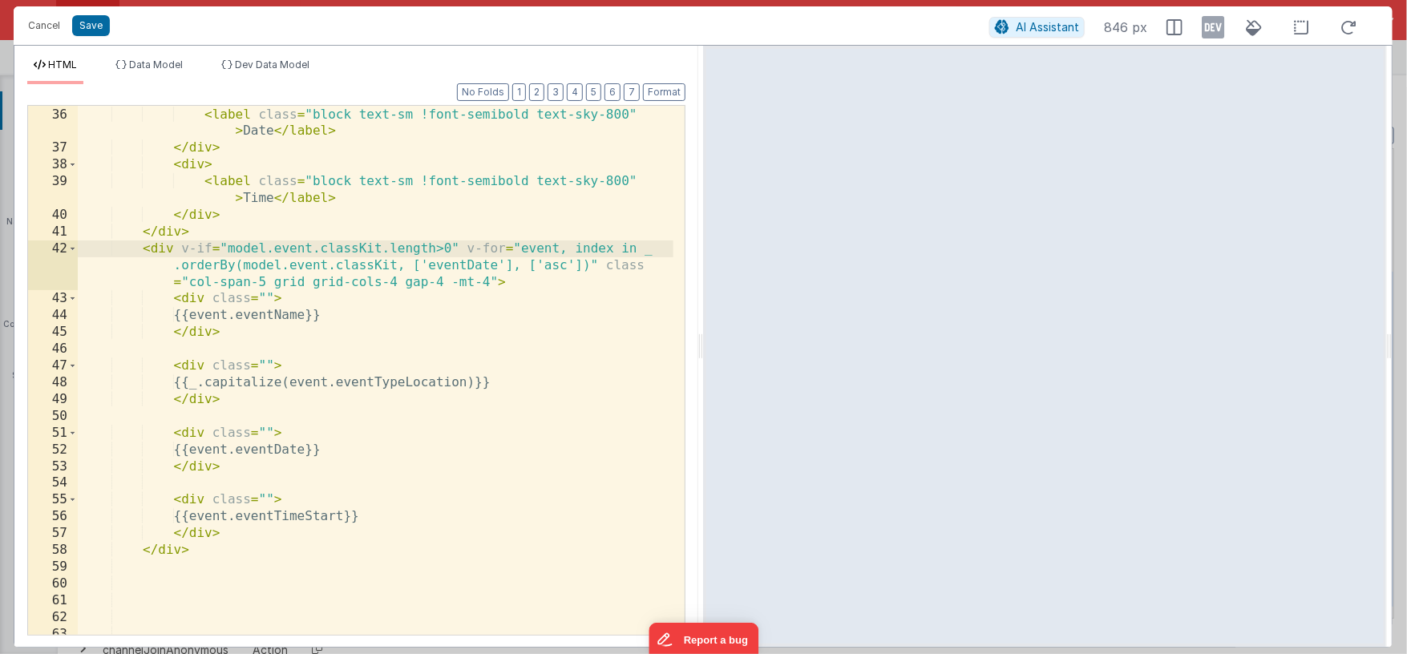
click at [180, 249] on div "< div > < label class = "block text-sm !font-semibold text-sky-800" > Date </ l…" at bounding box center [376, 371] width 596 height 563
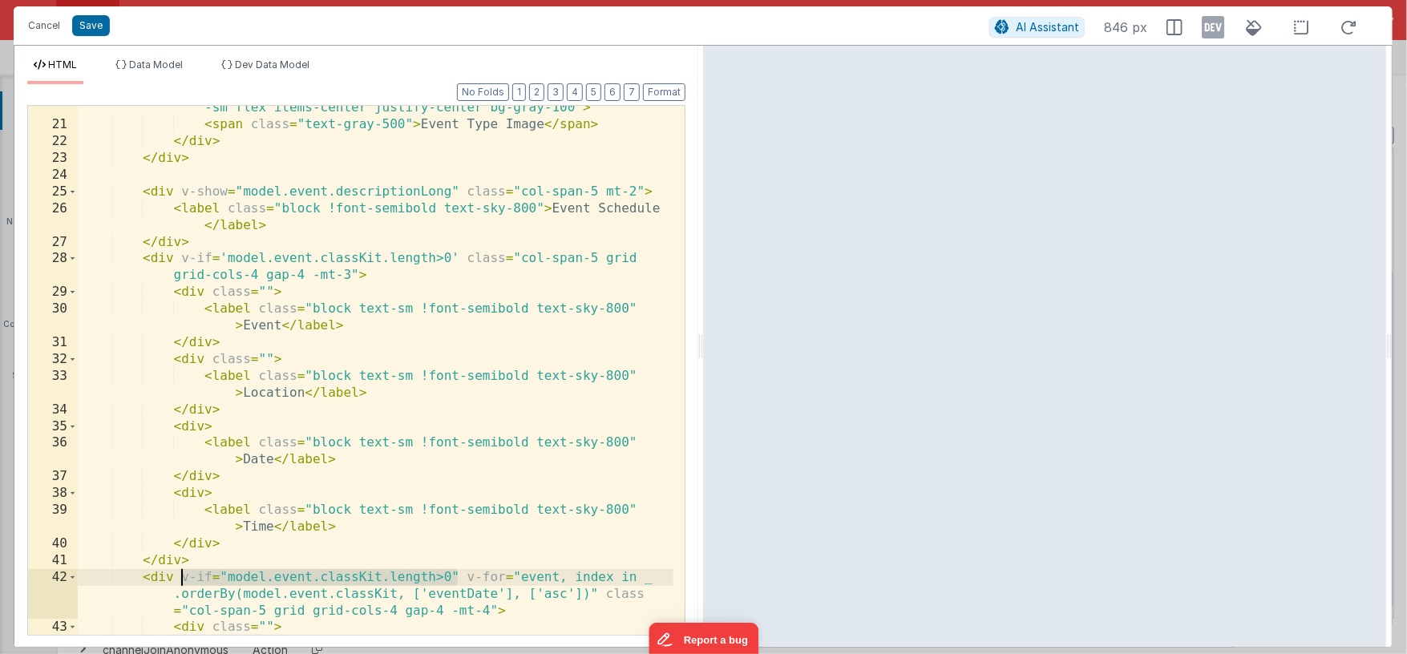
scroll to position [378, 0]
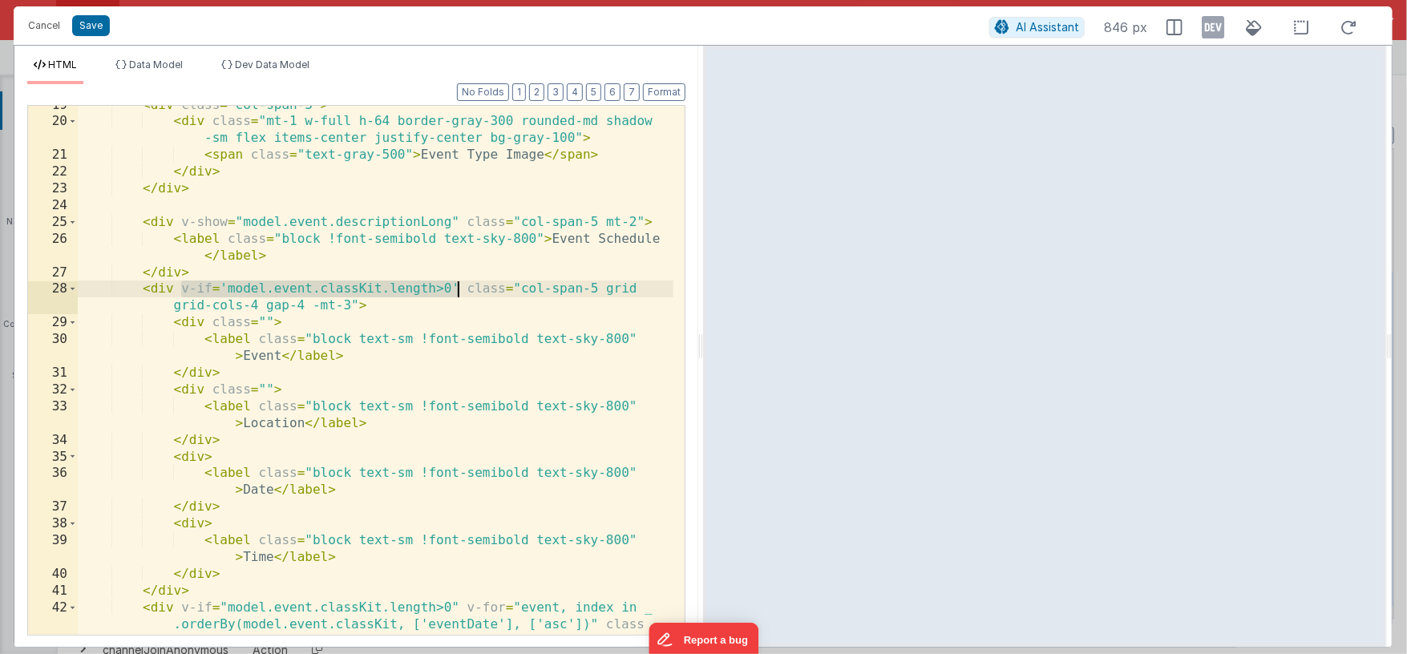
drag, startPoint x: 181, startPoint y: 287, endPoint x: 459, endPoint y: 286, distance: 277.4
click at [459, 286] on div "< div class = "col-span-3" > < div class = "mt-1 w-full h-64 border-gray-300 ro…" at bounding box center [376, 395] width 596 height 596
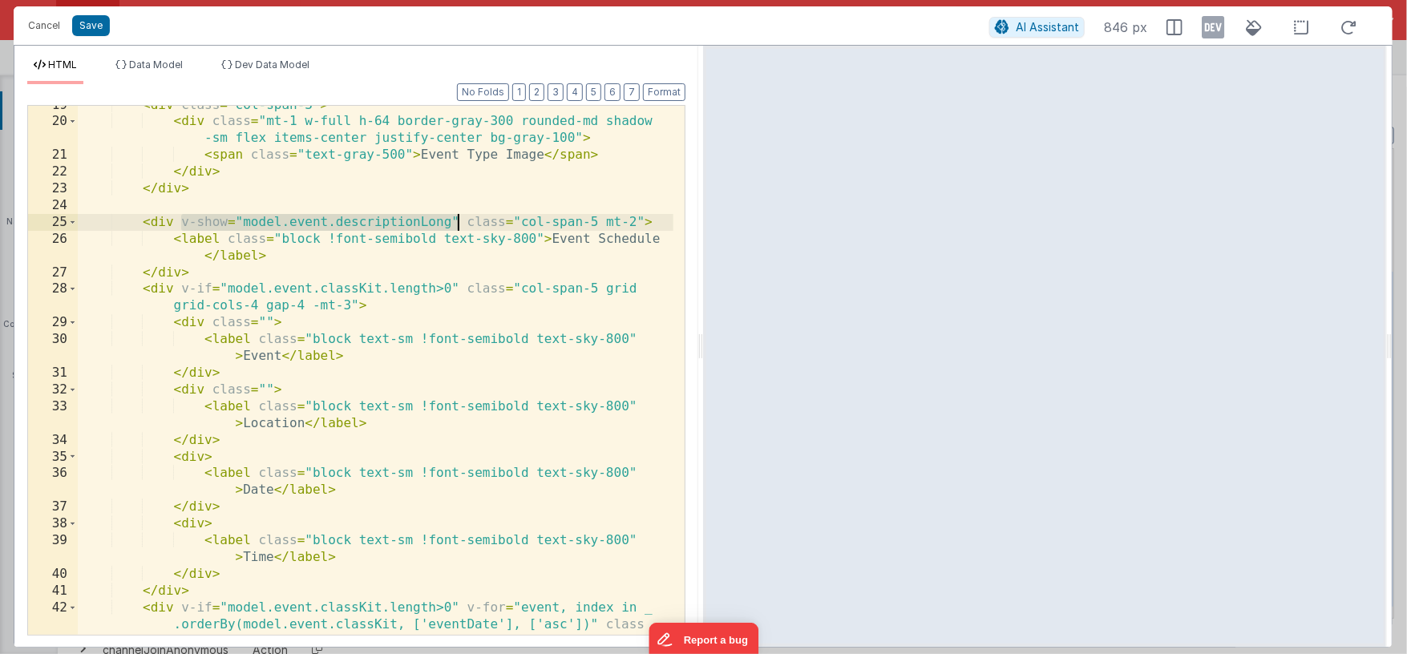
drag, startPoint x: 181, startPoint y: 221, endPoint x: 455, endPoint y: 220, distance: 273.4
click at [455, 220] on div "< div class = "col-span-3" > < div class = "mt-1 w-full h-64 border-gray-300 ro…" at bounding box center [376, 395] width 596 height 596
click at [1207, 24] on icon at bounding box center [1213, 27] width 22 height 26
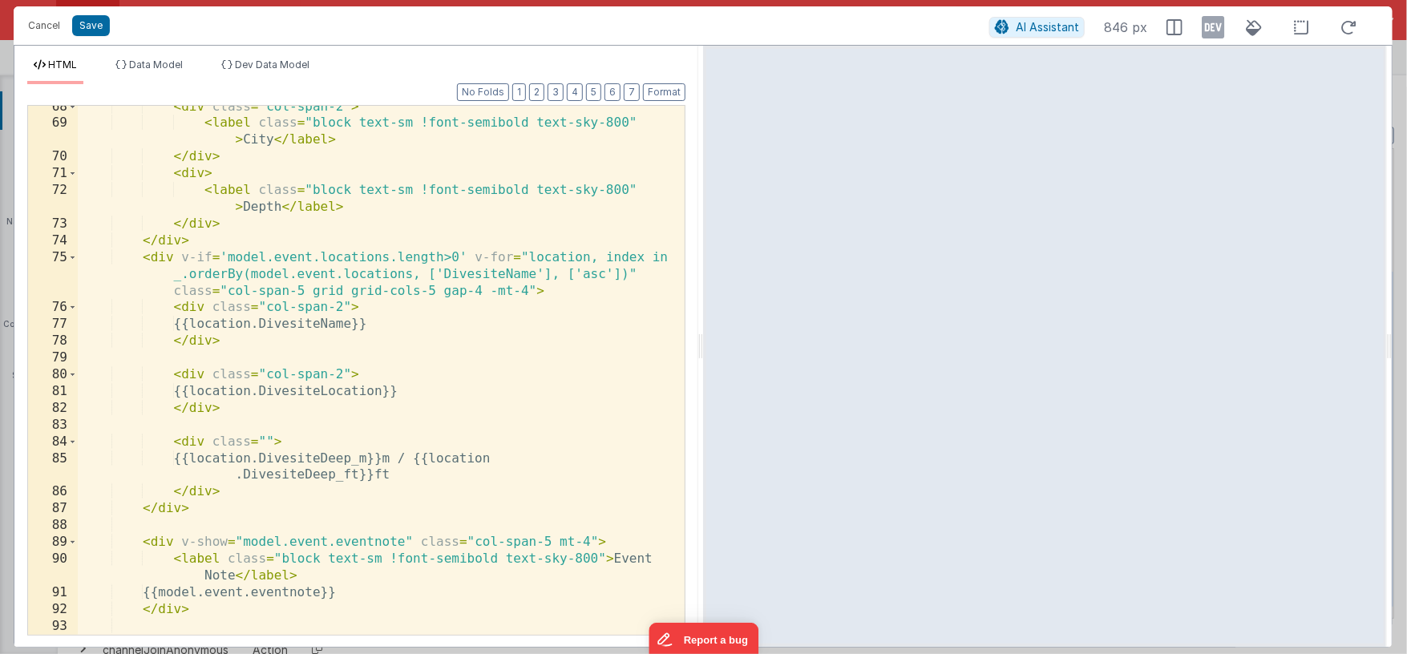
scroll to position [1381, 0]
click at [232, 254] on div "< div class = "col-span-2" > < label class = "block text-sm !font-semibold text…" at bounding box center [376, 380] width 596 height 563
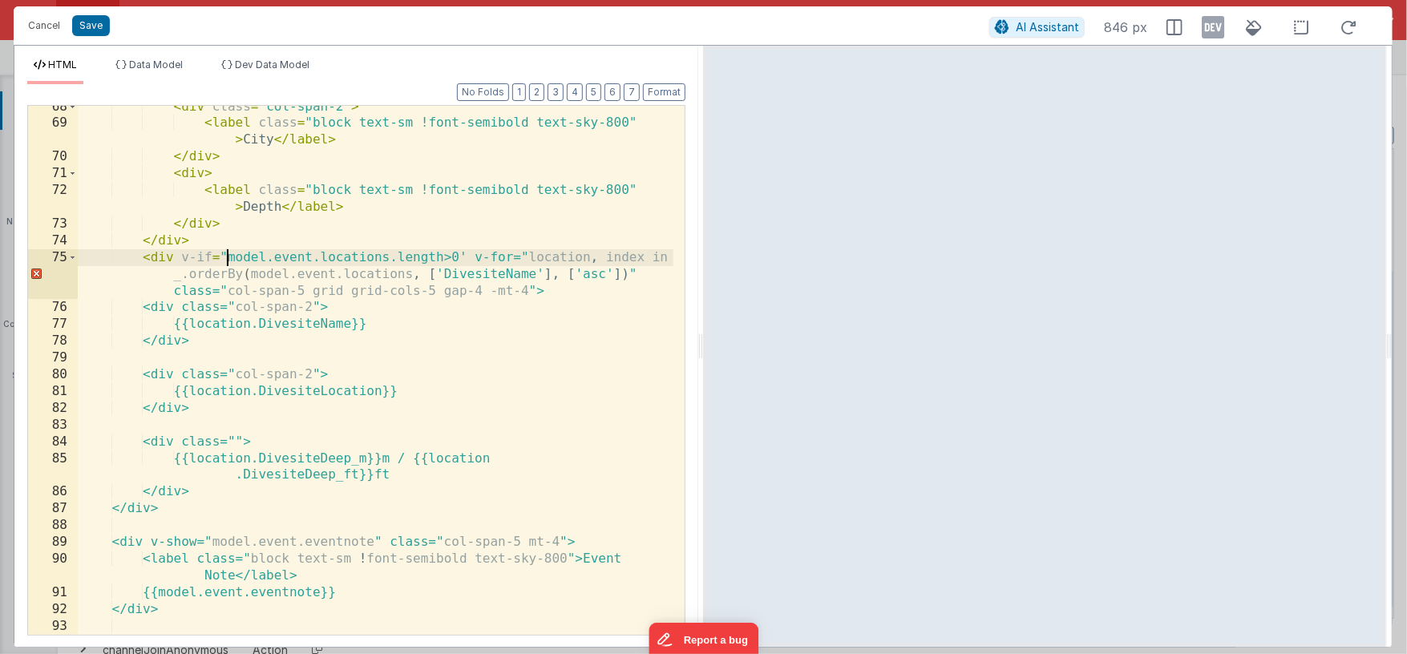
click at [459, 260] on div "< div class = "col-span-2" > < label class = "block text-sm !font-semibold text…" at bounding box center [376, 380] width 596 height 563
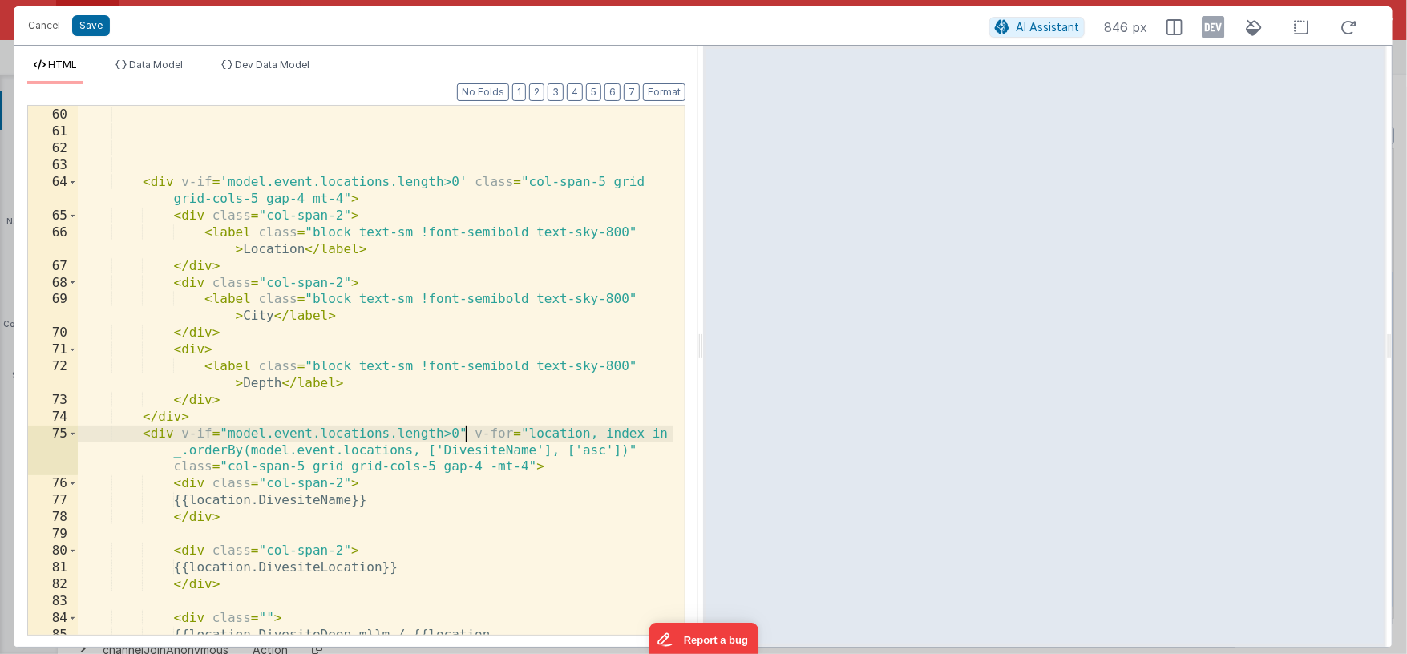
scroll to position [1219, 0]
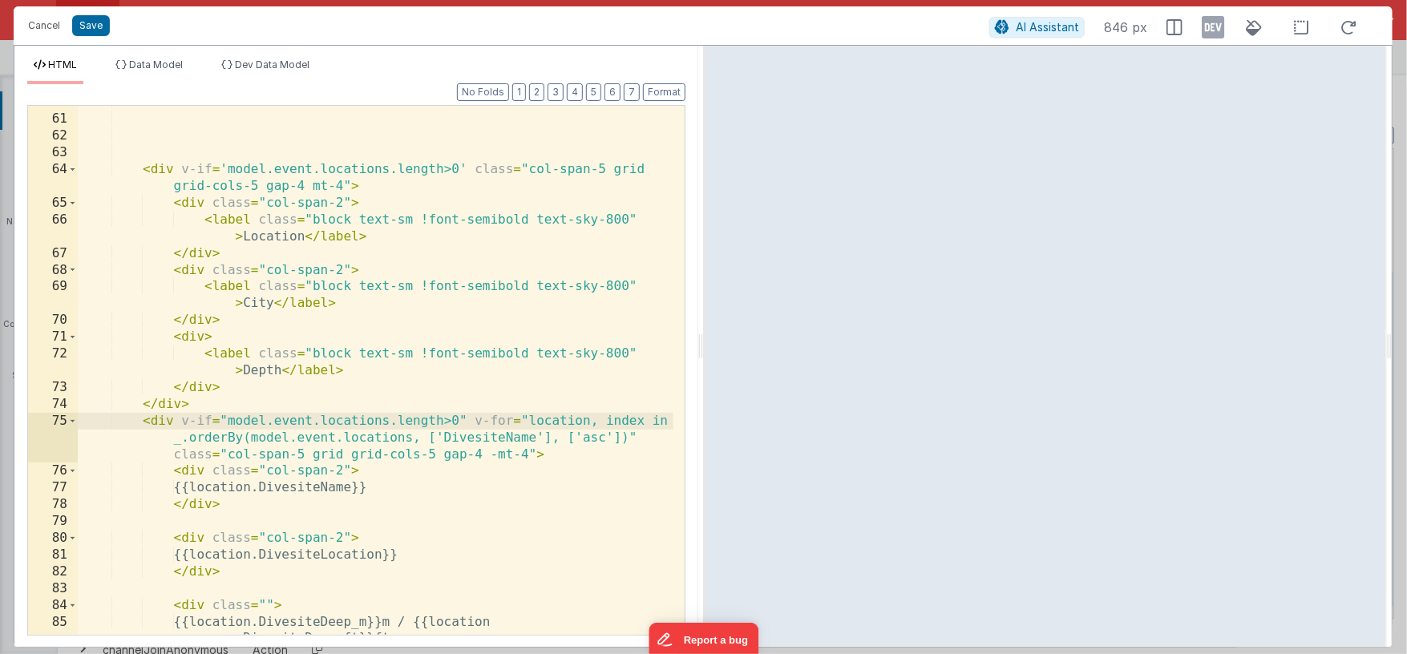
click at [225, 171] on div "< div v-if = 'model.event.locations.length>0' class = "col-span-5 grid grid-col…" at bounding box center [376, 384] width 596 height 580
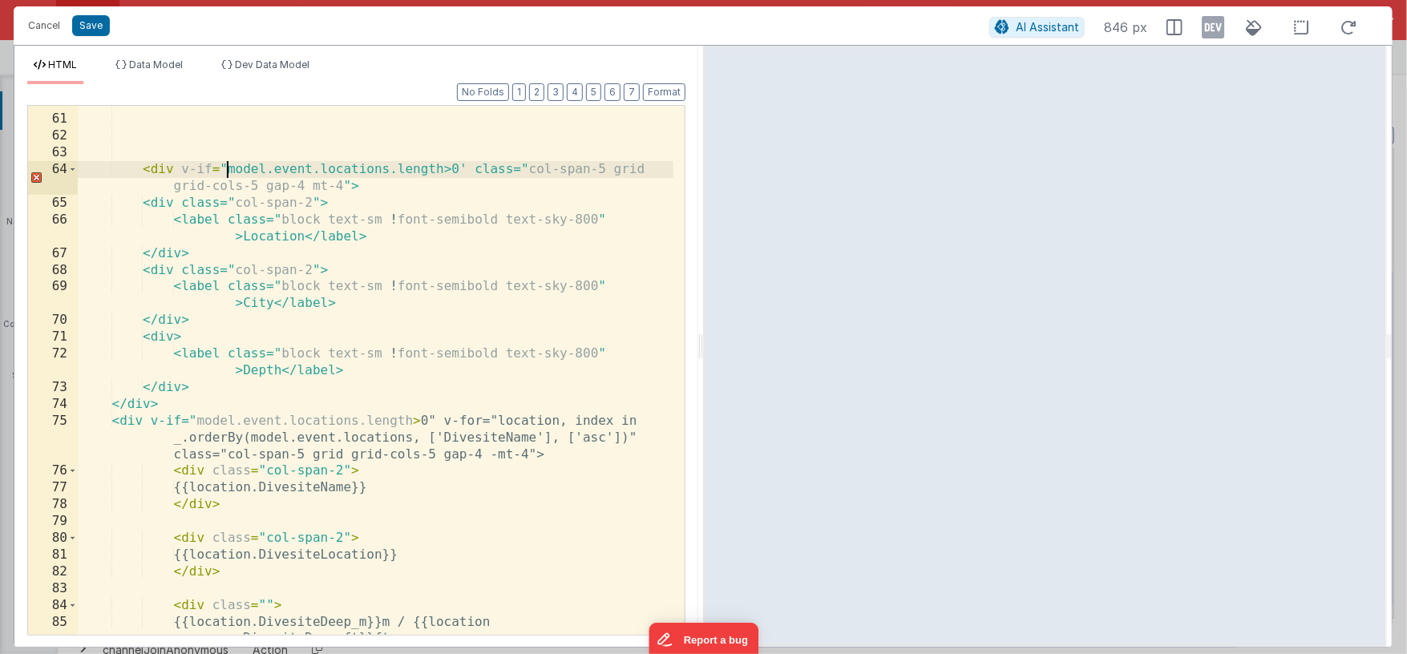
click at [460, 168] on div "< div v-if = "model.event.locations.length>0' class=" col-span-5 grid grid-cols…" at bounding box center [376, 384] width 596 height 580
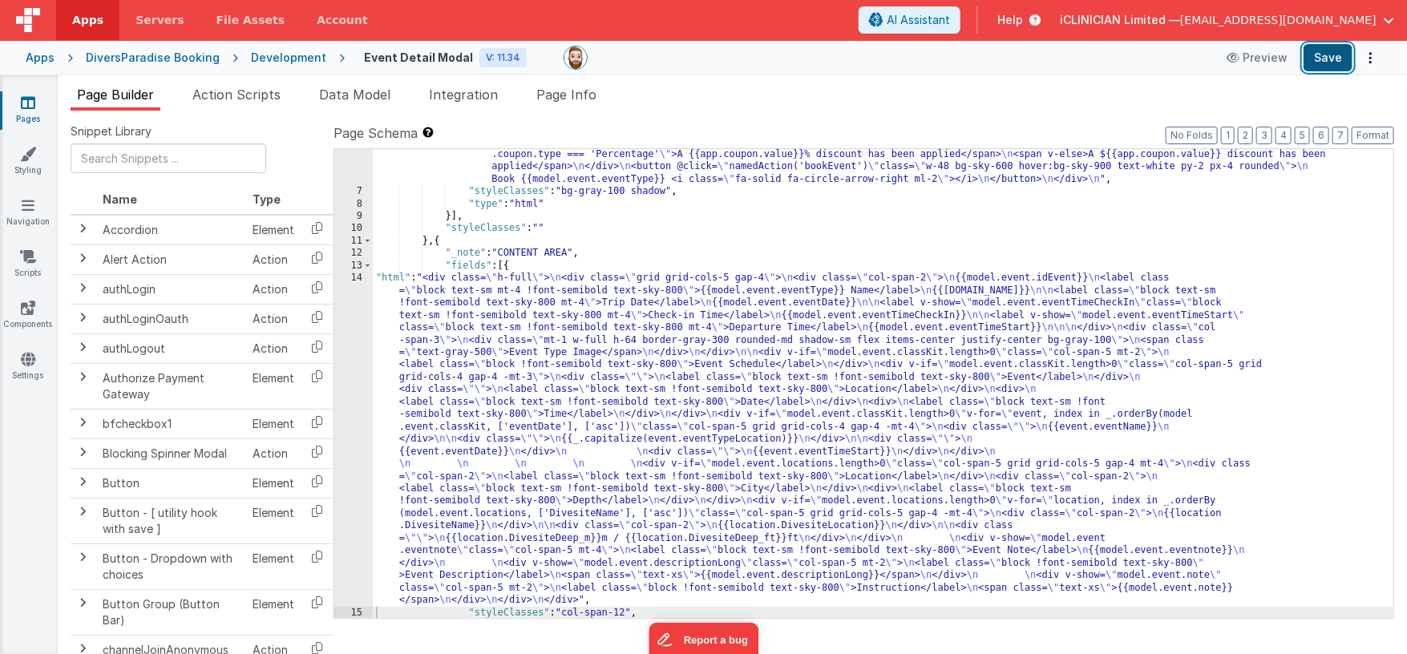
click at [1336, 61] on button "Save" at bounding box center [1328, 57] width 49 height 27
